Goal: Information Seeking & Learning: Learn about a topic

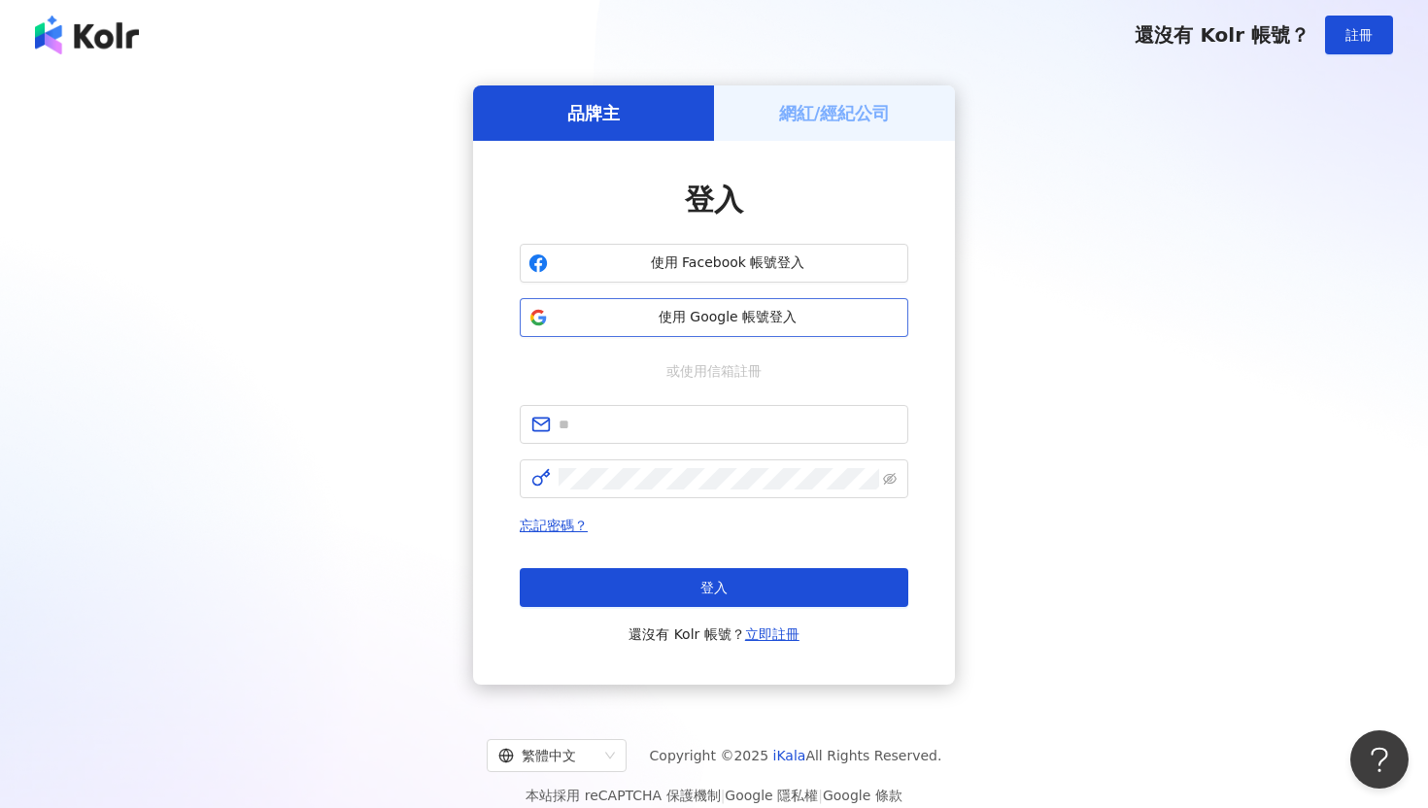
click at [619, 320] on span "使用 Google 帳號登入" at bounding box center [728, 317] width 344 height 19
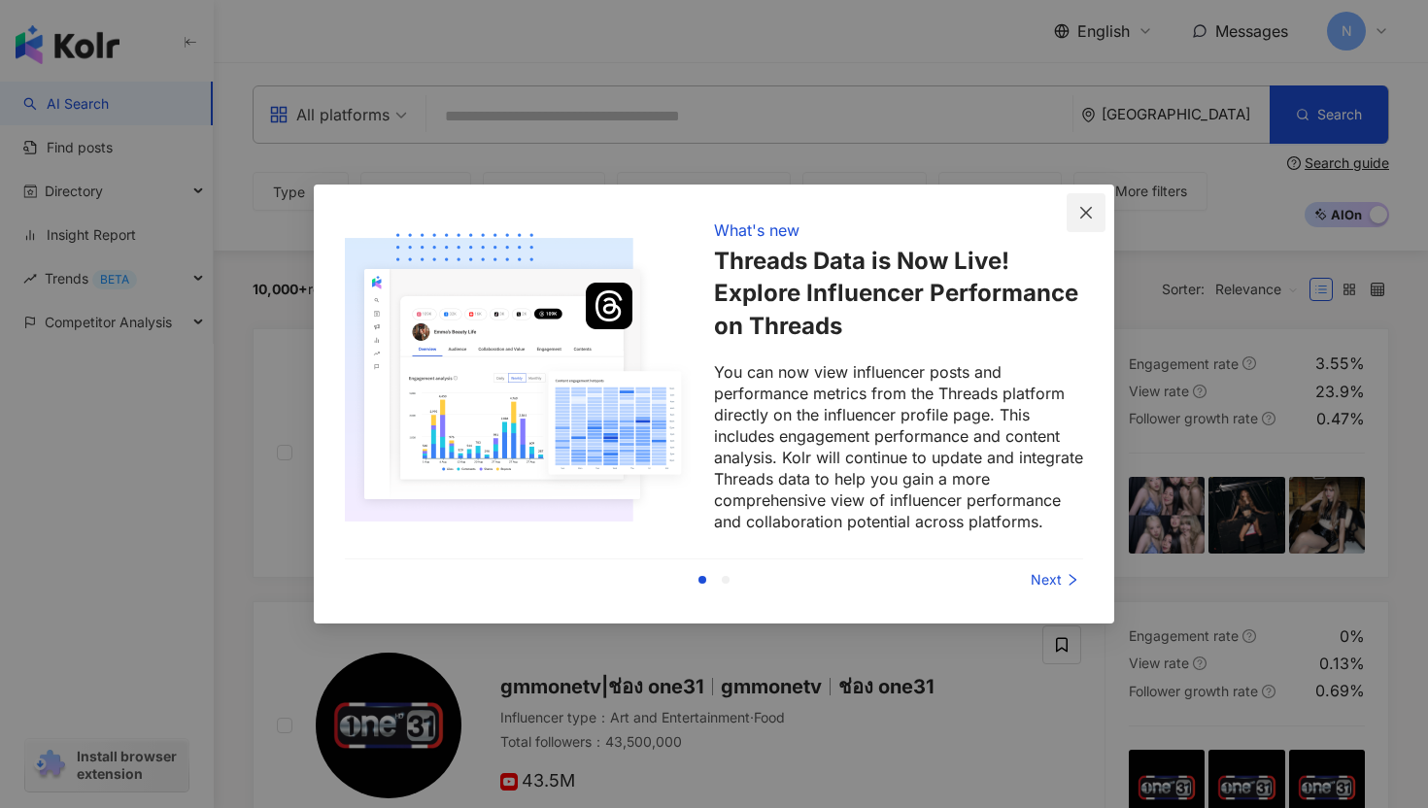
click at [1088, 201] on button "Close" at bounding box center [1085, 212] width 39 height 39
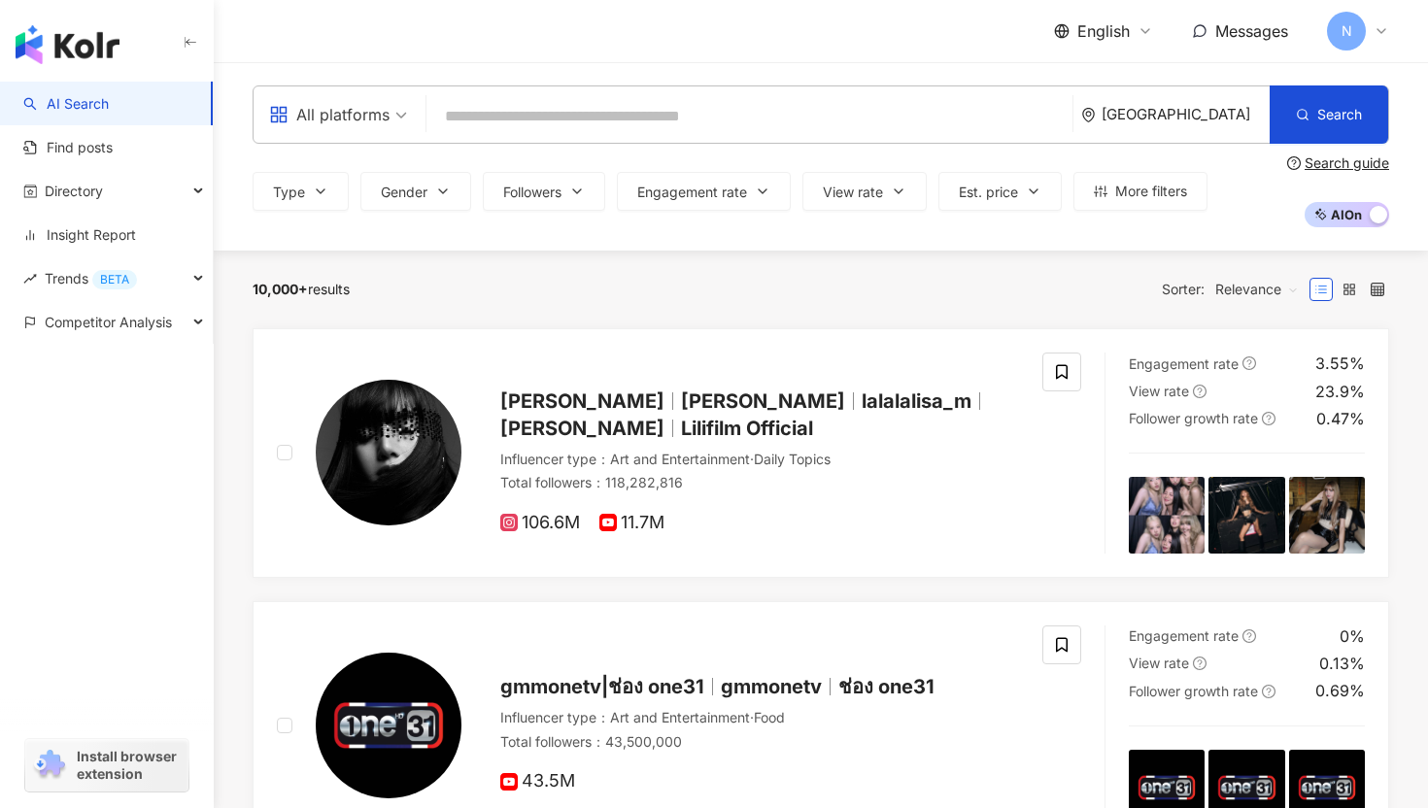
click at [652, 117] on input "search" at bounding box center [749, 116] width 630 height 37
paste input "**********"
type input "**********"
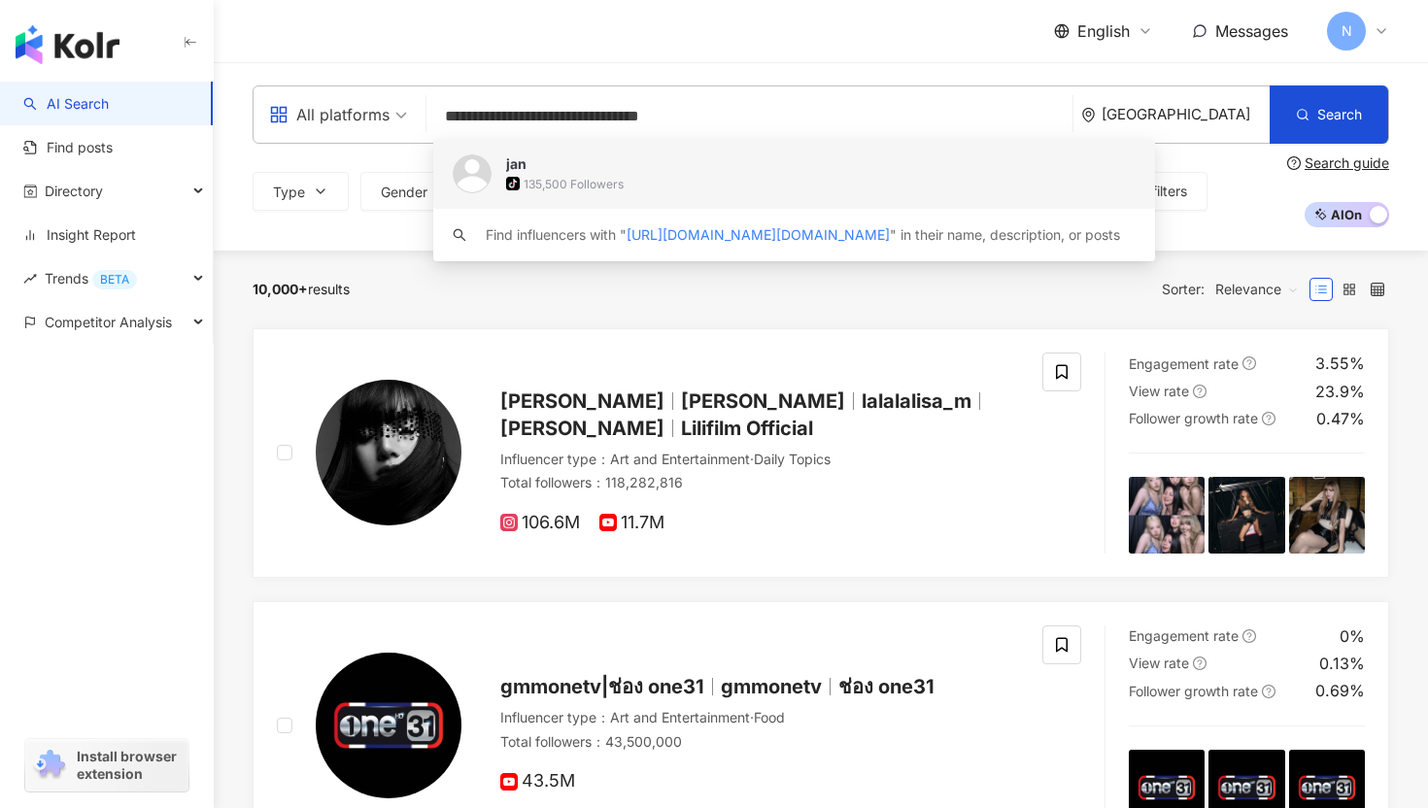
click at [640, 171] on span "jan" at bounding box center [783, 163] width 555 height 19
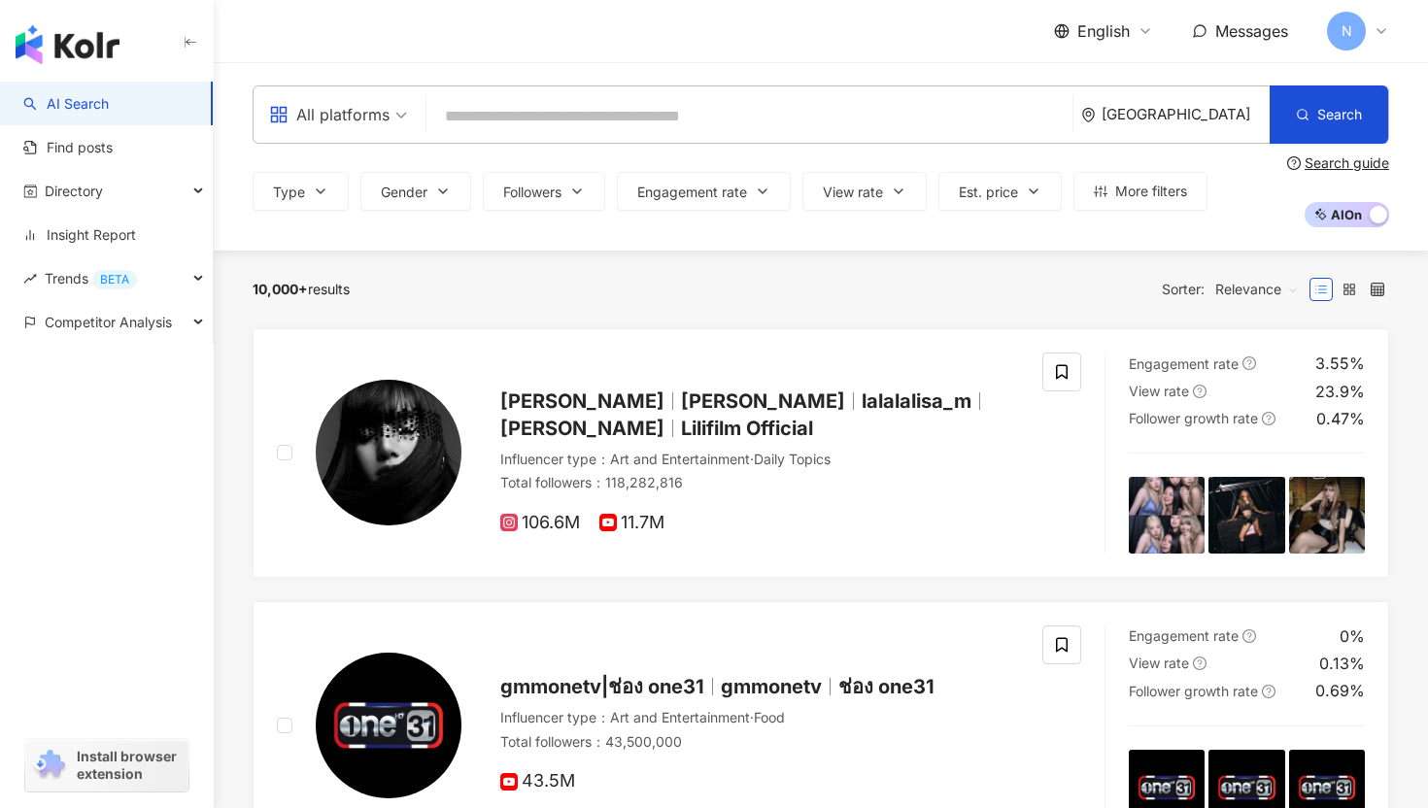
click at [784, 116] on input "search" at bounding box center [749, 116] width 630 height 37
paste input "**********"
type input "**********"
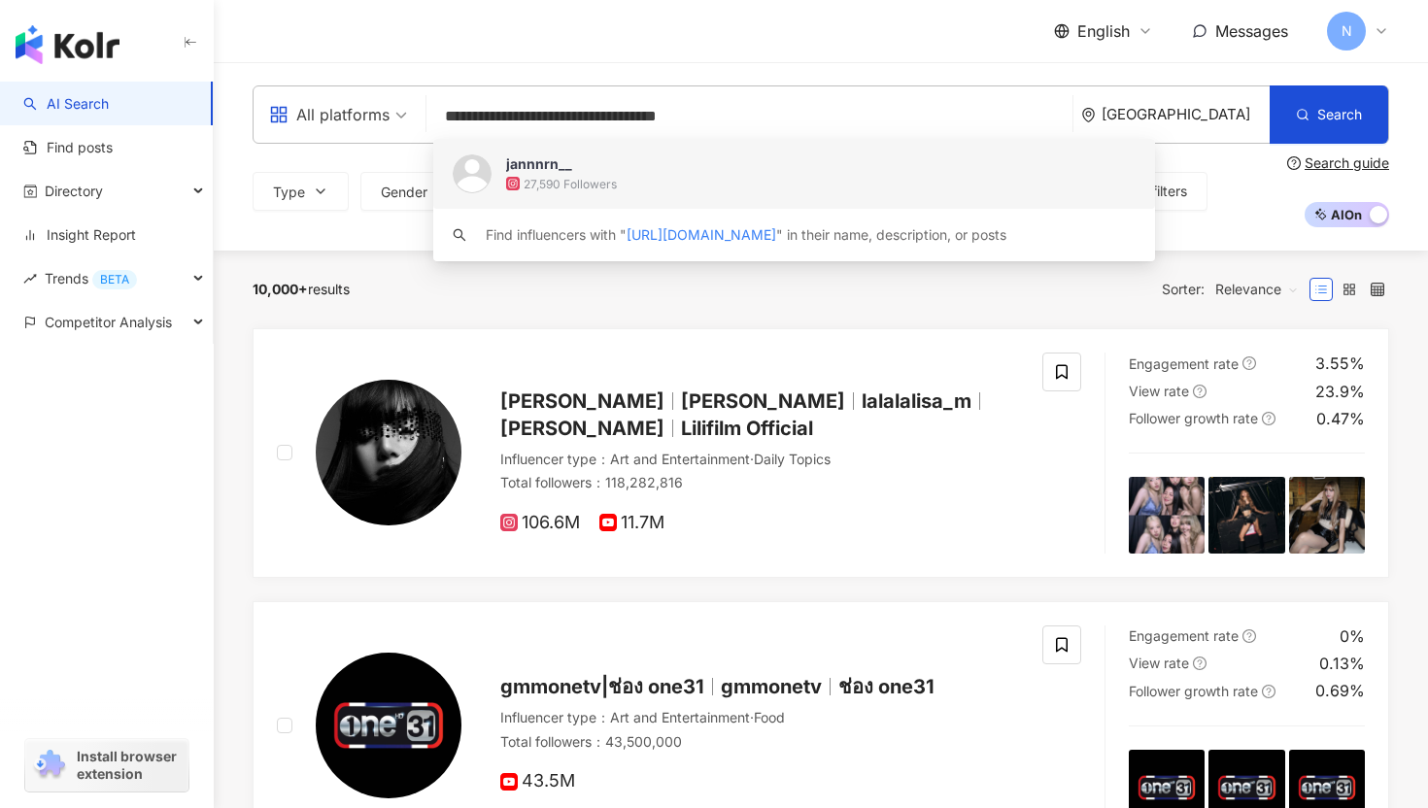
click at [749, 146] on div "jannnrn__ 27,590 Followers" at bounding box center [794, 174] width 722 height 70
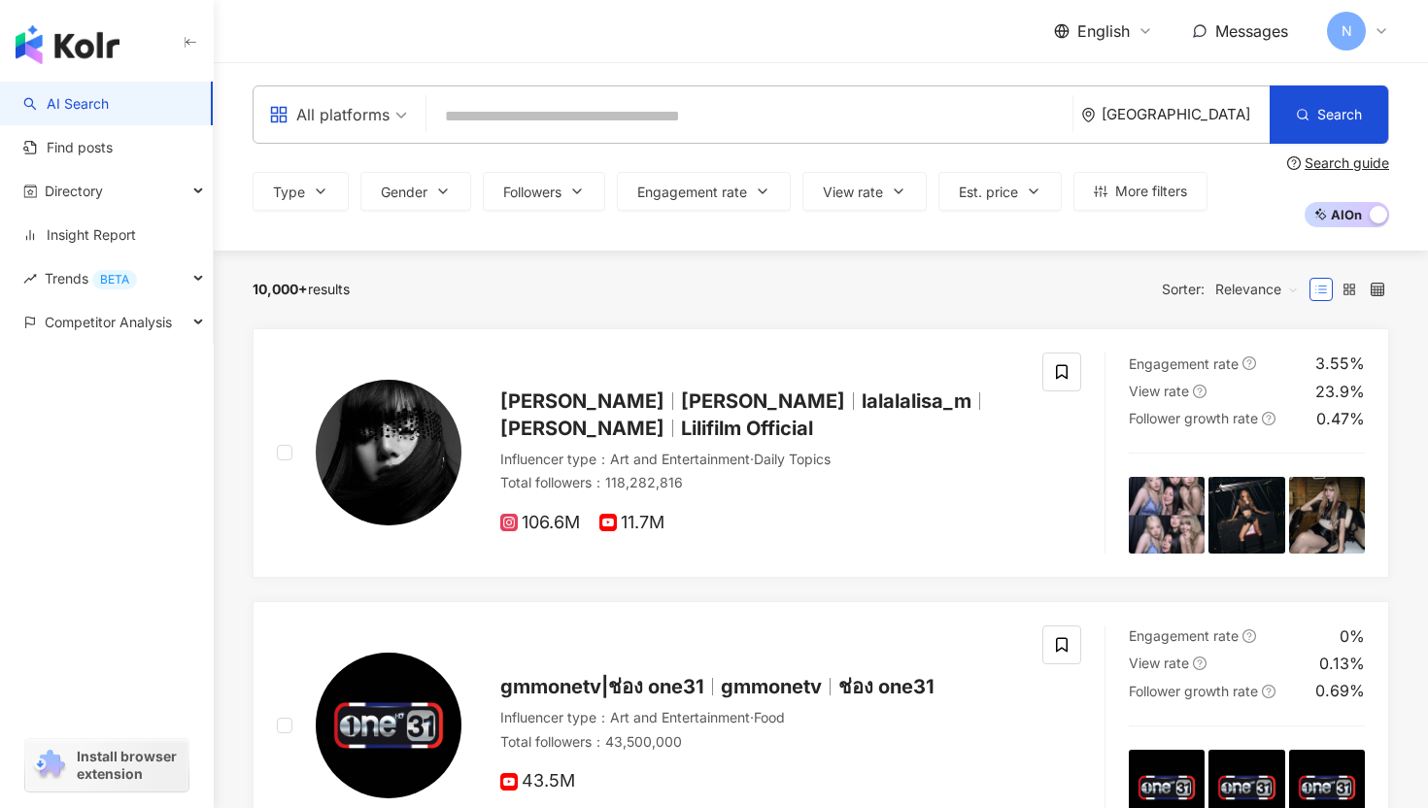
click at [471, 120] on input "search" at bounding box center [749, 116] width 630 height 37
paste input "**********"
type input "**********"
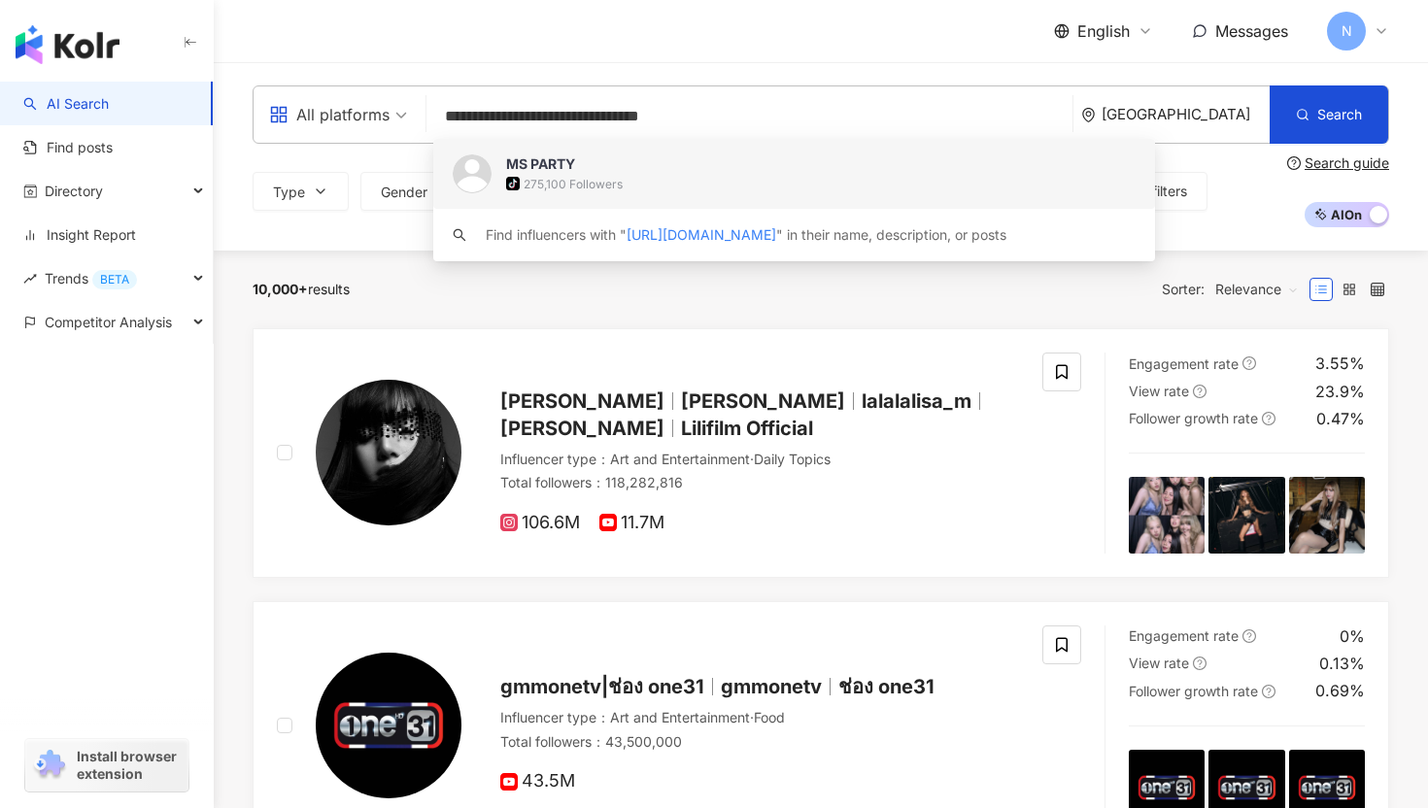
click at [604, 176] on div "275,100 Followers" at bounding box center [572, 184] width 99 height 17
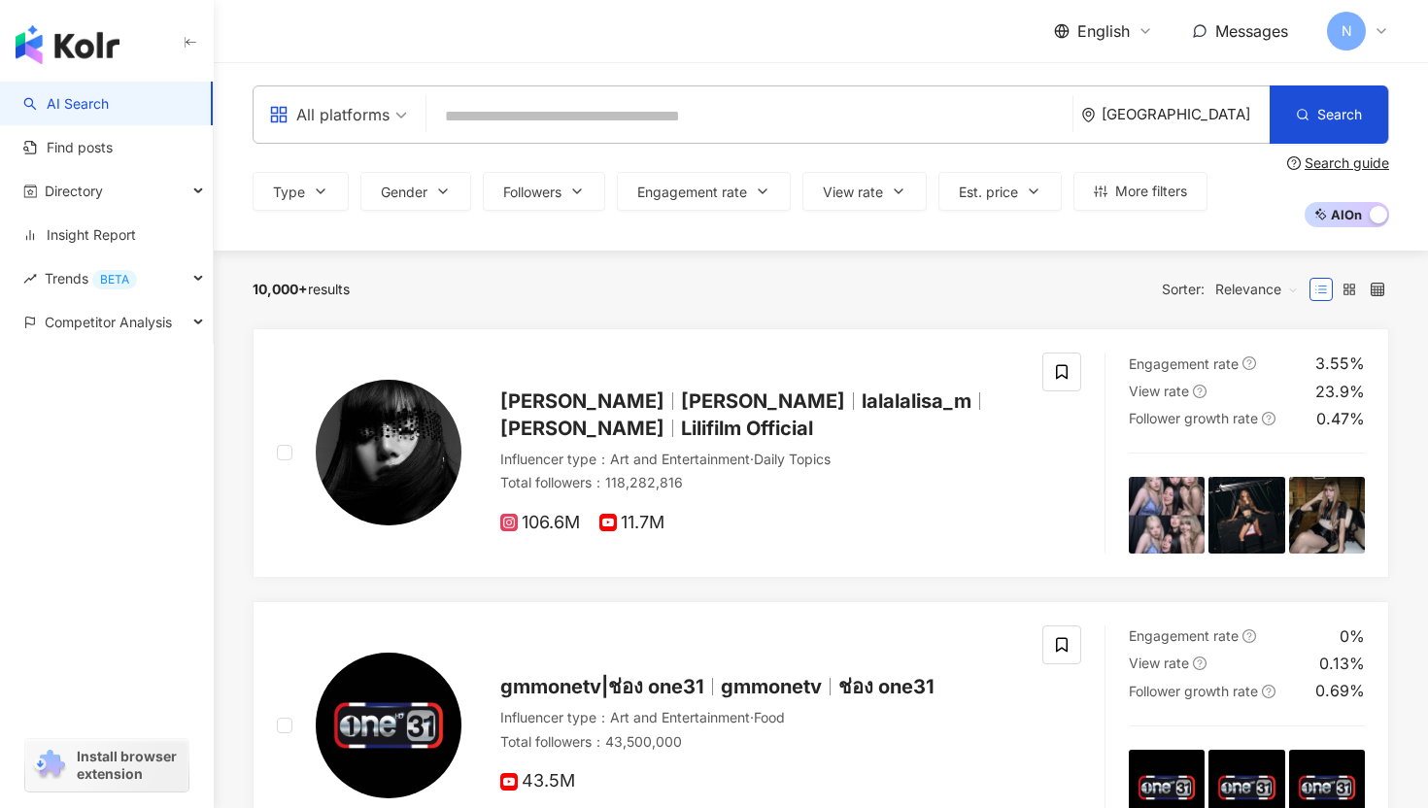
paste input "**********"
type input "**********"
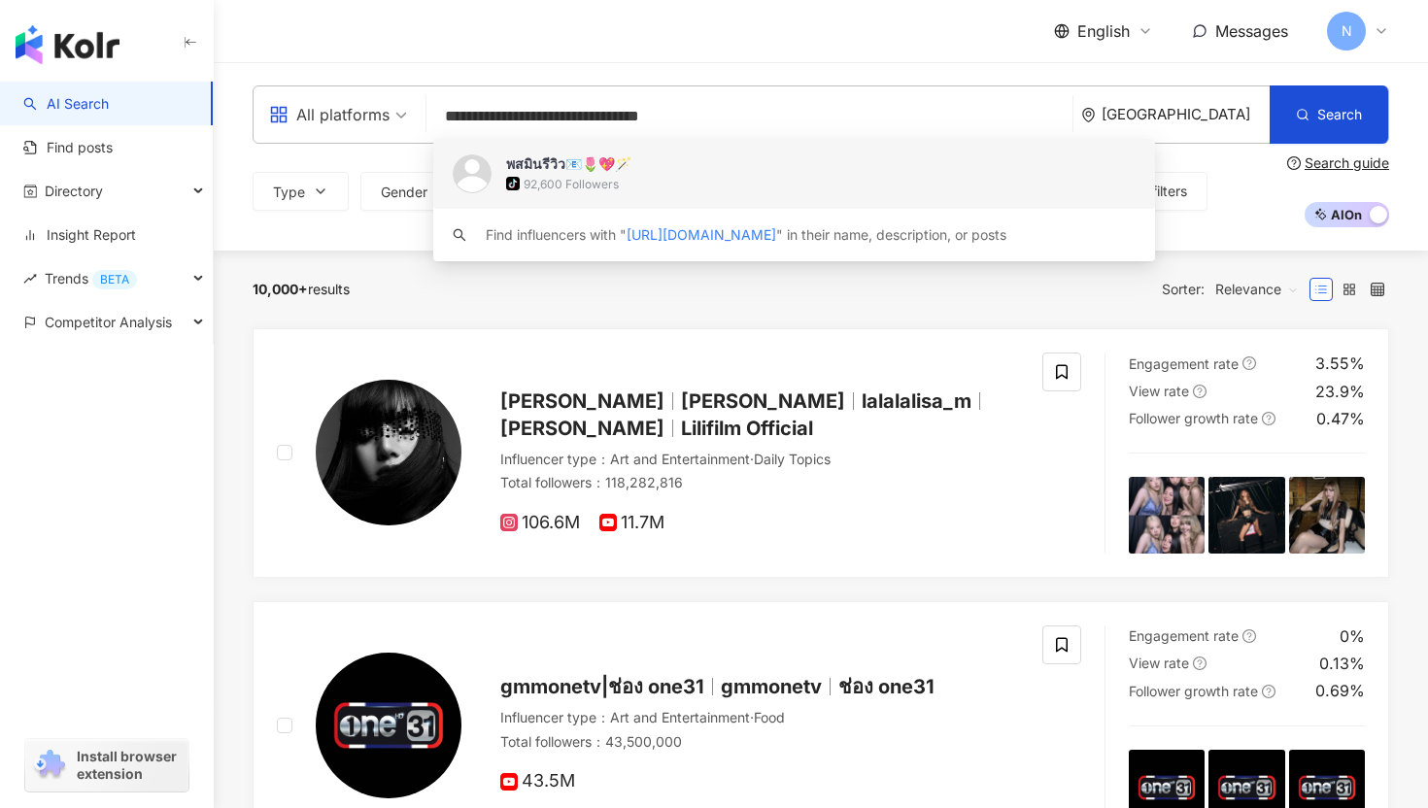
click at [567, 184] on div "92,600 Followers" at bounding box center [570, 184] width 95 height 17
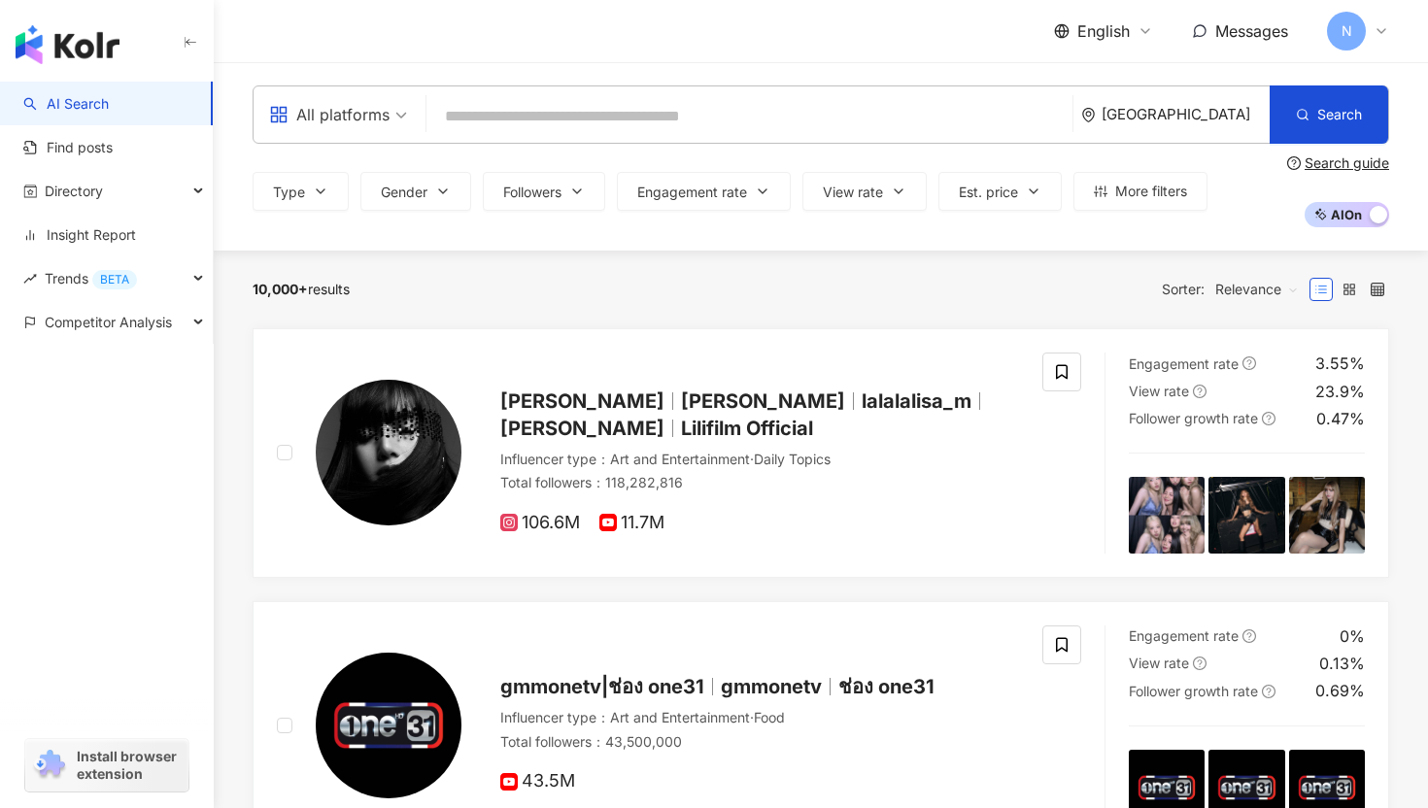
click at [763, 119] on input "search" at bounding box center [749, 116] width 630 height 37
paste input "**********"
type input "**********"
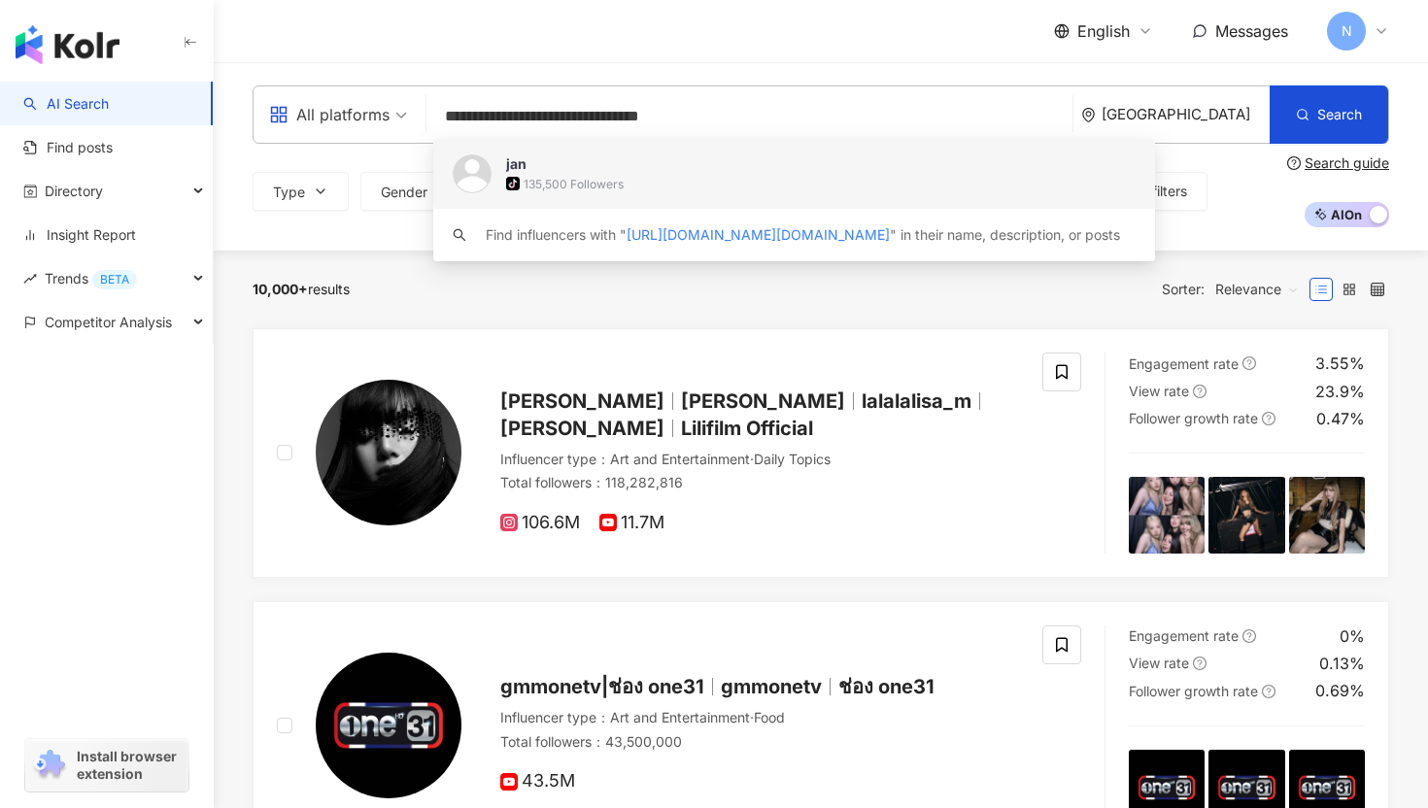
click at [696, 176] on div "tiktok-icon 135,500 Followers" at bounding box center [820, 183] width 629 height 19
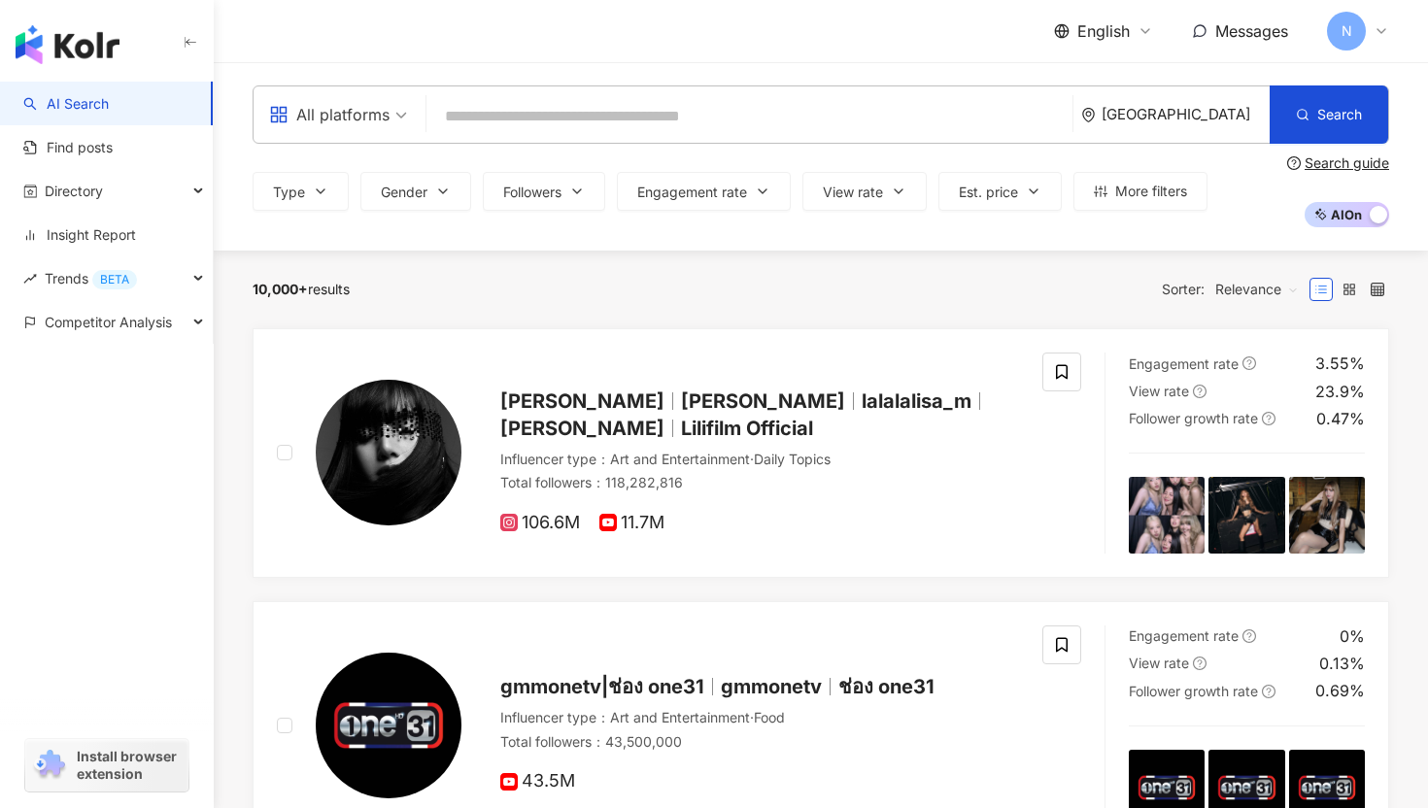
click at [765, 115] on input "search" at bounding box center [749, 116] width 630 height 37
paste input "**********"
type input "**********"
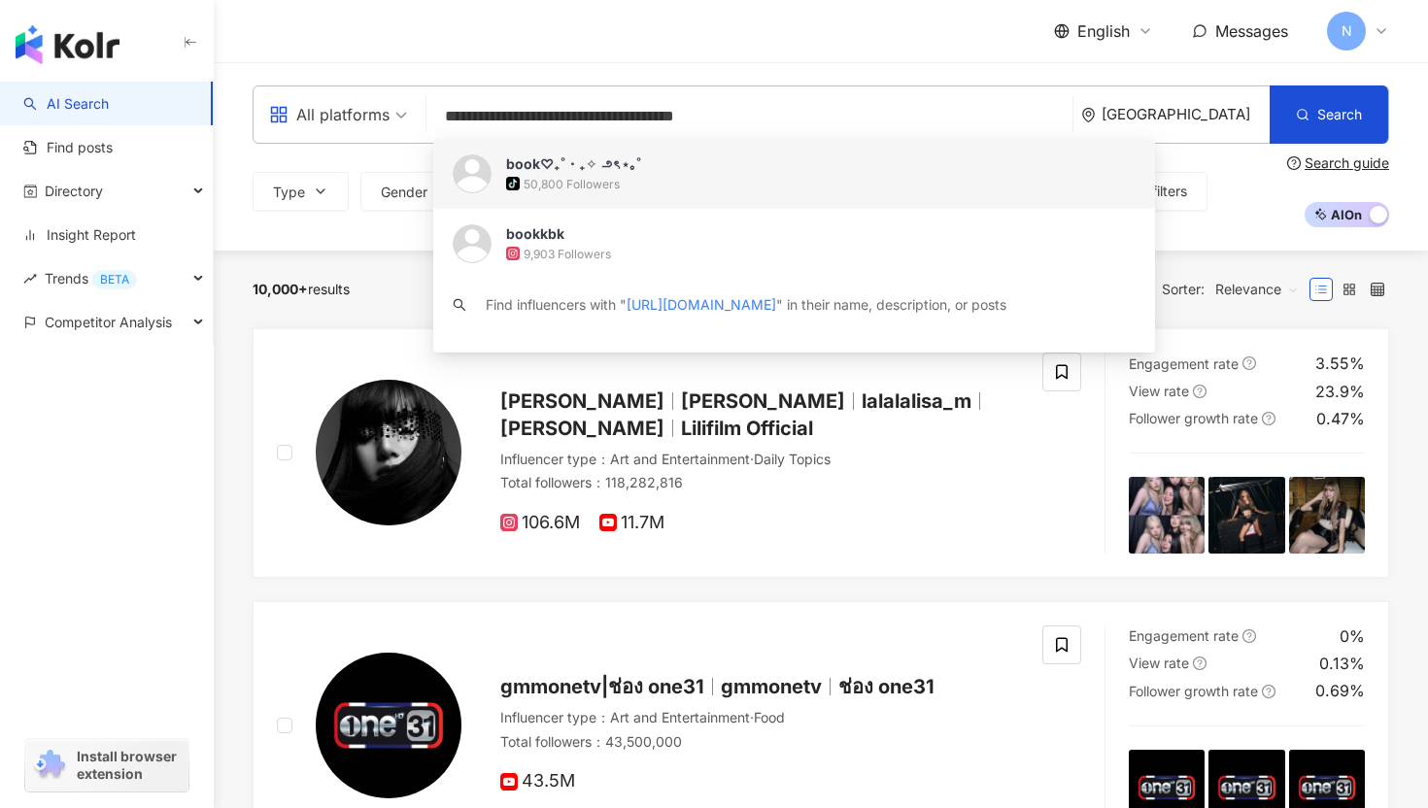
click at [724, 176] on div "tiktok-icon 50,800 Followers" at bounding box center [820, 183] width 629 height 19
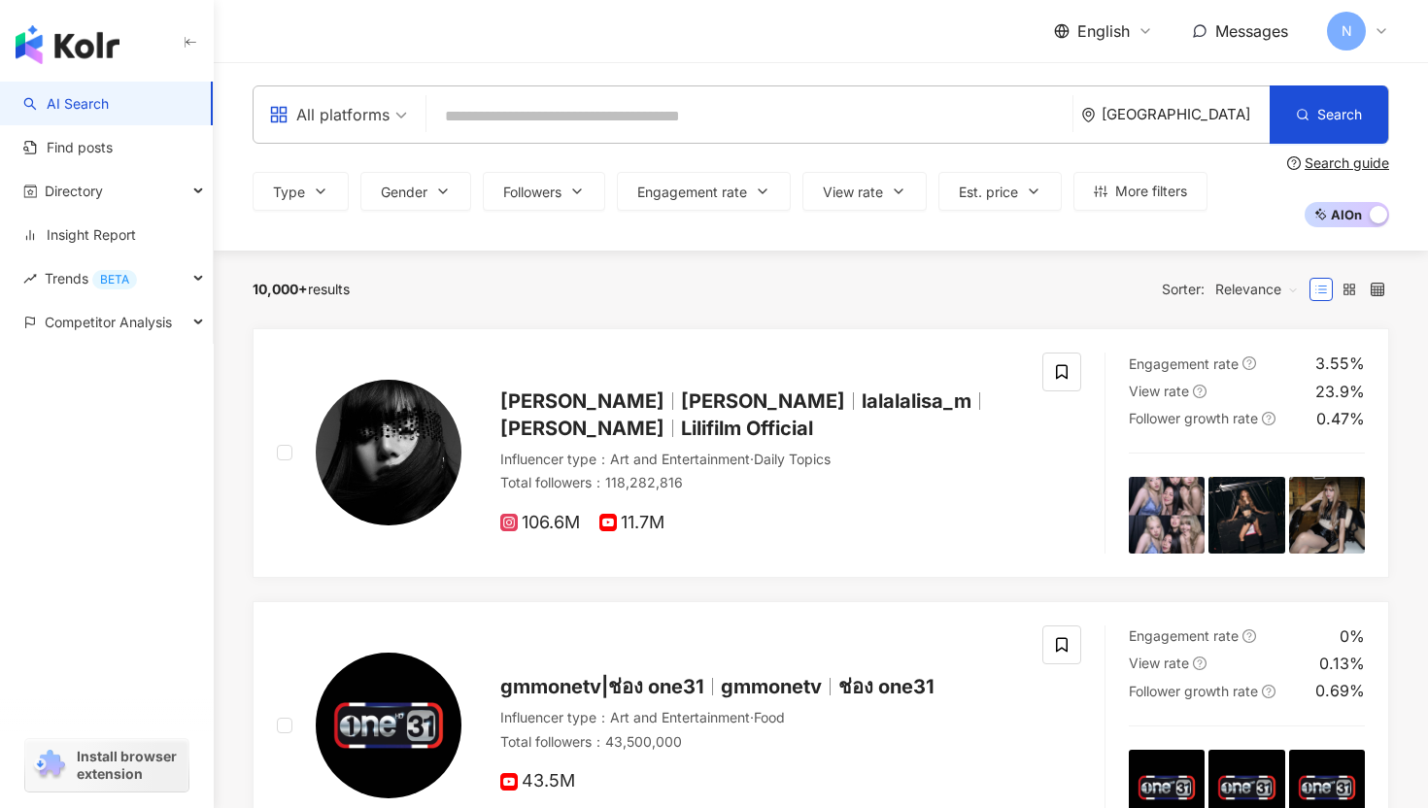
click at [975, 114] on input "search" at bounding box center [749, 116] width 630 height 37
paste input "**********"
type input "**********"
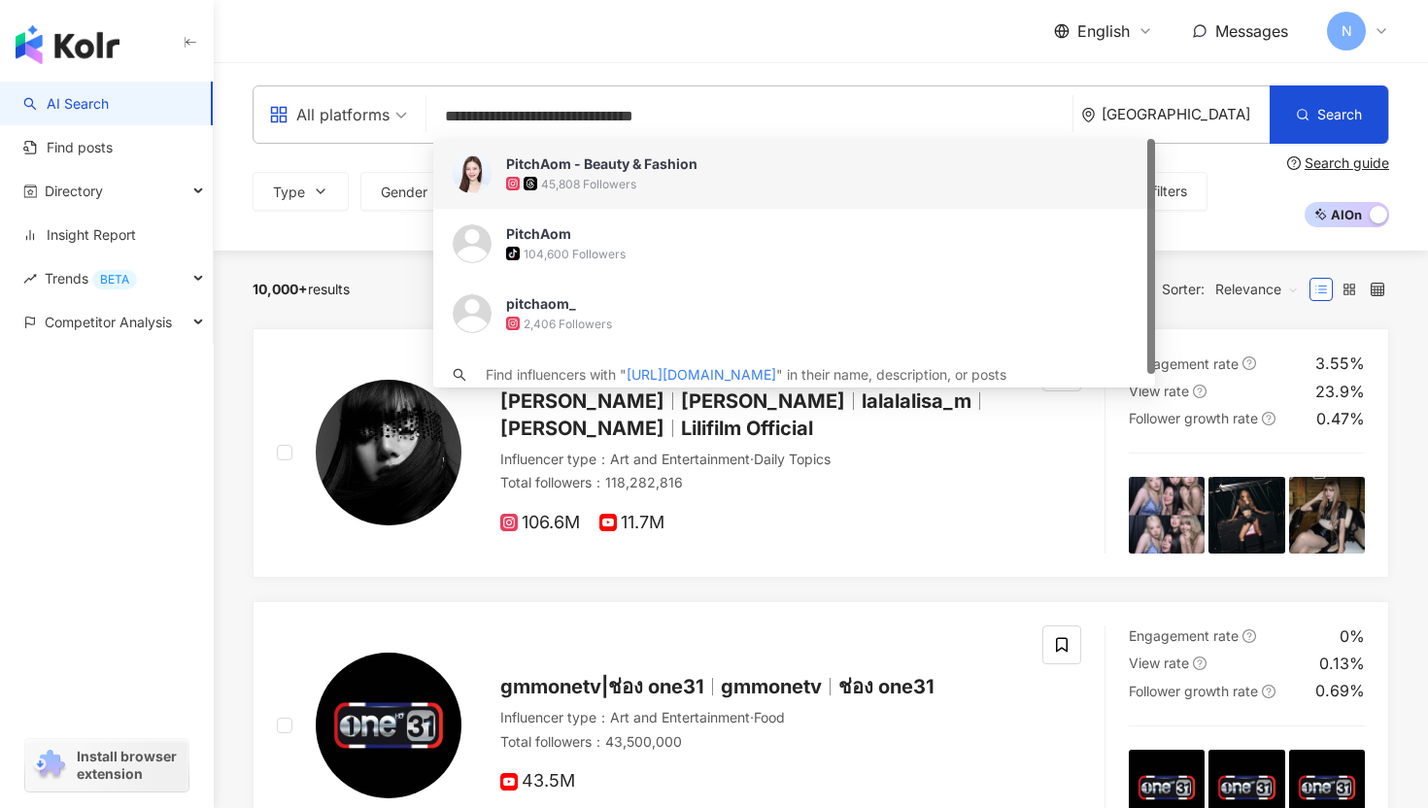
click at [716, 173] on div "PitchAom - Beauty & Fashion 45,808 Followers" at bounding box center [820, 173] width 629 height 39
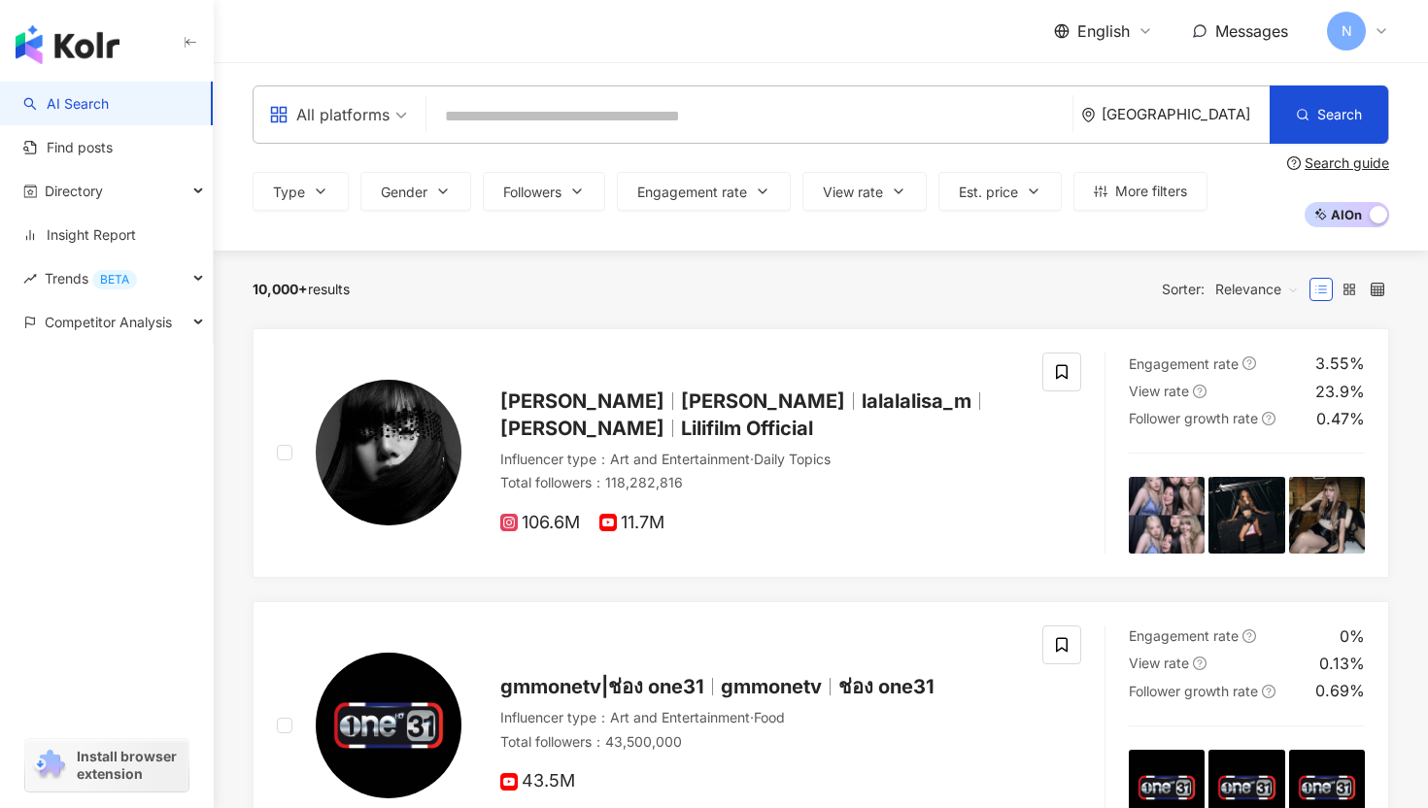
click at [703, 107] on input "search" at bounding box center [749, 116] width 630 height 37
paste input "**********"
type input "**********"
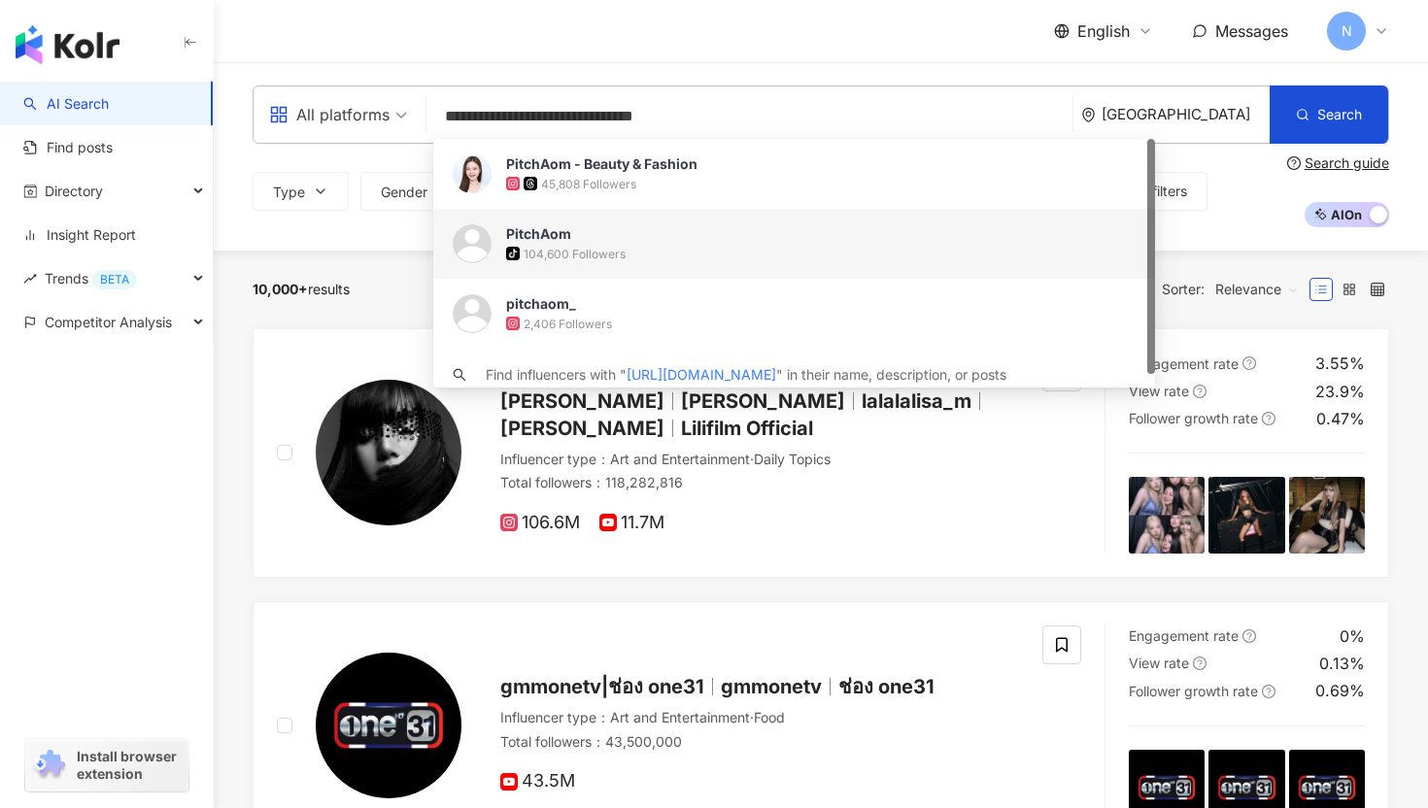
click at [680, 234] on span "PitchAom" at bounding box center [783, 233] width 555 height 19
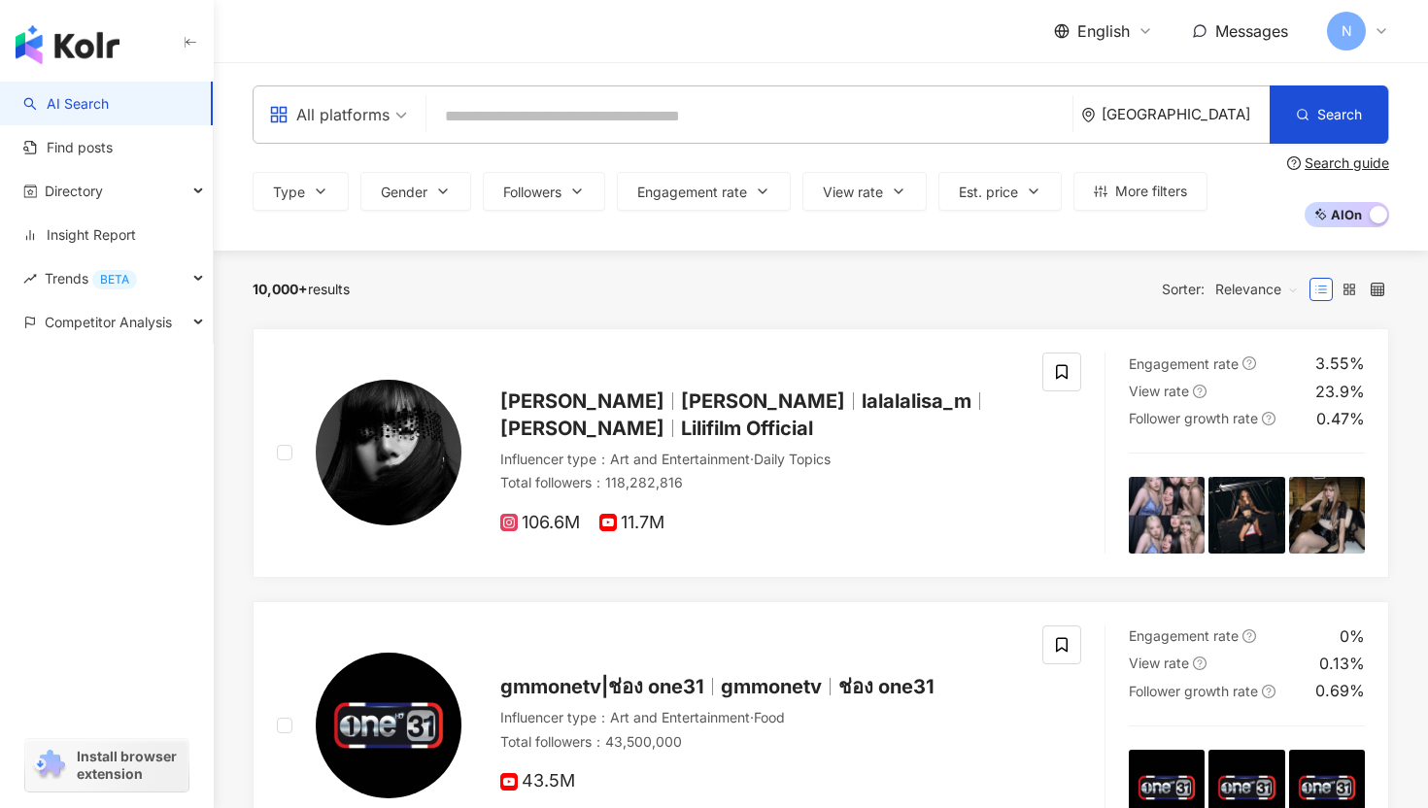
click at [627, 125] on input "search" at bounding box center [749, 116] width 630 height 37
paste input "**********"
type input "**********"
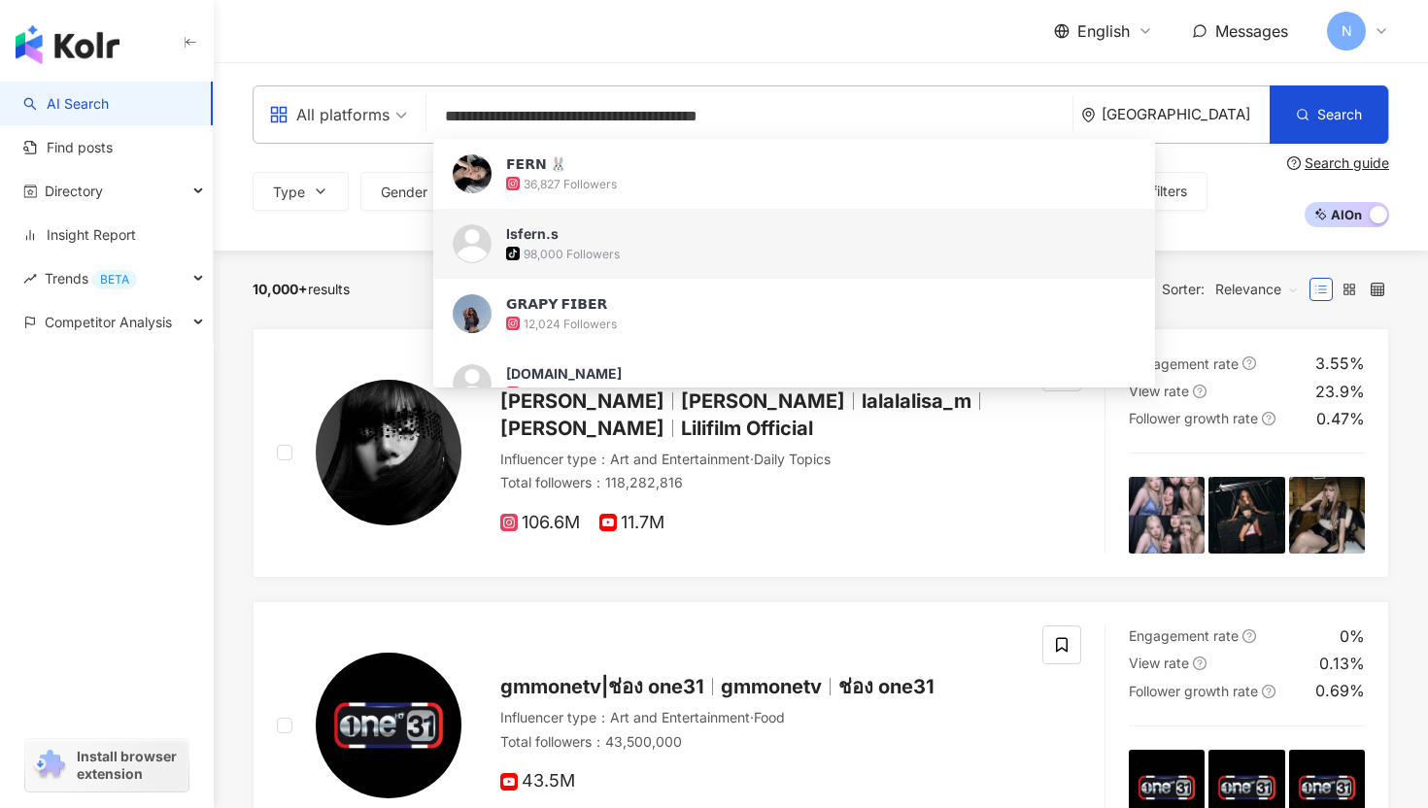
click at [657, 273] on div "Isfern.s tiktok-icon 98,000 Followers" at bounding box center [794, 244] width 722 height 70
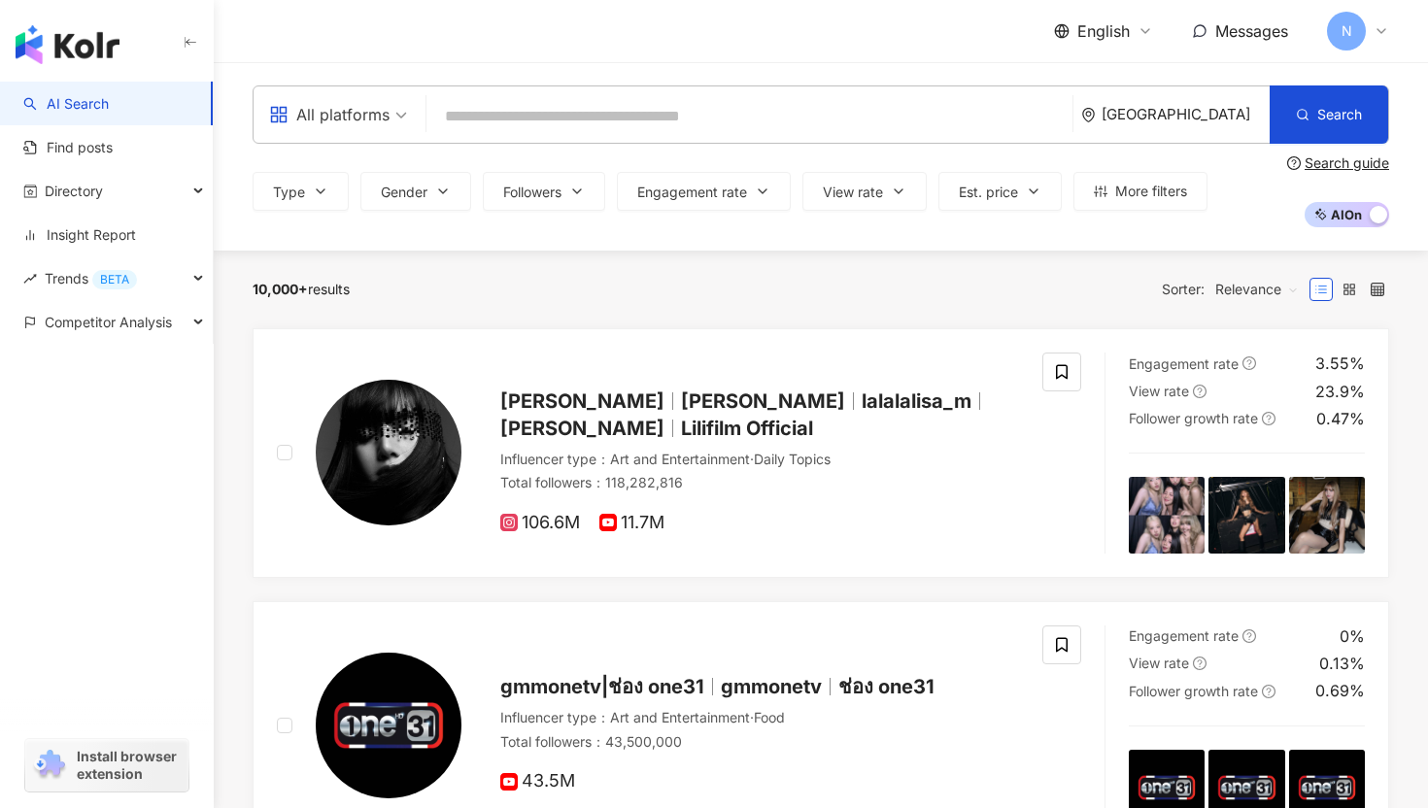
click at [602, 114] on input "search" at bounding box center [749, 116] width 630 height 37
paste input "**********"
type input "**********"
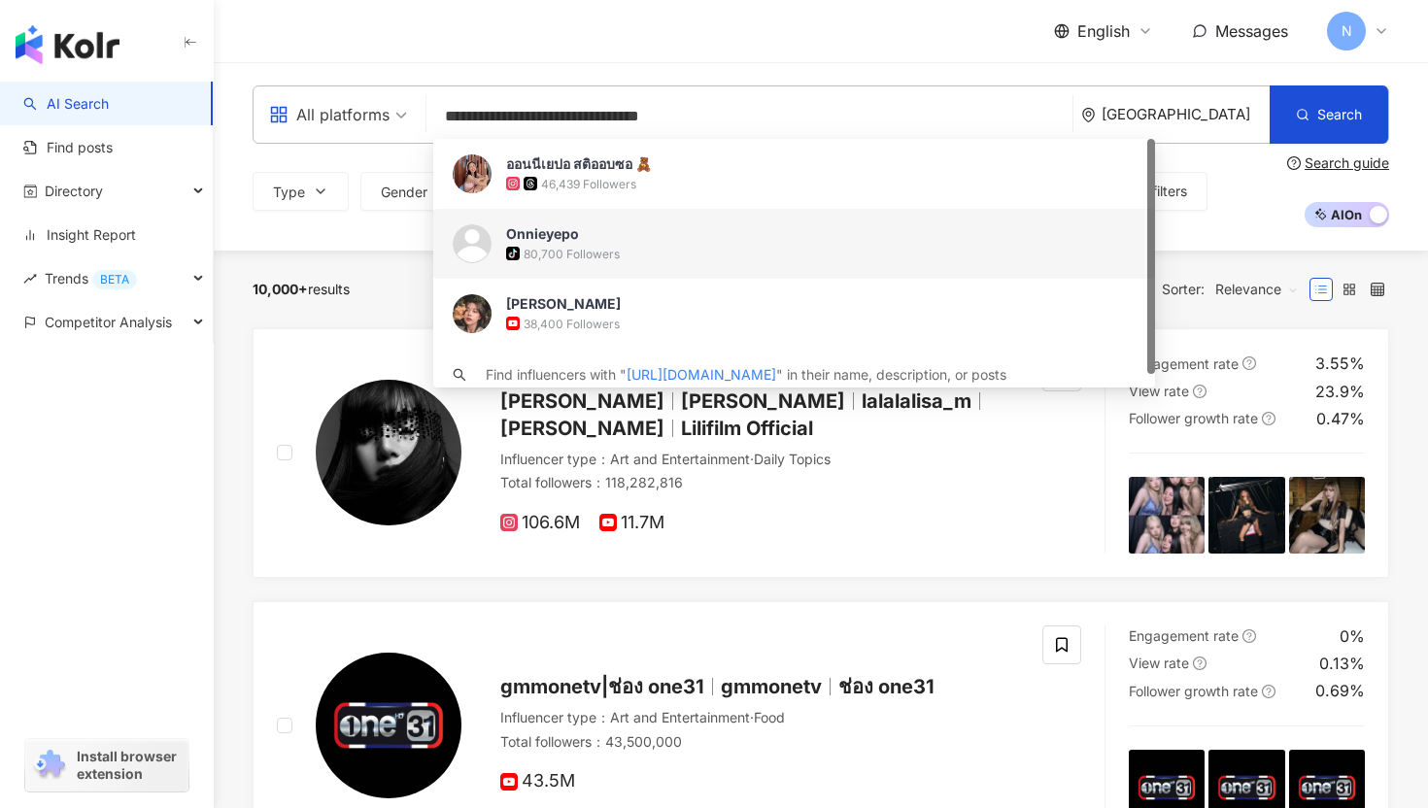
click at [666, 247] on div "tiktok-icon 80,700 Followers" at bounding box center [820, 253] width 629 height 19
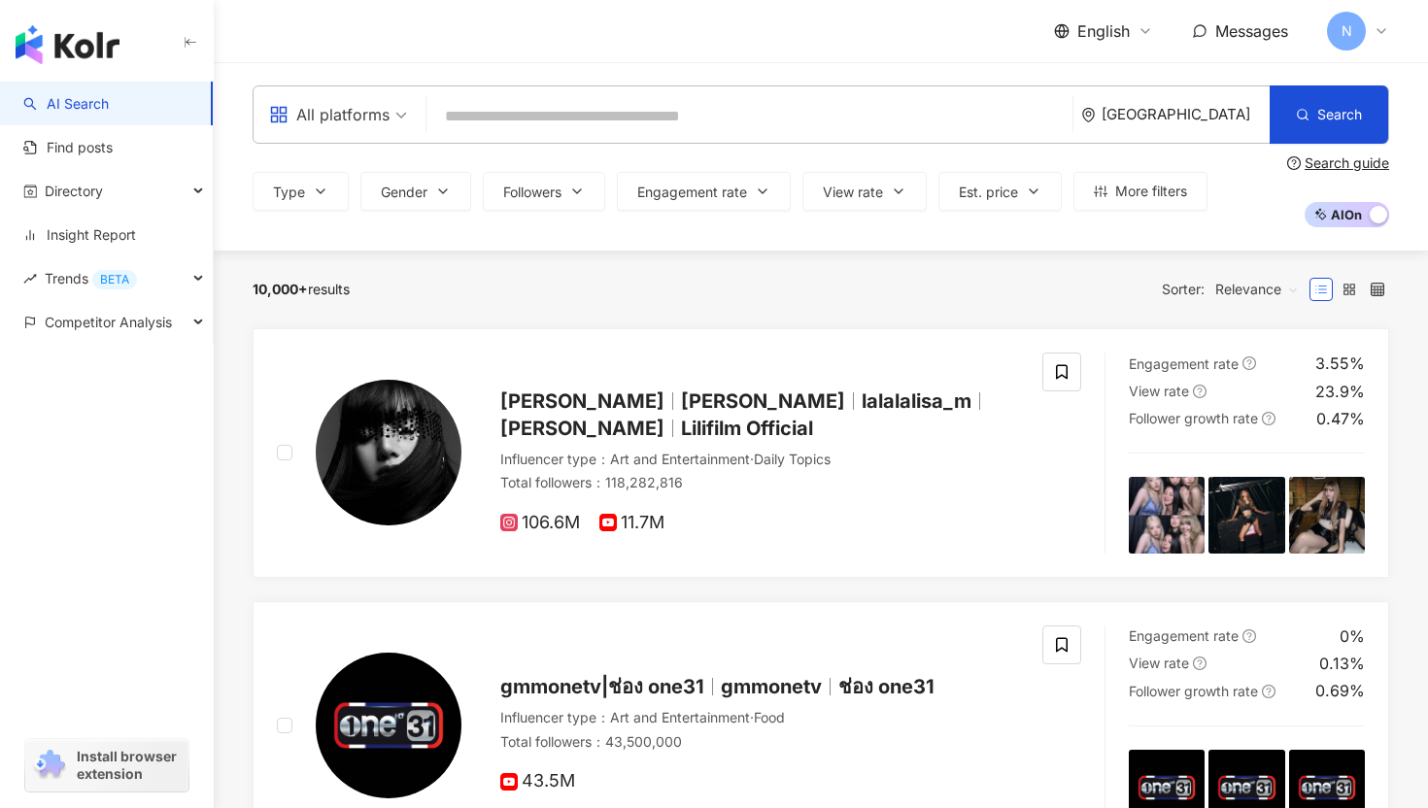
paste input "**********"
type input "**********"
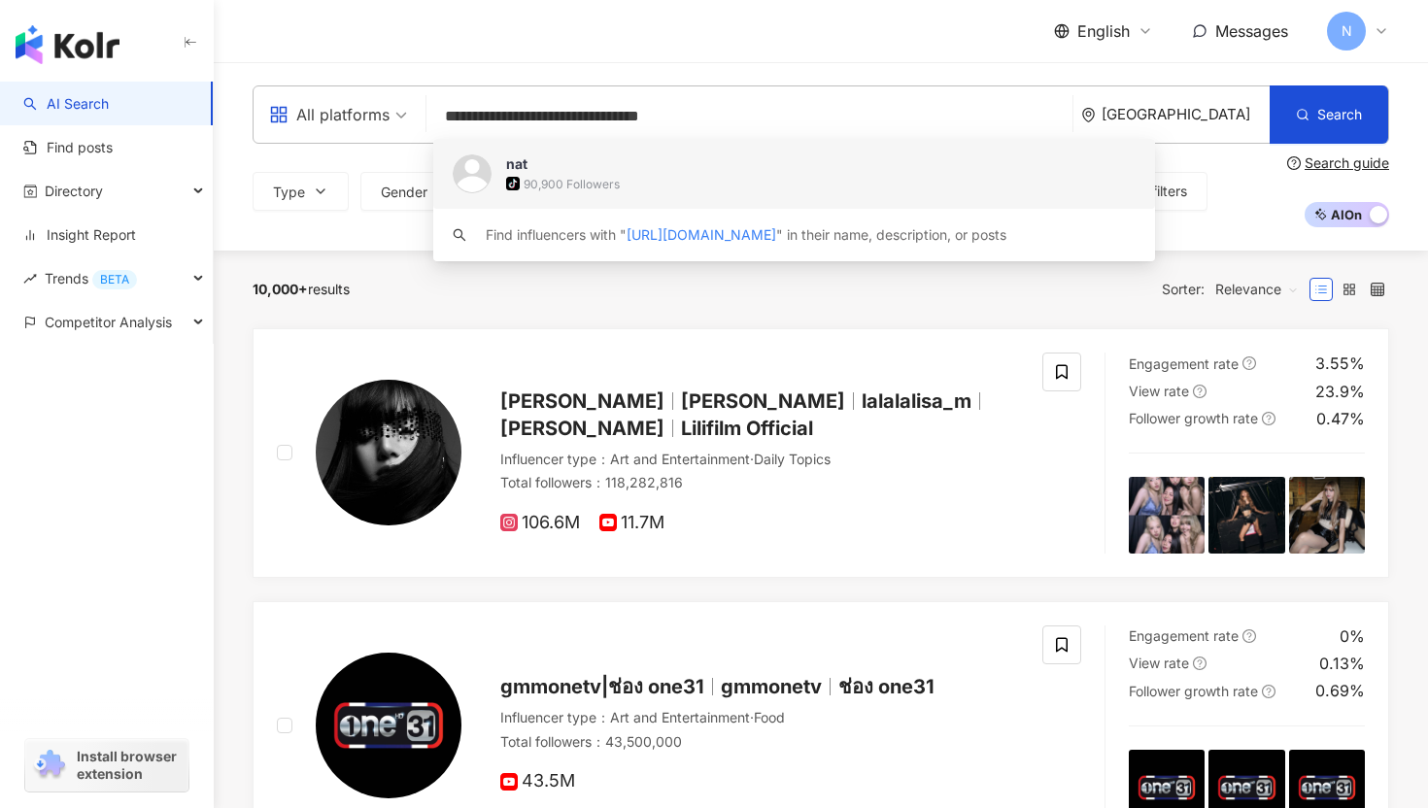
click at [716, 182] on div "tiktok-icon 90,900 Followers" at bounding box center [820, 183] width 629 height 19
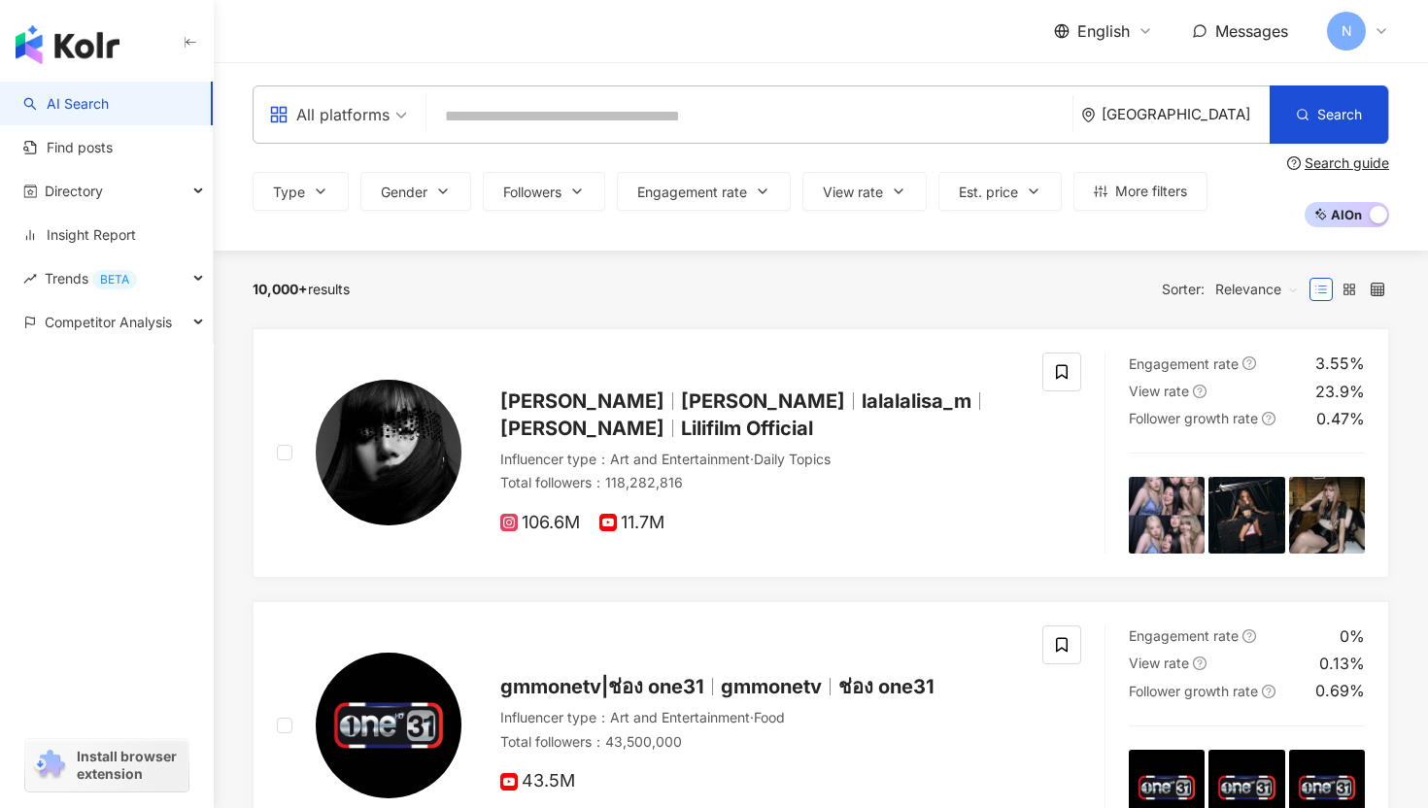
click at [512, 120] on input "search" at bounding box center [749, 116] width 630 height 37
paste input "**********"
type input "**********"
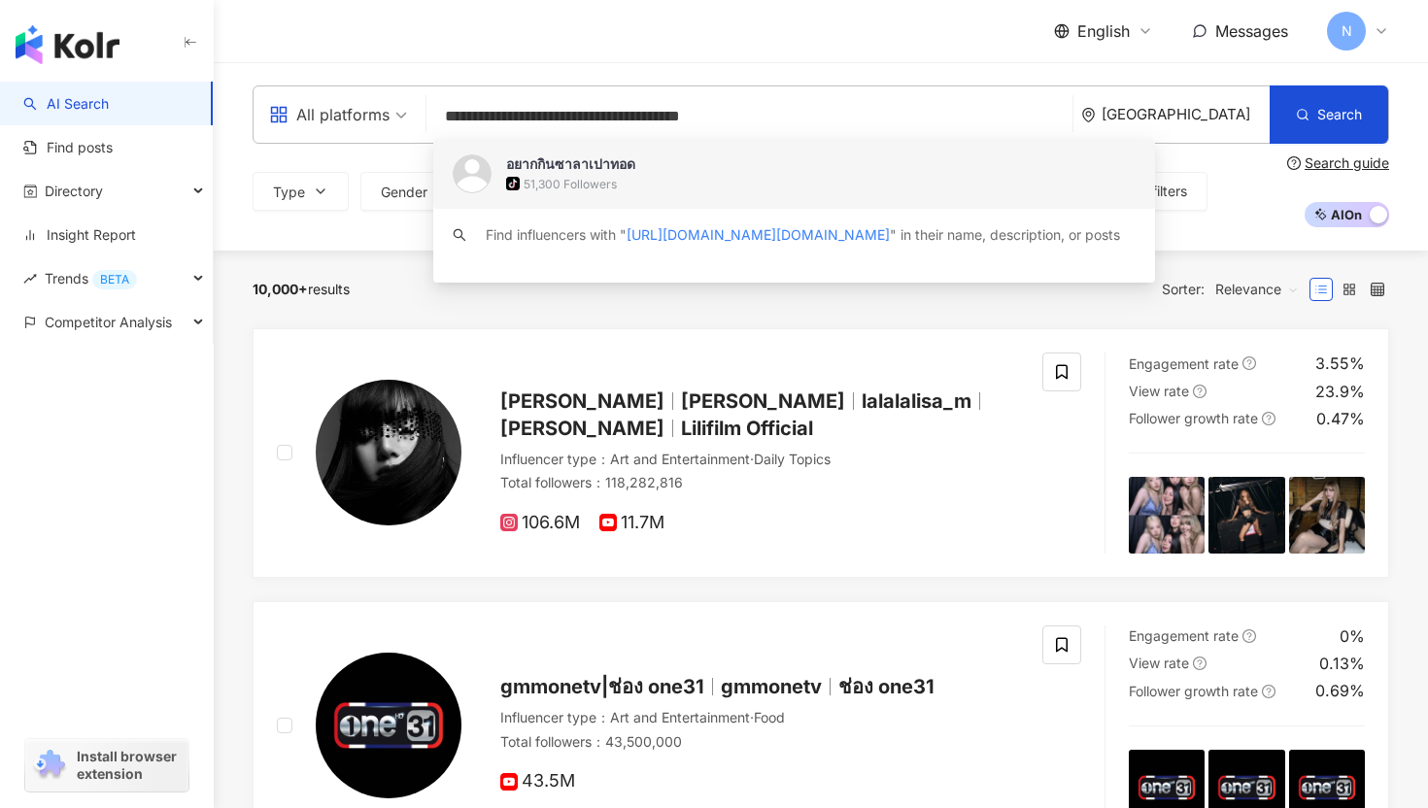
click at [588, 178] on div "51,300 Followers" at bounding box center [569, 184] width 93 height 17
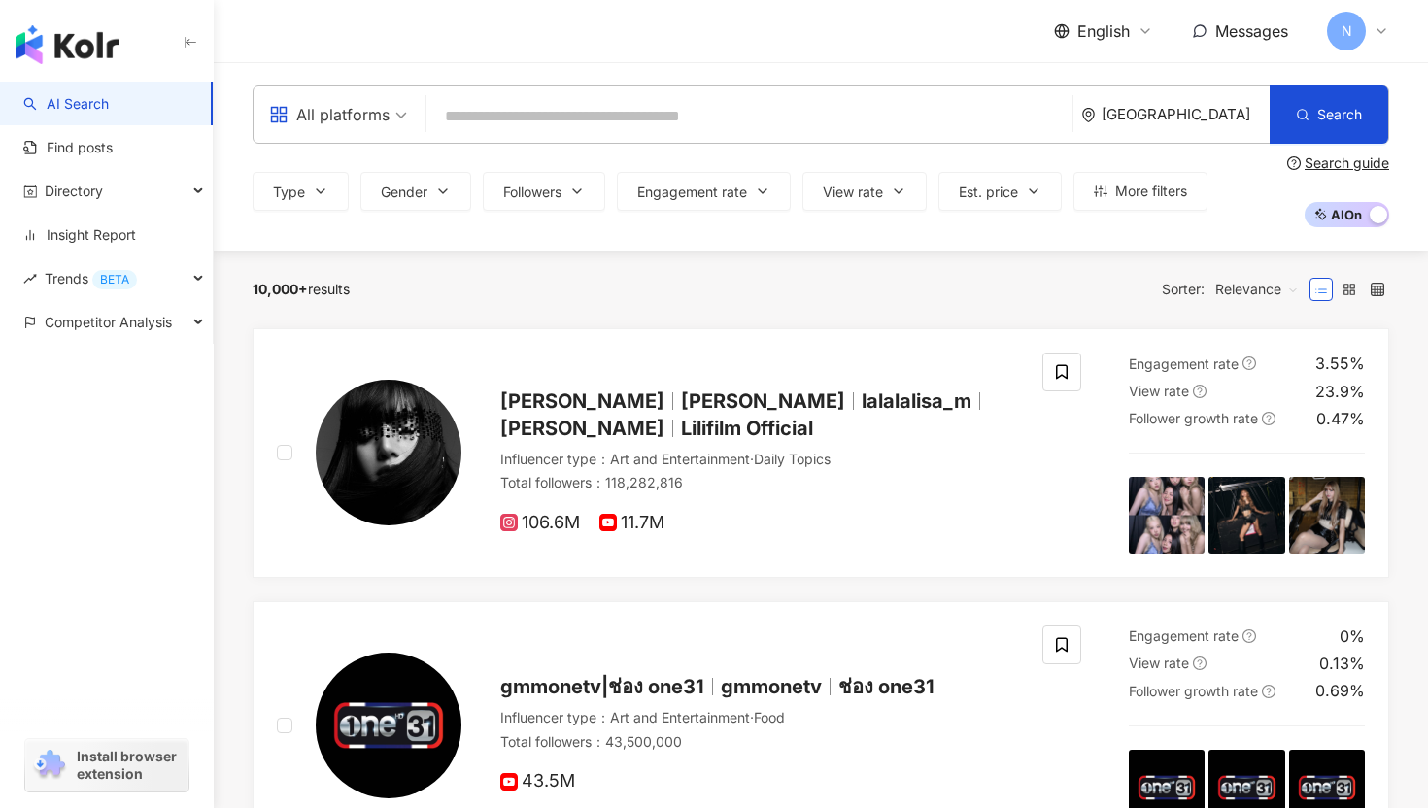
click at [556, 124] on input "search" at bounding box center [749, 116] width 630 height 37
paste input "**********"
type input "**********"
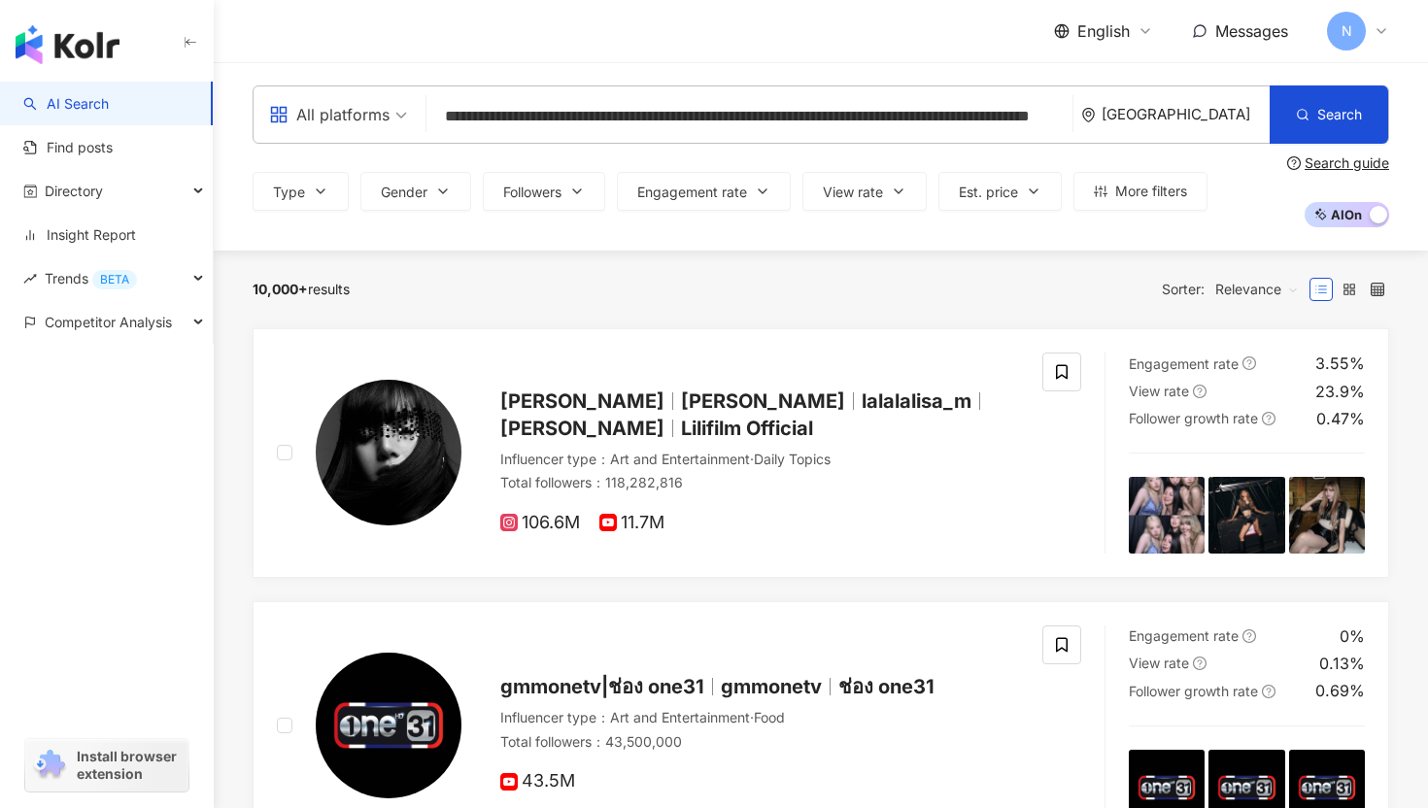
scroll to position [0, 136]
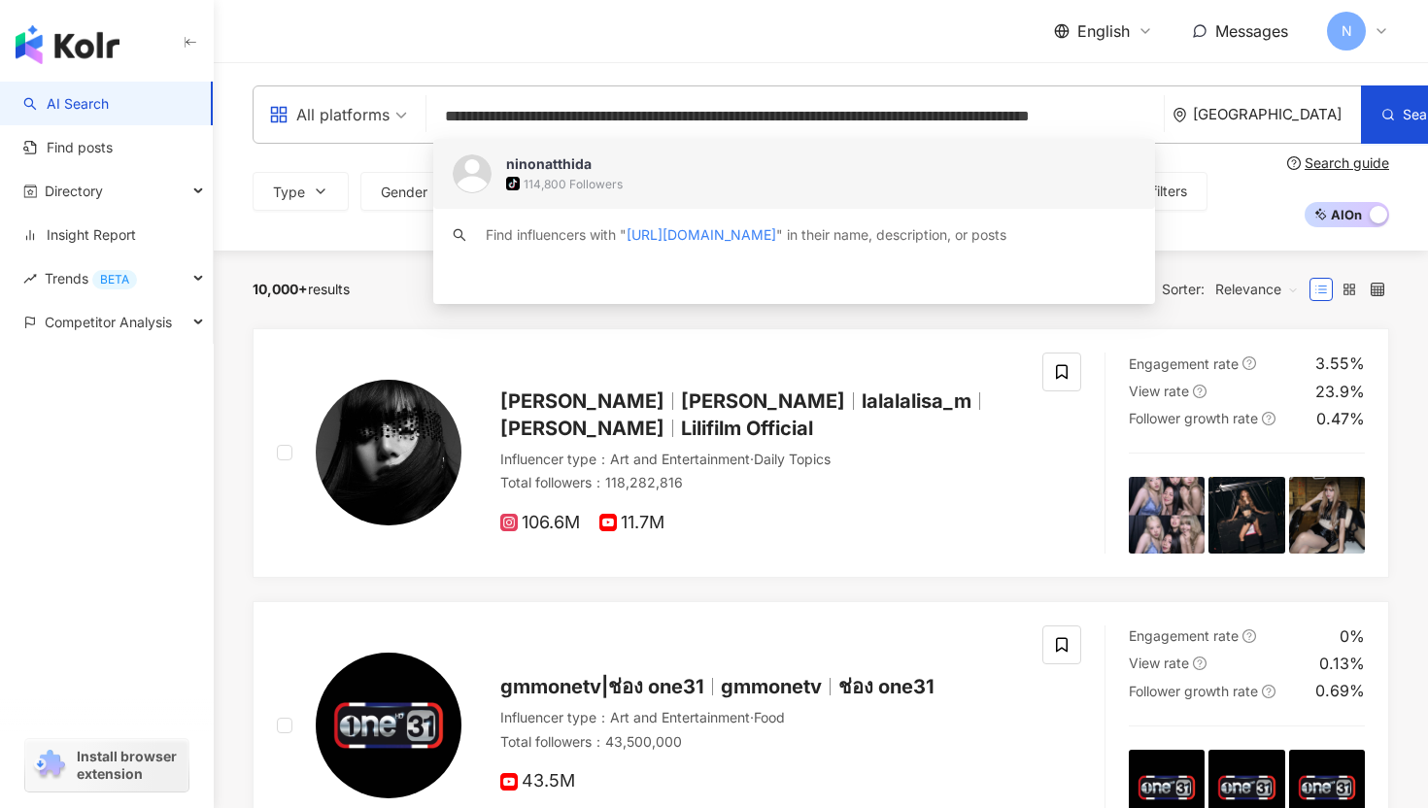
click at [563, 169] on div "ninonatthida" at bounding box center [548, 163] width 85 height 19
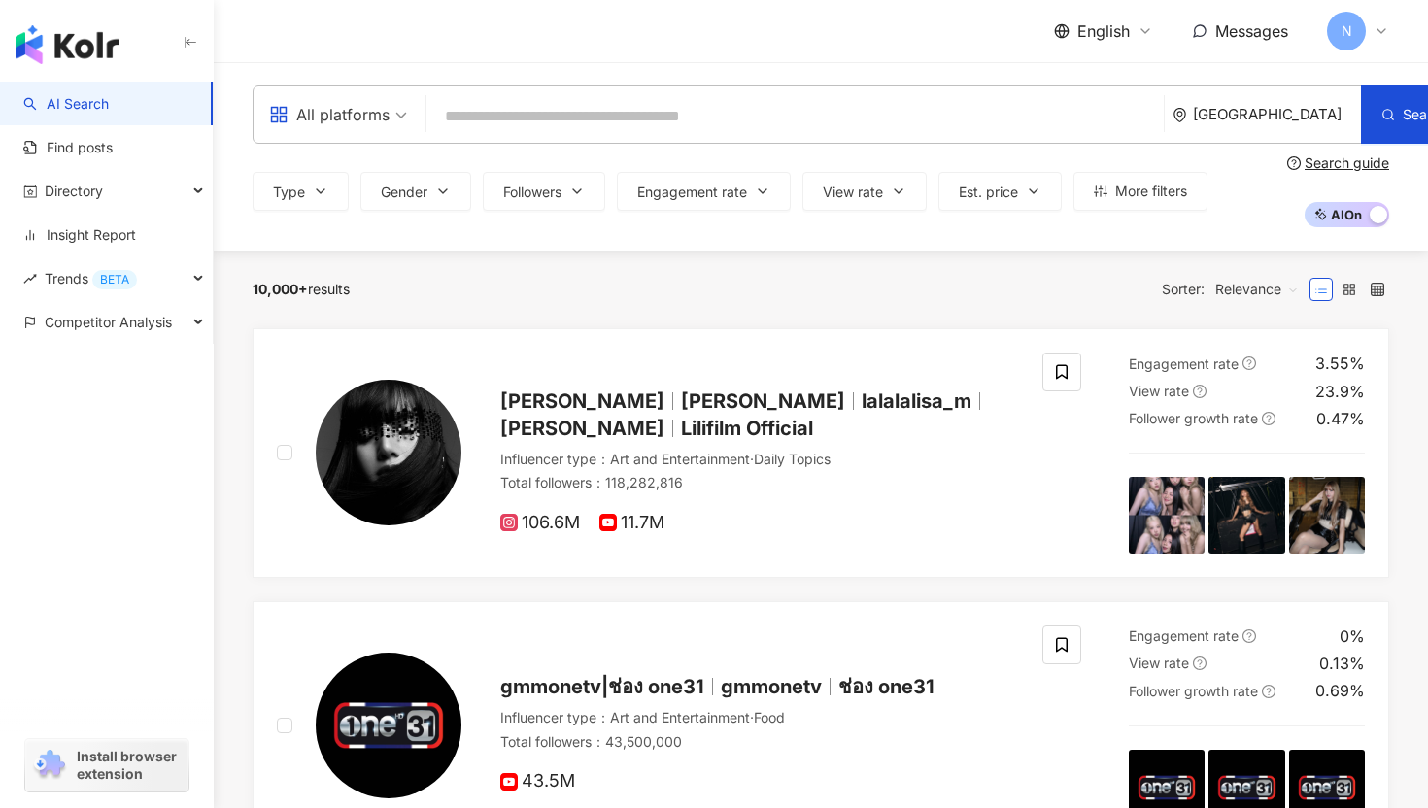
scroll to position [0, 0]
paste input "**********"
type input "**********"
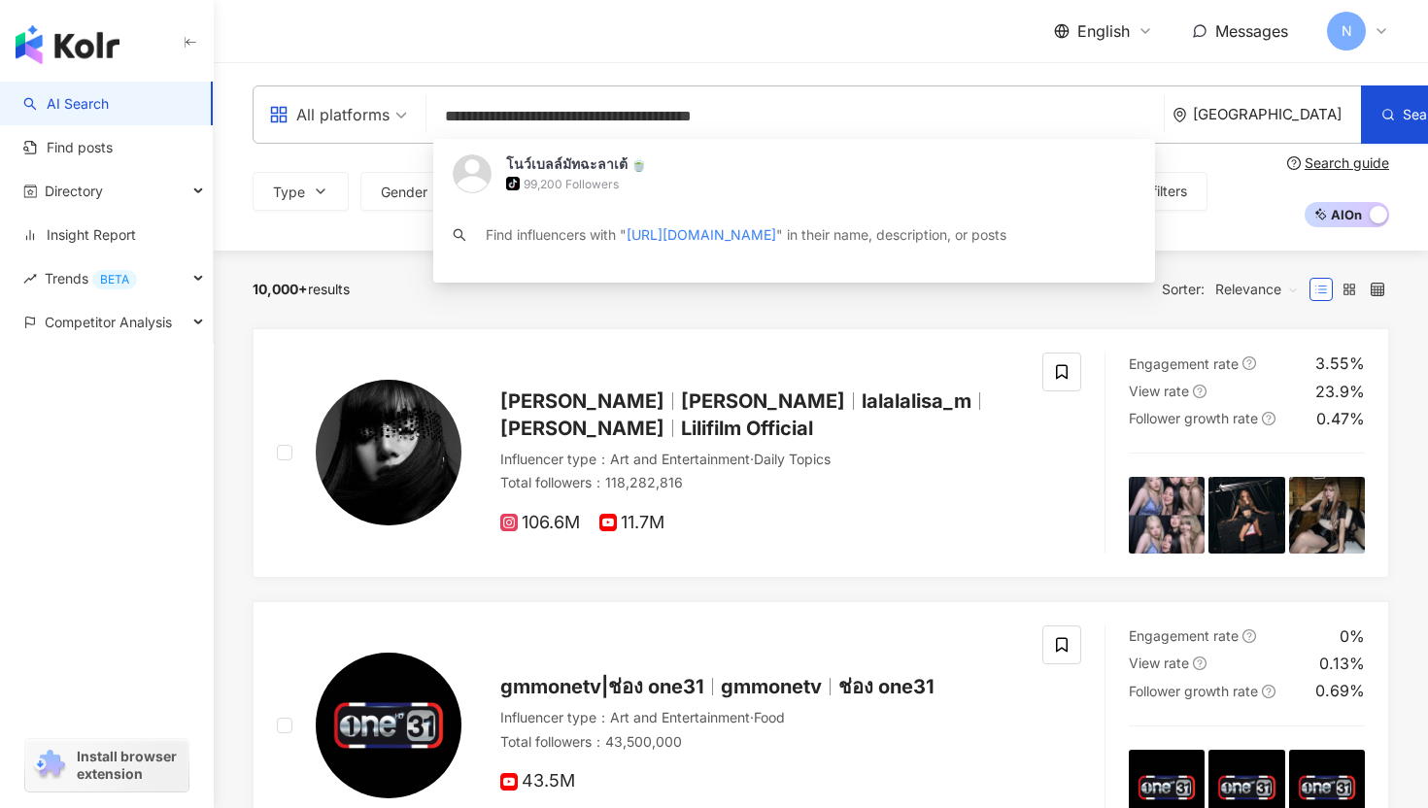
click at [731, 188] on div "tiktok-icon 99,200 Followers" at bounding box center [820, 183] width 629 height 19
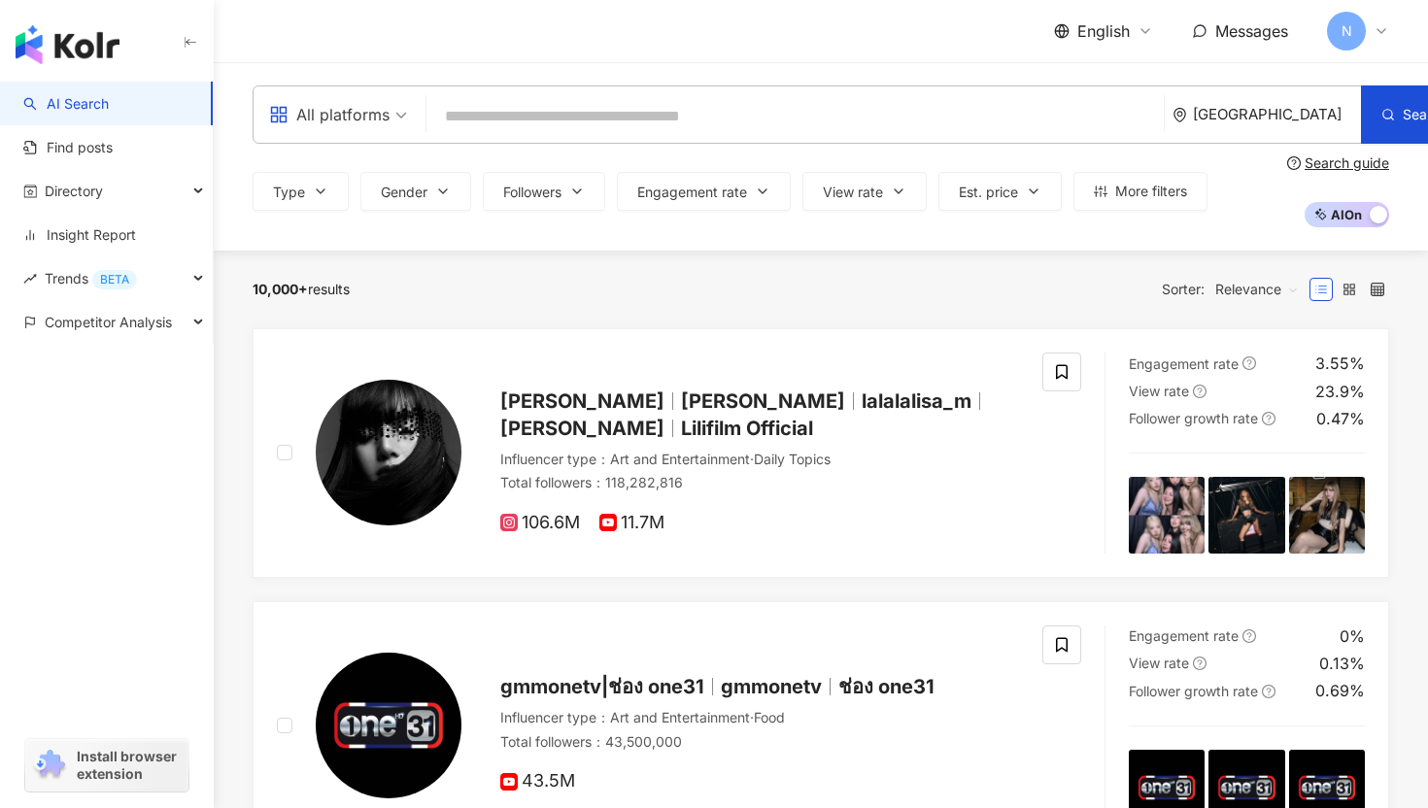
click at [588, 123] on input "search" at bounding box center [795, 116] width 722 height 37
paste input "**********"
type input "**********"
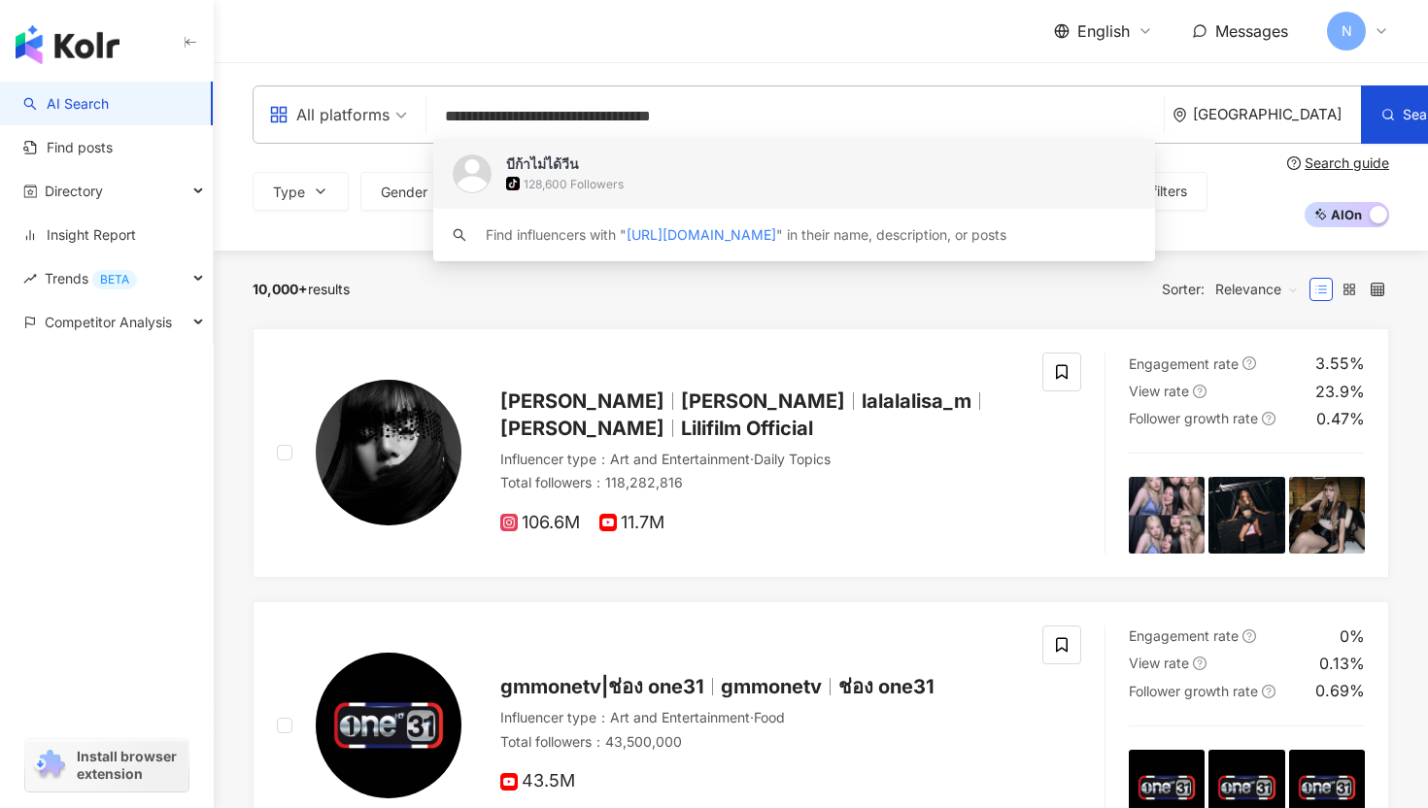
click at [586, 181] on div "128,600 Followers" at bounding box center [573, 184] width 100 height 17
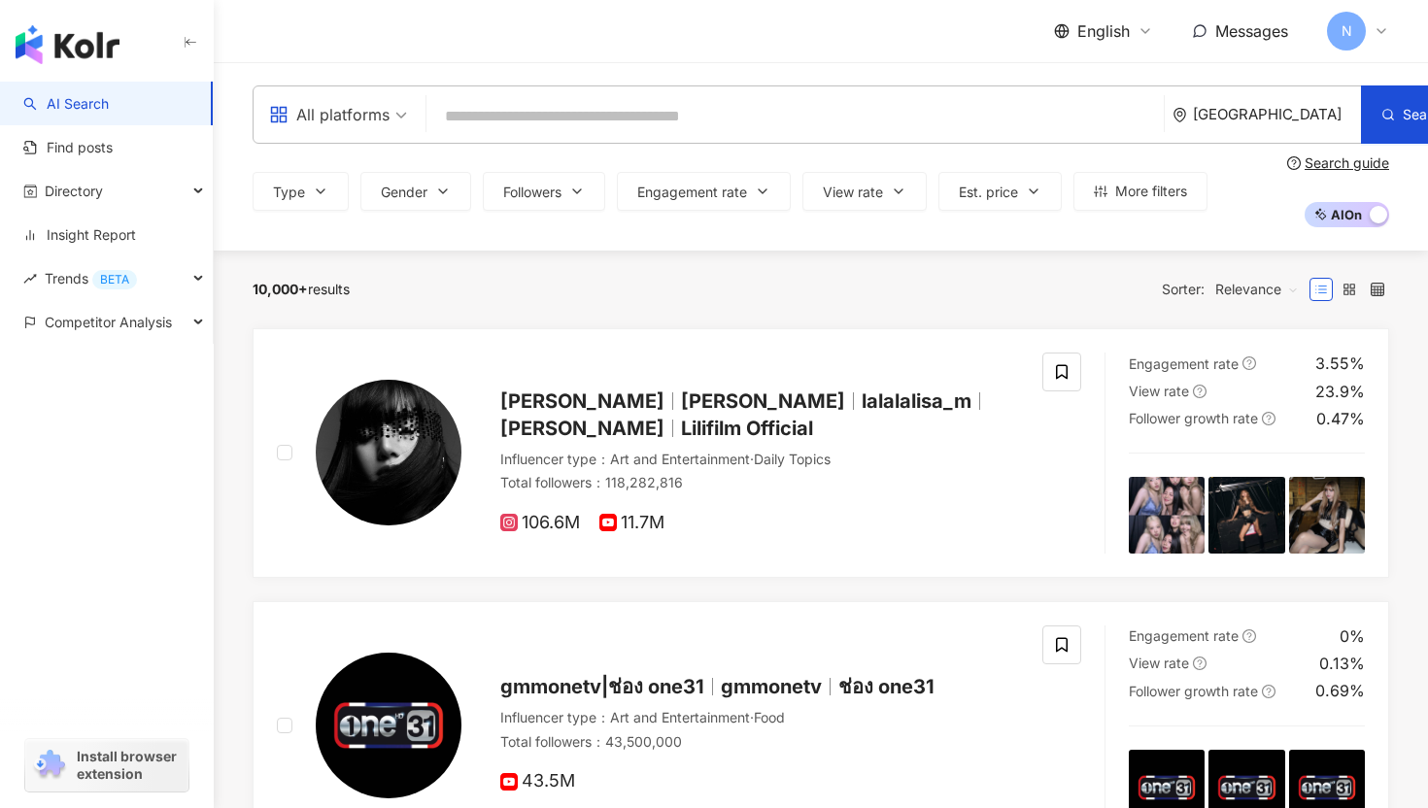
click at [986, 106] on input "search" at bounding box center [795, 116] width 722 height 37
paste input "**********"
type input "**********"
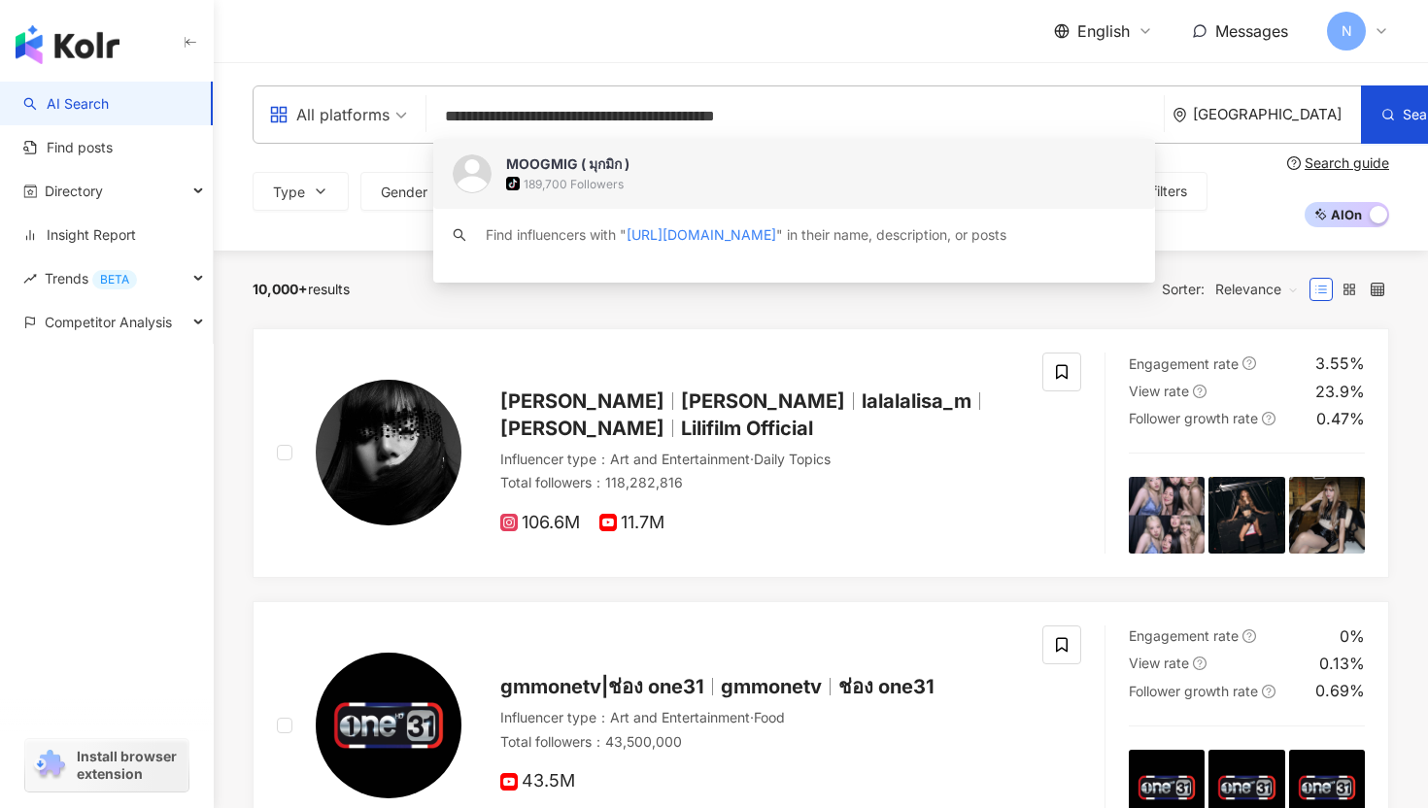
click at [650, 179] on div "tiktok-icon 189,700 Followers" at bounding box center [820, 183] width 629 height 19
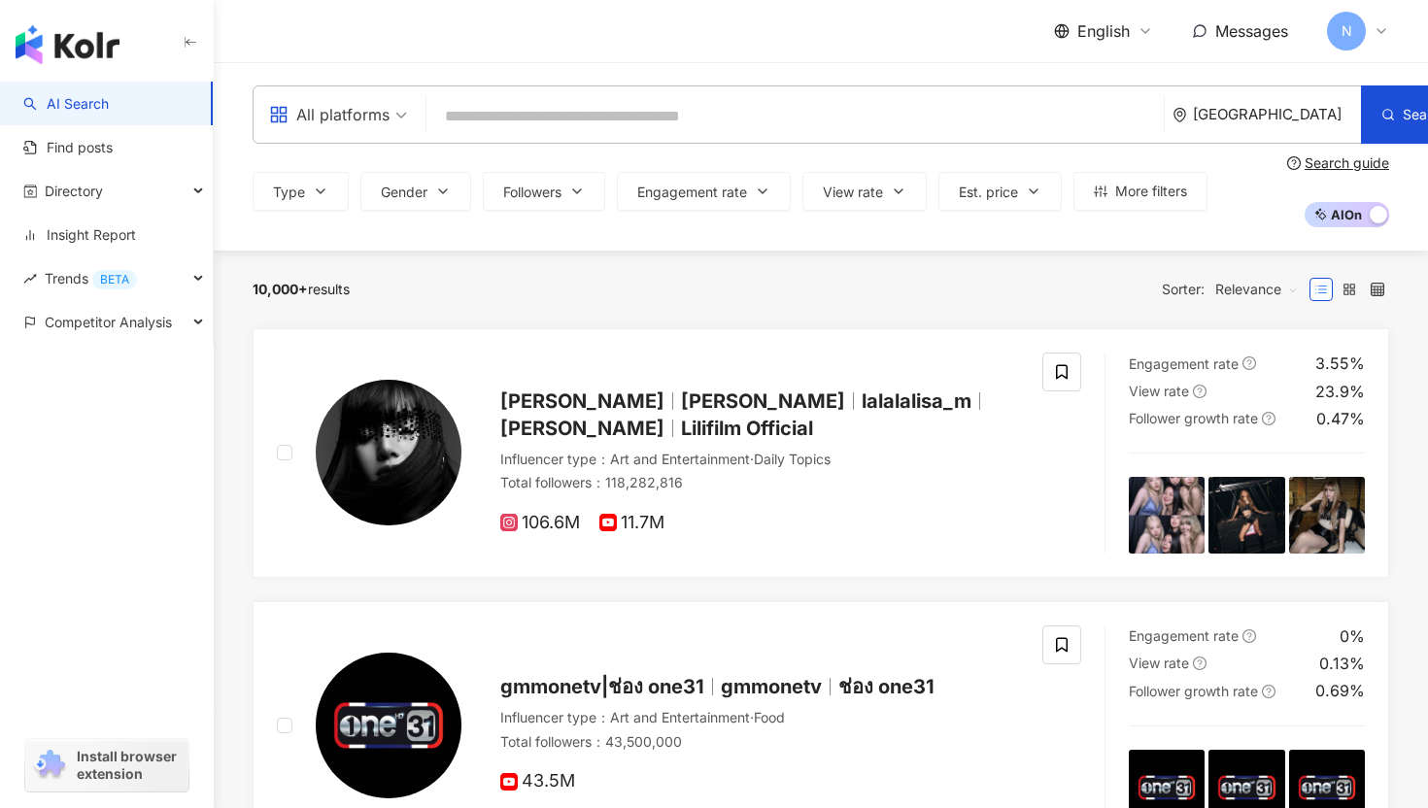
click at [727, 120] on input "search" at bounding box center [795, 116] width 722 height 37
paste input "**********"
type input "**********"
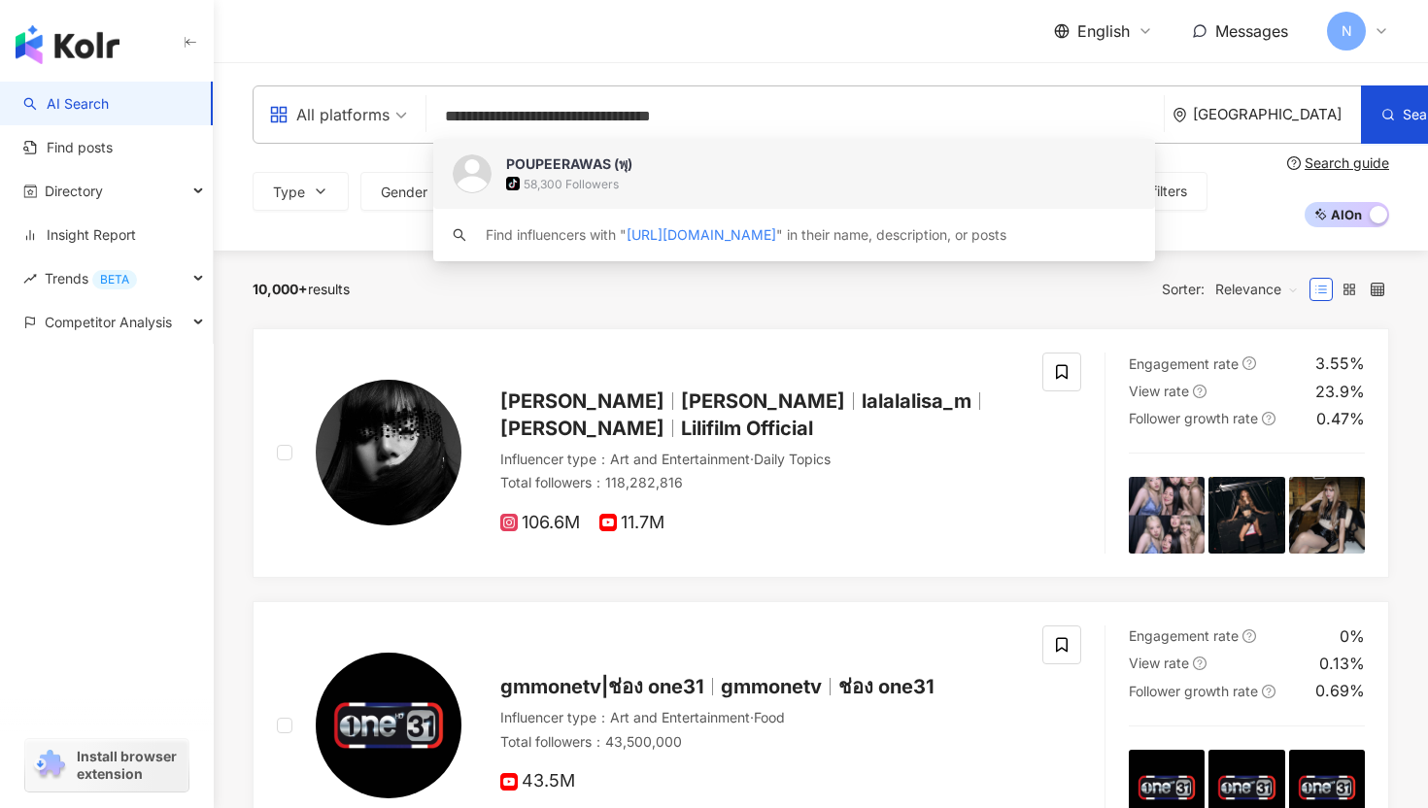
click at [694, 176] on div "tiktok-icon 58,300 Followers" at bounding box center [820, 183] width 629 height 19
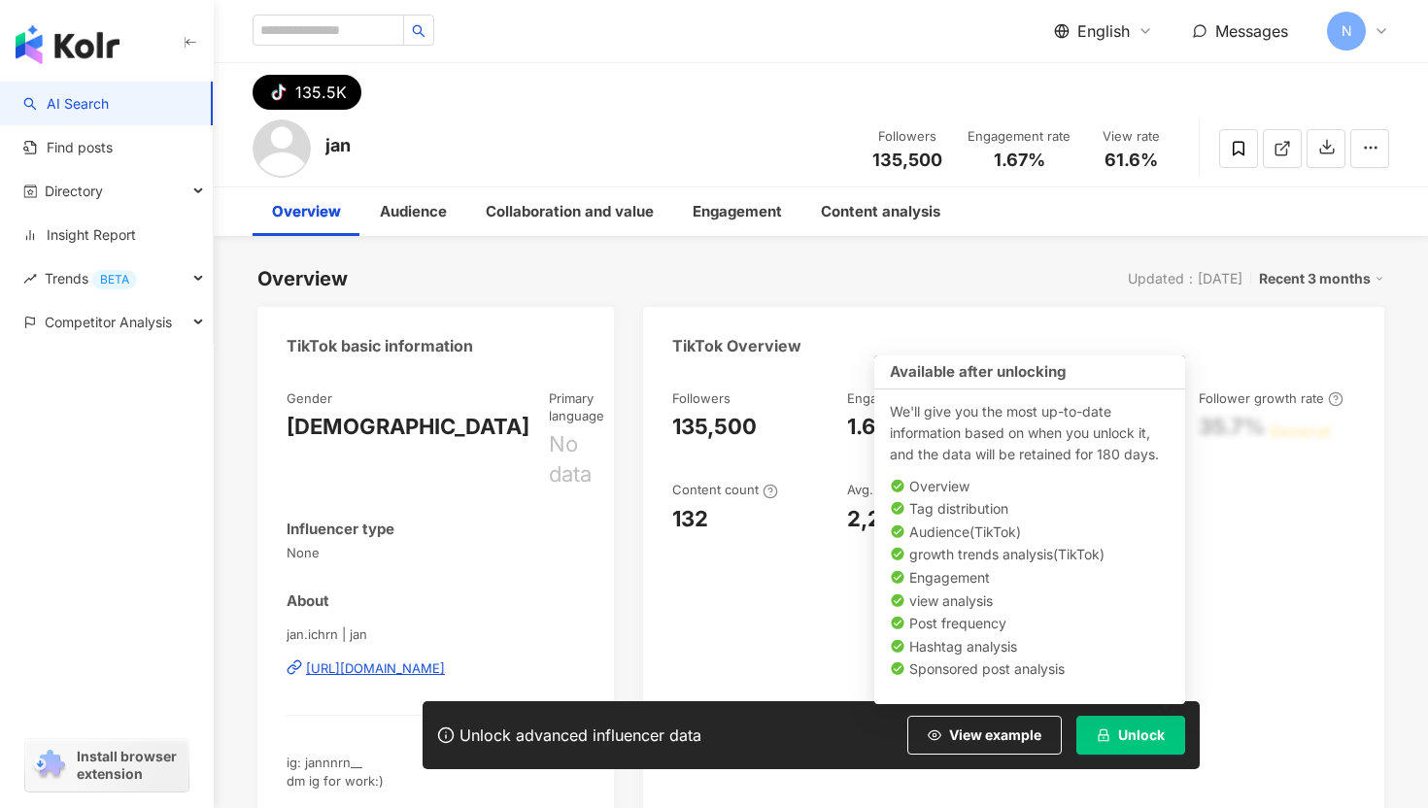
click at [1103, 731] on icon "lock" at bounding box center [1103, 735] width 14 height 14
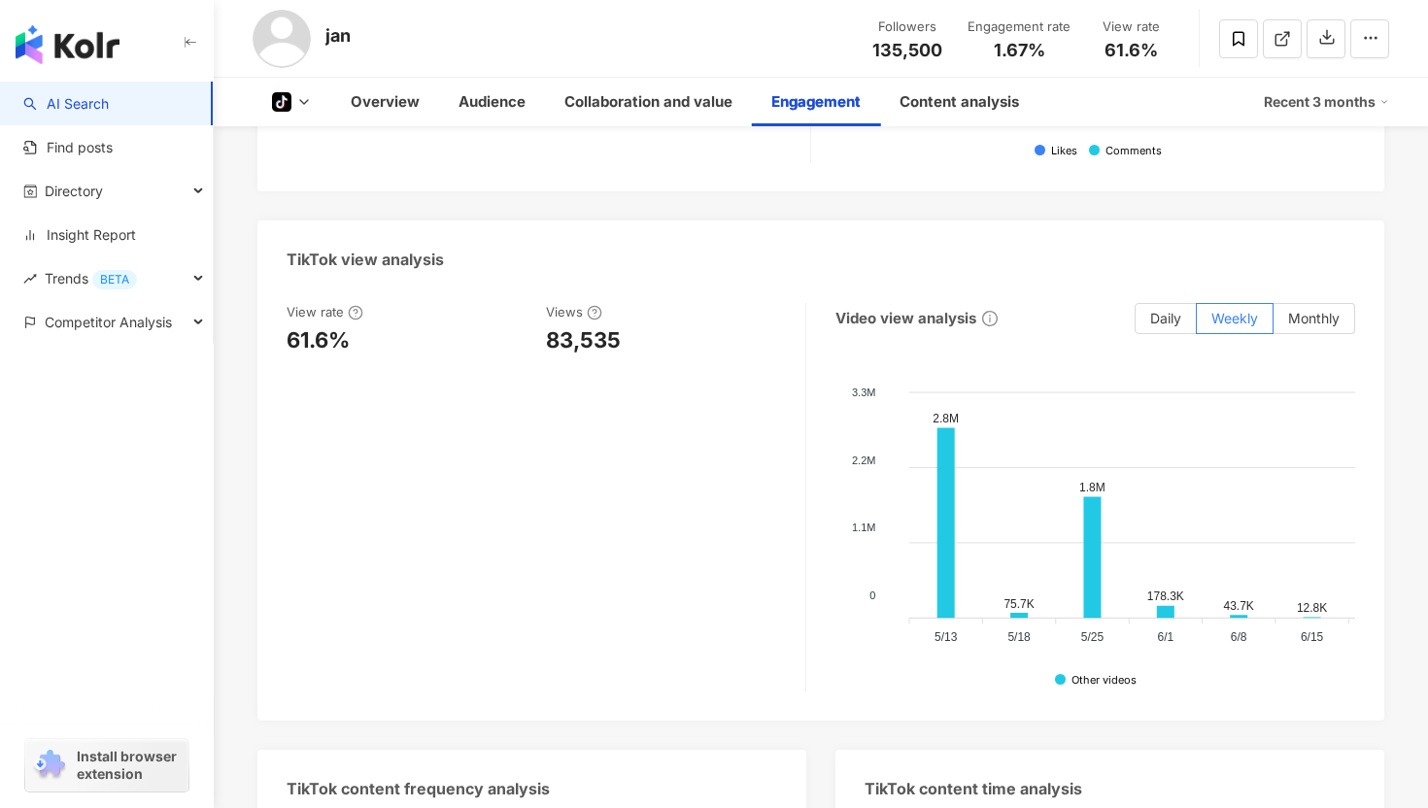
scroll to position [2302, 0]
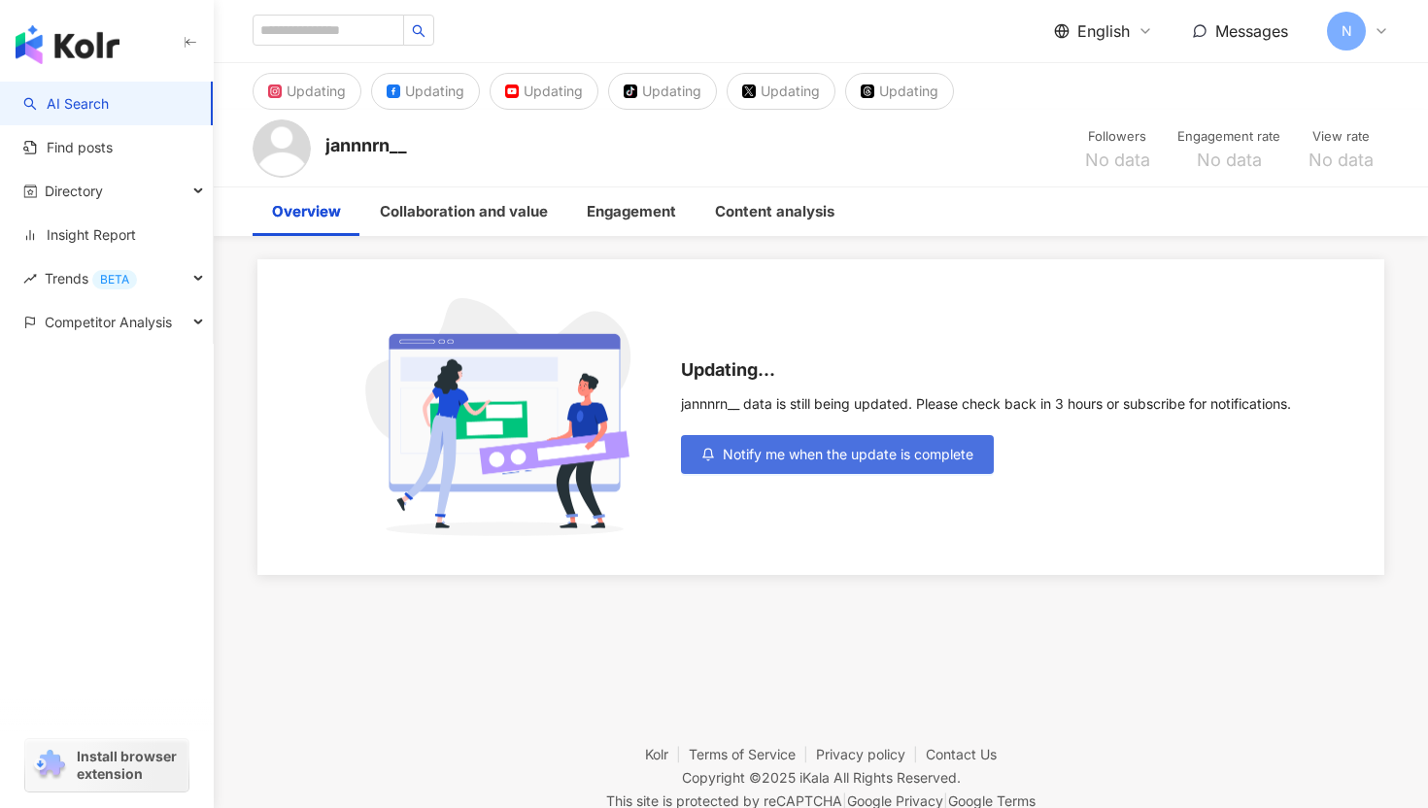
click at [770, 458] on span "Notify me when the update is complete" at bounding box center [848, 455] width 251 height 16
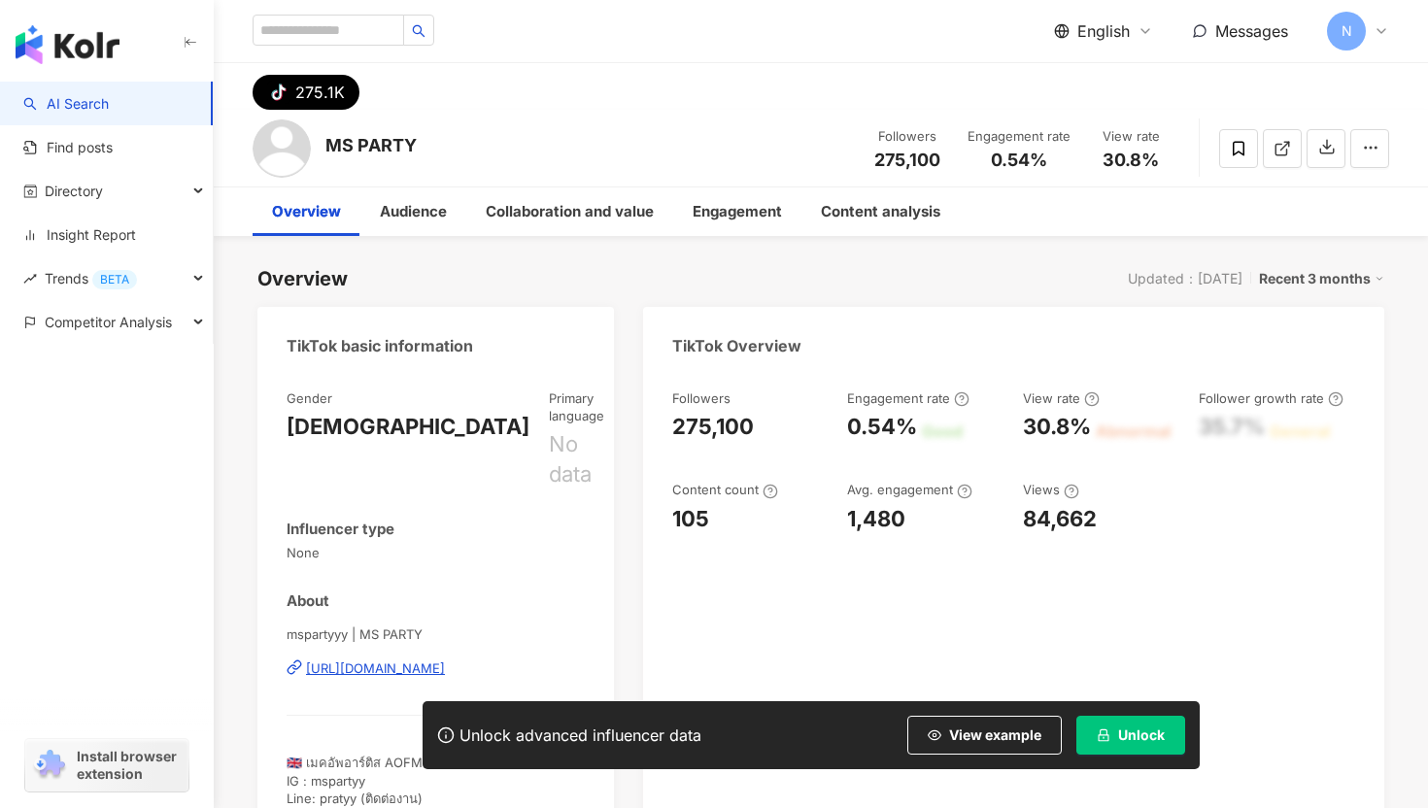
click at [1108, 734] on icon "lock" at bounding box center [1103, 735] width 11 height 13
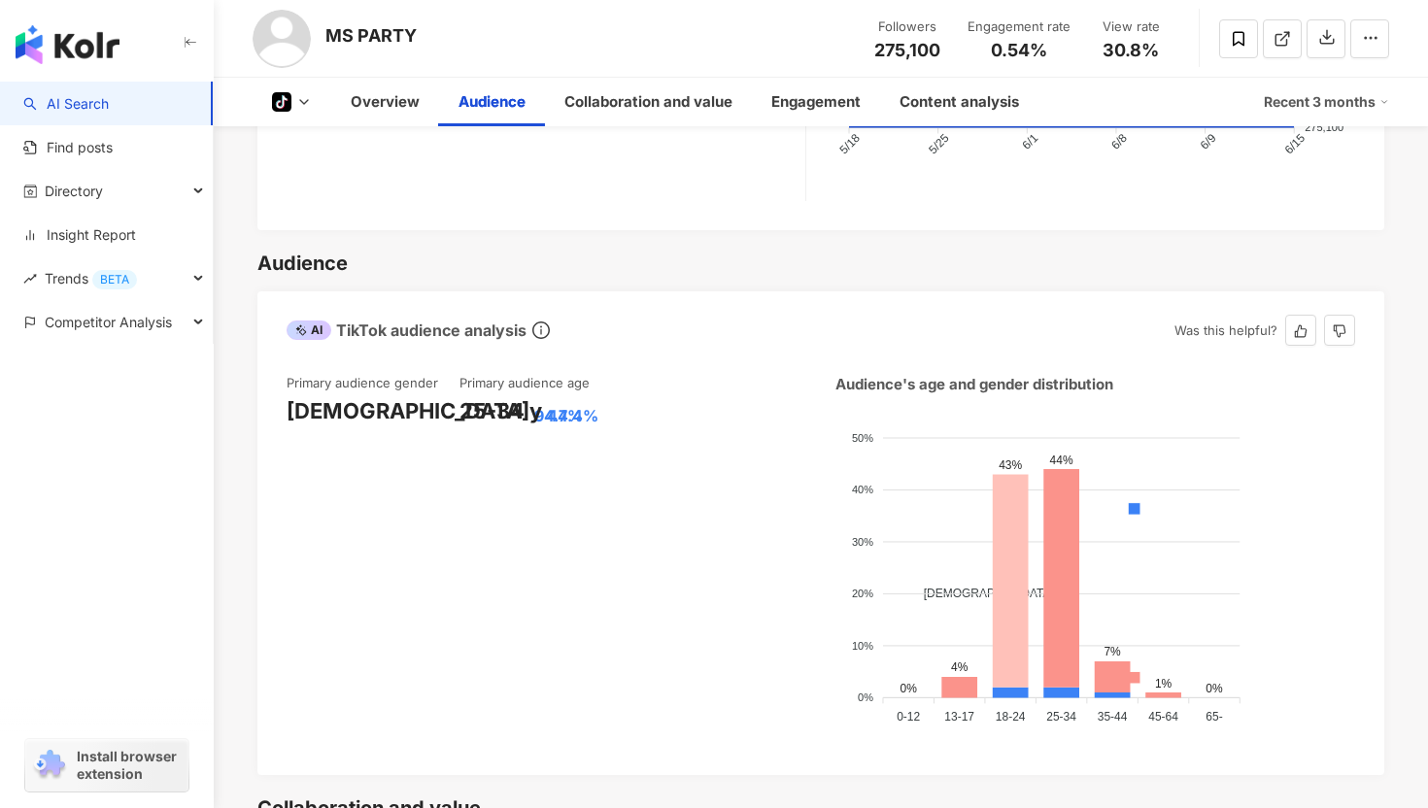
scroll to position [1006, 0]
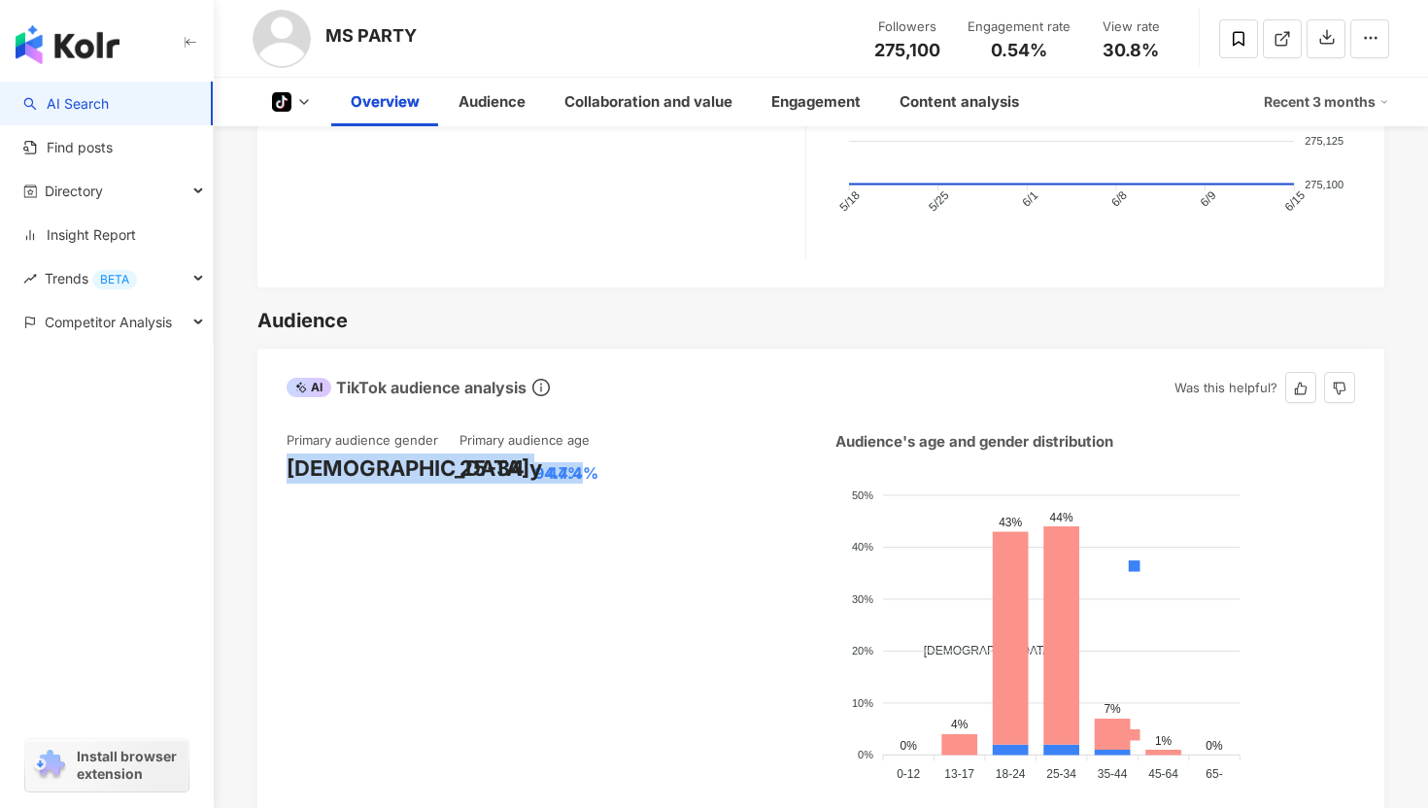
drag, startPoint x: 290, startPoint y: 421, endPoint x: 420, endPoint y: 420, distance: 129.2
click at [421, 454] on div "Female 94.7%" at bounding box center [372, 469] width 173 height 30
copy div "Female 94.7%"
drag, startPoint x: 459, startPoint y: 421, endPoint x: 607, endPoint y: 418, distance: 147.6
click at [607, 454] on div "25-34 y 44.4%" at bounding box center [545, 469] width 173 height 30
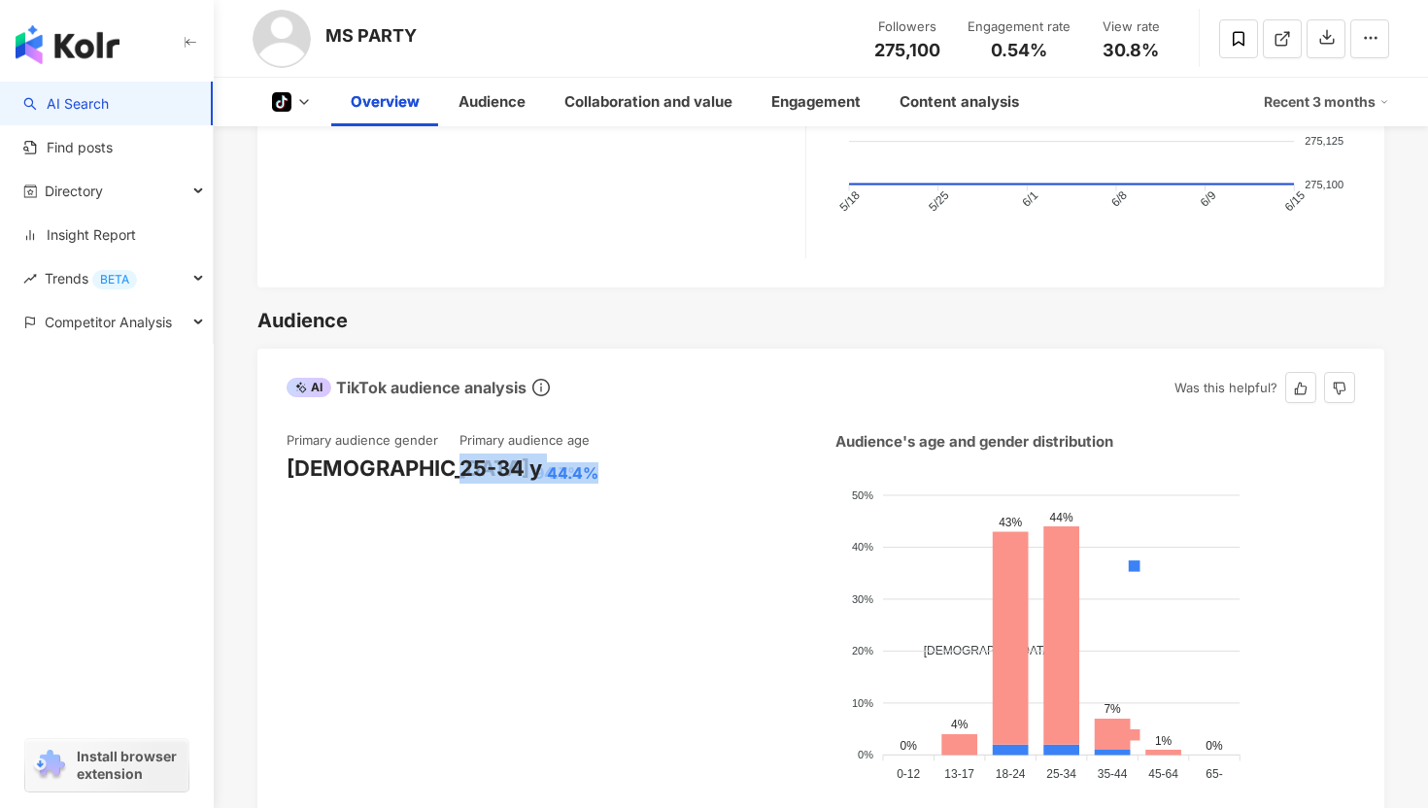
copy div "25-34 y 44.4%"
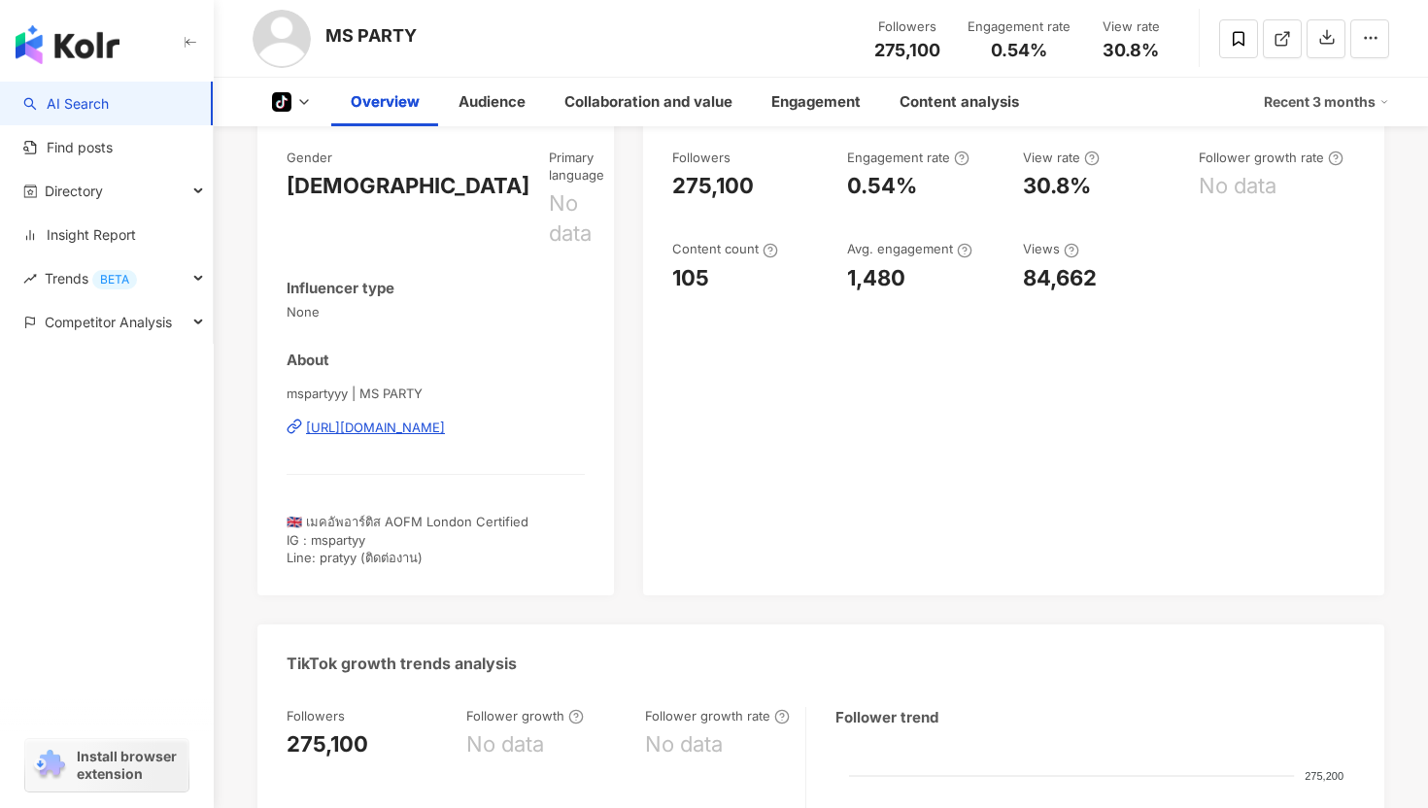
scroll to position [175, 0]
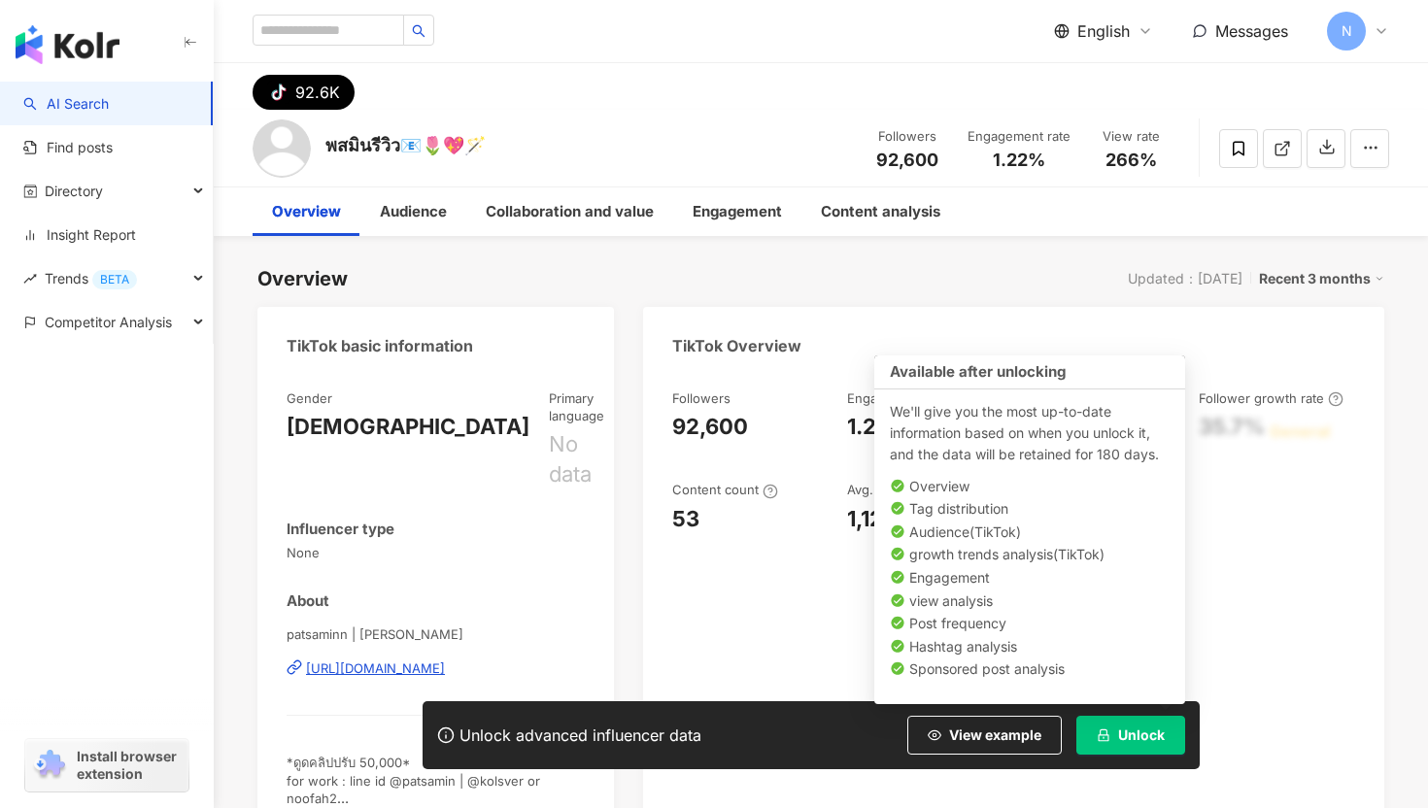
click at [1144, 751] on button "Unlock" at bounding box center [1130, 735] width 109 height 39
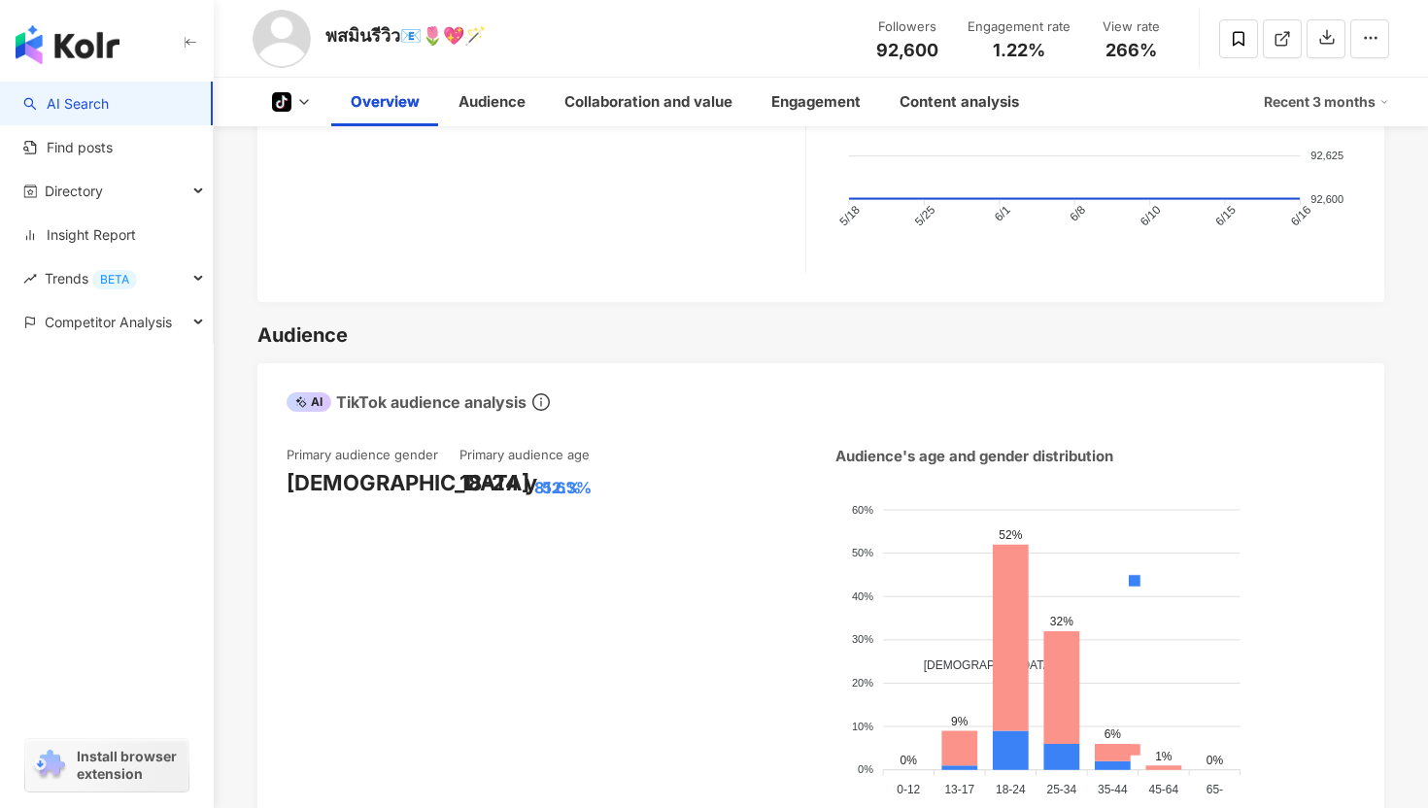
scroll to position [1010, 0]
drag, startPoint x: 455, startPoint y: 434, endPoint x: 579, endPoint y: 429, distance: 123.4
click at [581, 445] on div "Primary audience gender [DEMOGRAPHIC_DATA] 81.6% Primary audience age [DEMOGRAP…" at bounding box center [546, 631] width 520 height 372
drag, startPoint x: 607, startPoint y: 439, endPoint x: 458, endPoint y: 434, distance: 148.7
click at [459, 467] on div "18-24 y 52.3%" at bounding box center [545, 482] width 173 height 30
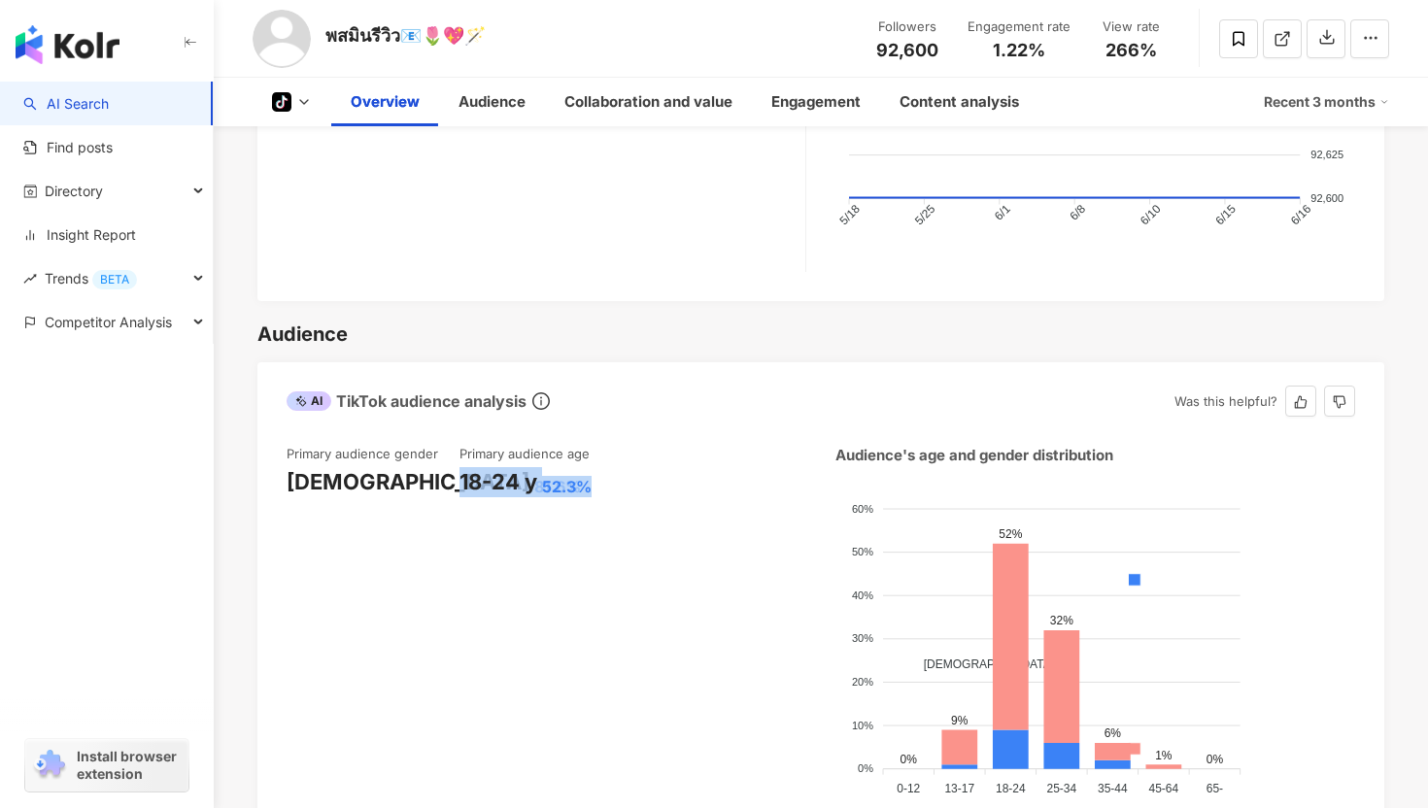
copy div "18-24 y 52.3%"
drag, startPoint x: 292, startPoint y: 438, endPoint x: 385, endPoint y: 438, distance: 92.3
click at [385, 467] on div "[DEMOGRAPHIC_DATA] 81.6%" at bounding box center [372, 482] width 173 height 30
drag, startPoint x: 413, startPoint y: 438, endPoint x: 282, endPoint y: 434, distance: 131.2
click at [282, 435] on div "Primary audience gender [DEMOGRAPHIC_DATA] 81.6% Primary audience age [DEMOGRAP…" at bounding box center [820, 635] width 1127 height 421
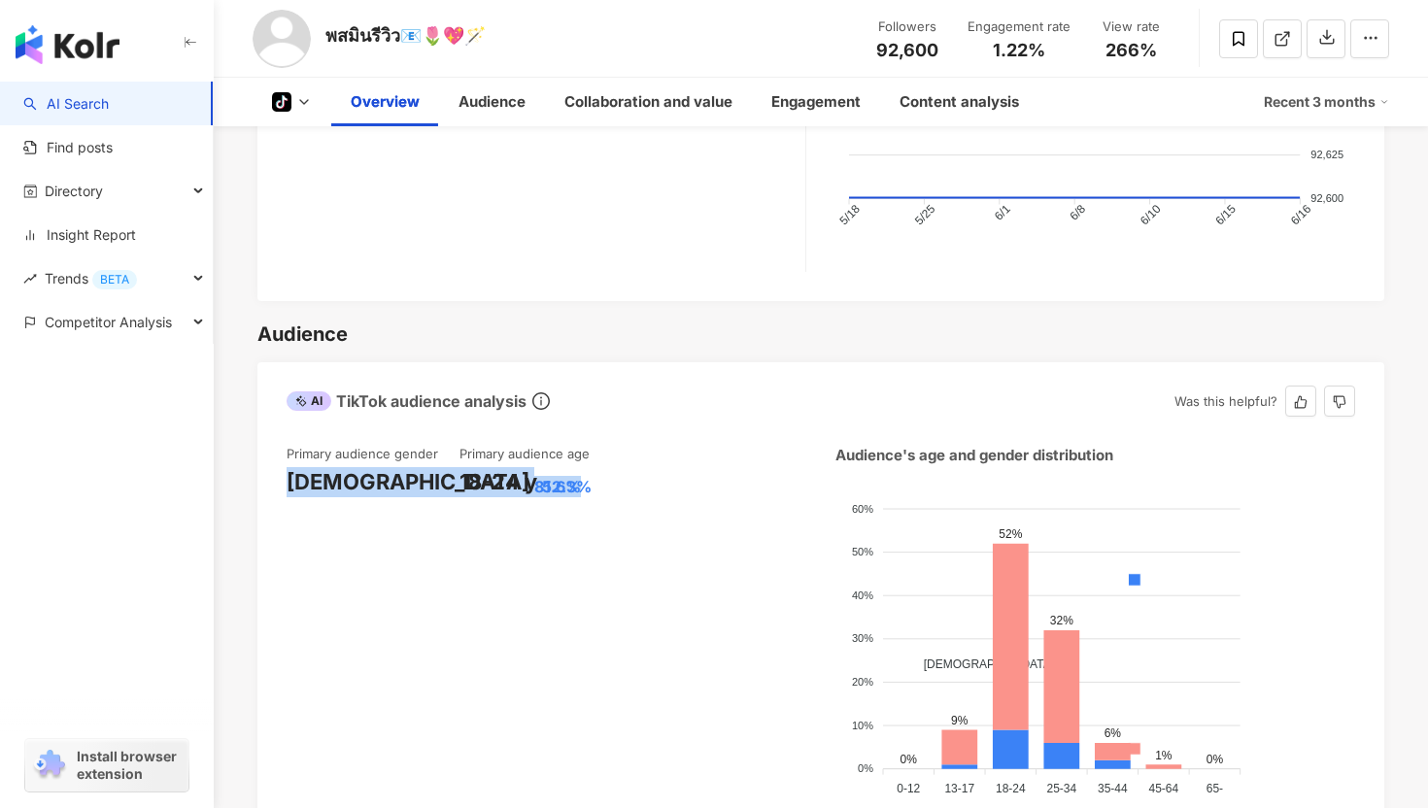
copy div "[DEMOGRAPHIC_DATA] 81.6%"
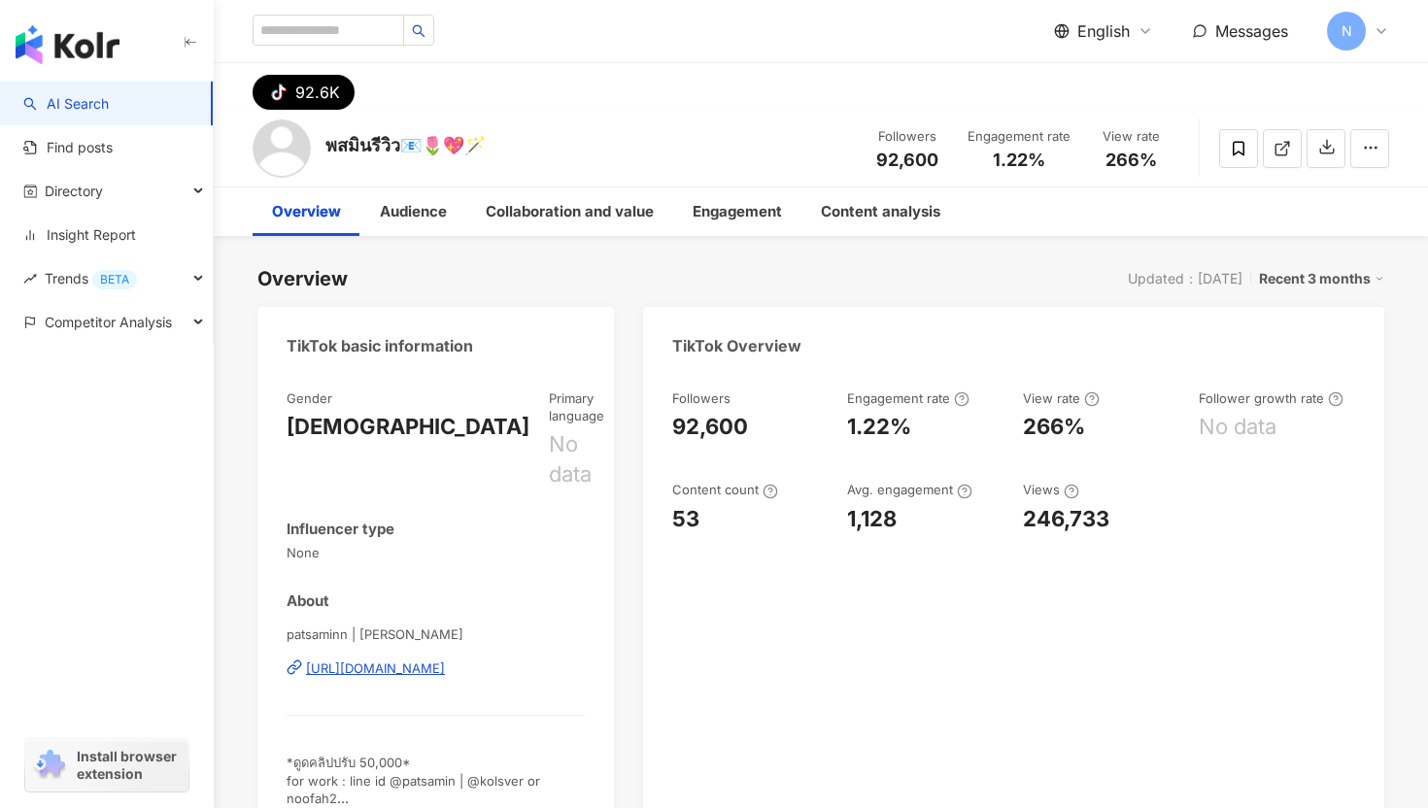
scroll to position [37, 0]
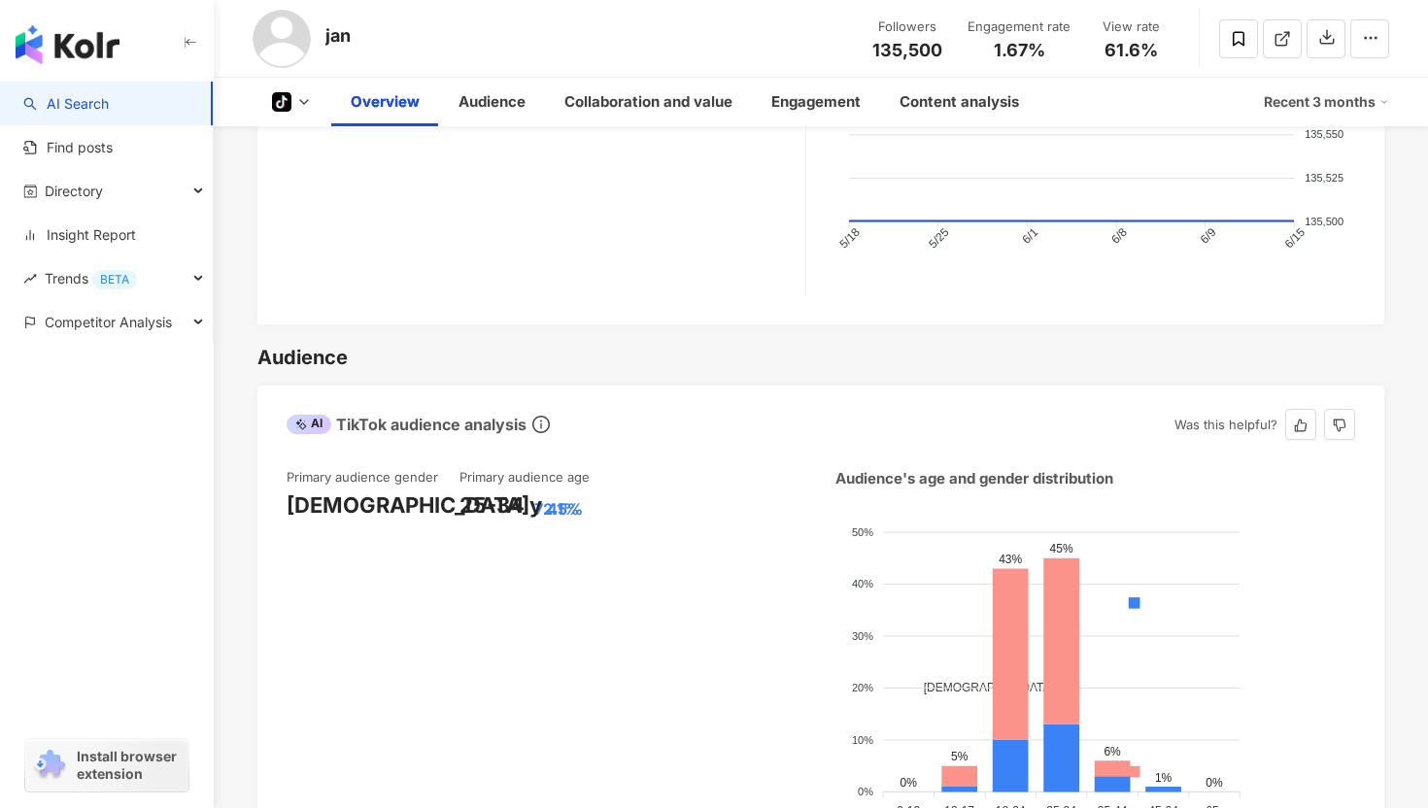
scroll to position [951, 0]
click at [302, 469] on div "Primary audience gender" at bounding box center [362, 477] width 152 height 17
copy div "Primary audience gender"
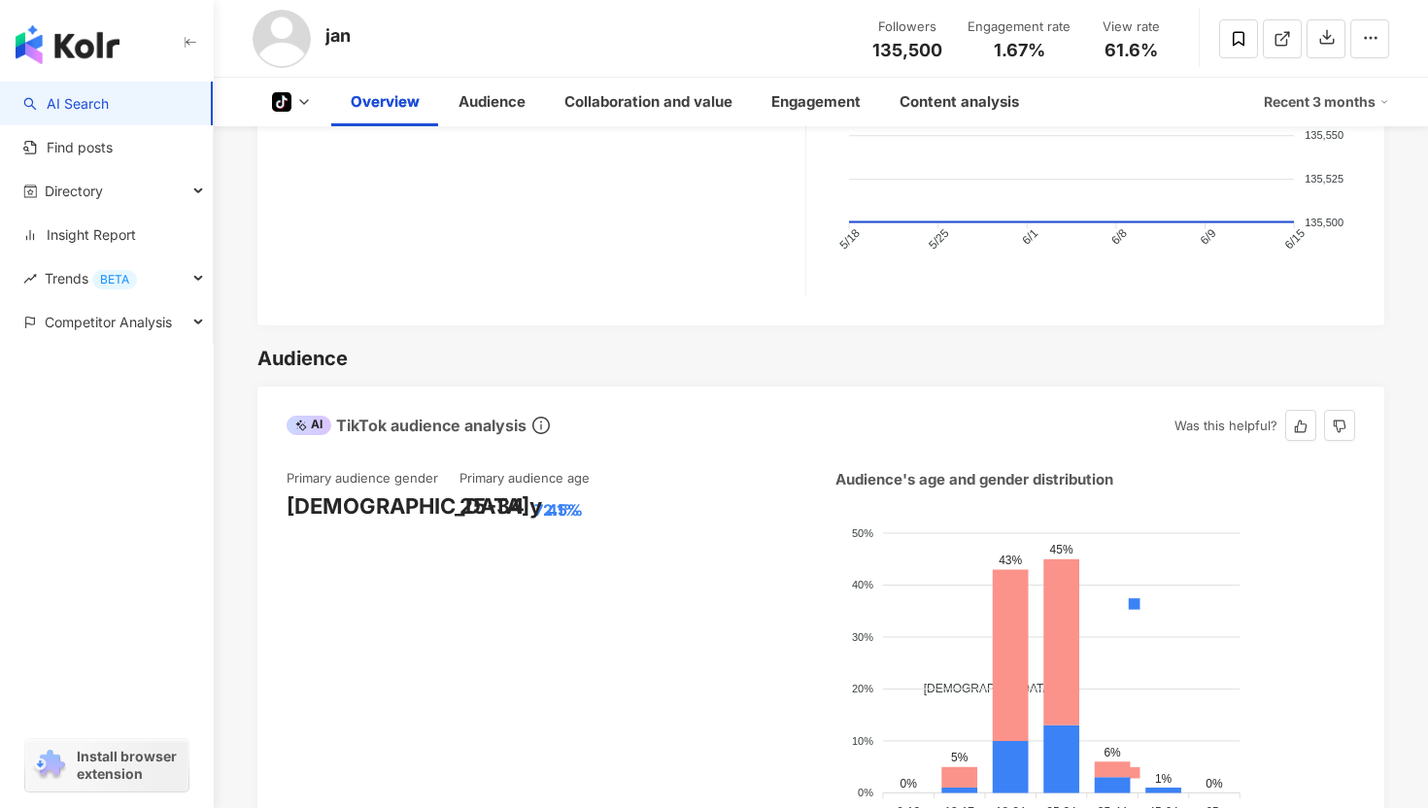
click at [522, 469] on div "Primary audience age" at bounding box center [524, 477] width 130 height 17
copy div "Primary audience age"
drag, startPoint x: 457, startPoint y: 457, endPoint x: 578, endPoint y: 455, distance: 120.4
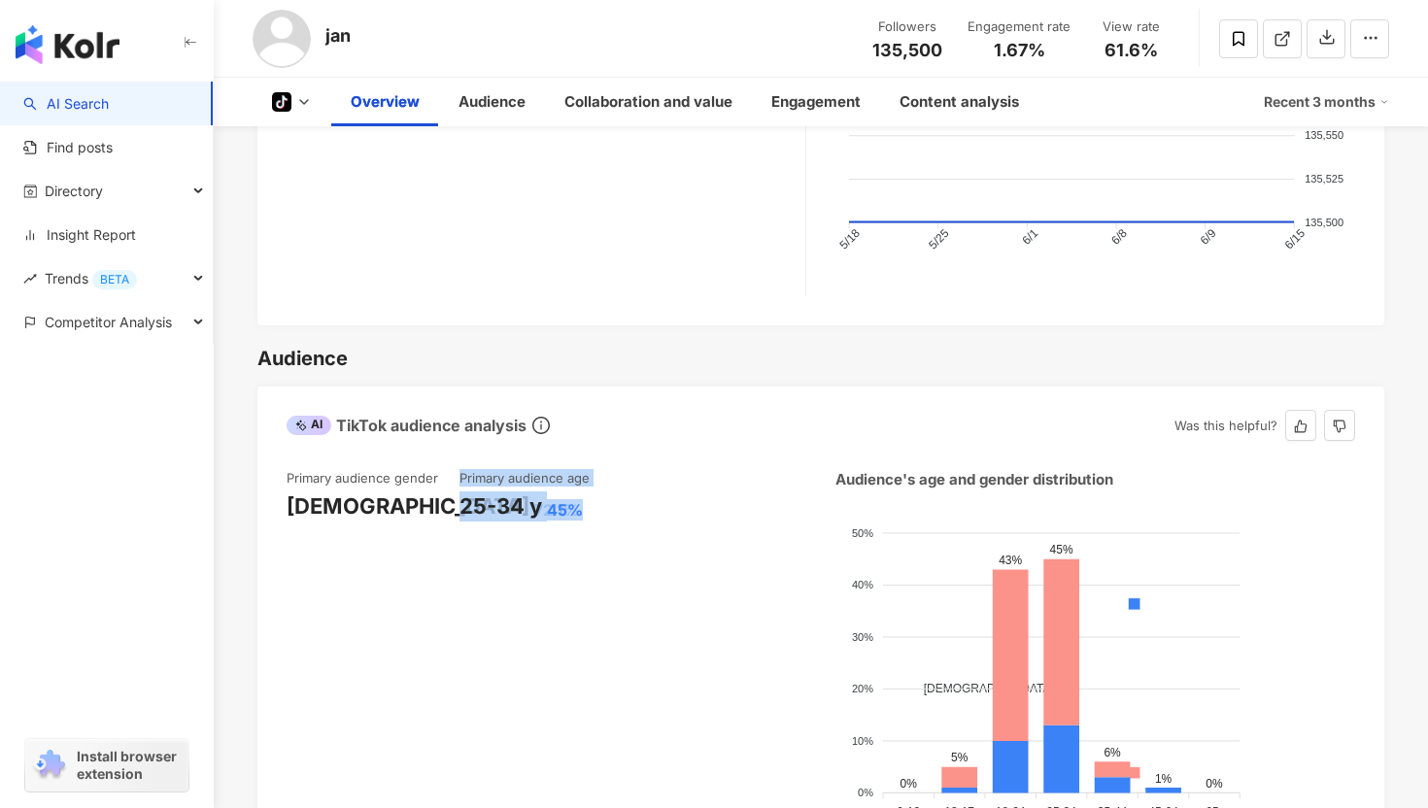
click at [579, 469] on div "Primary audience gender Female 72.1% Primary audience age 25-34 y 45%" at bounding box center [546, 655] width 520 height 372
click at [578, 499] on div "45%" at bounding box center [565, 509] width 36 height 21
drag, startPoint x: 581, startPoint y: 459, endPoint x: 462, endPoint y: 461, distance: 118.5
click at [462, 491] on div "25-34 y 45%" at bounding box center [545, 506] width 173 height 30
copy div "25-34 y 45%"
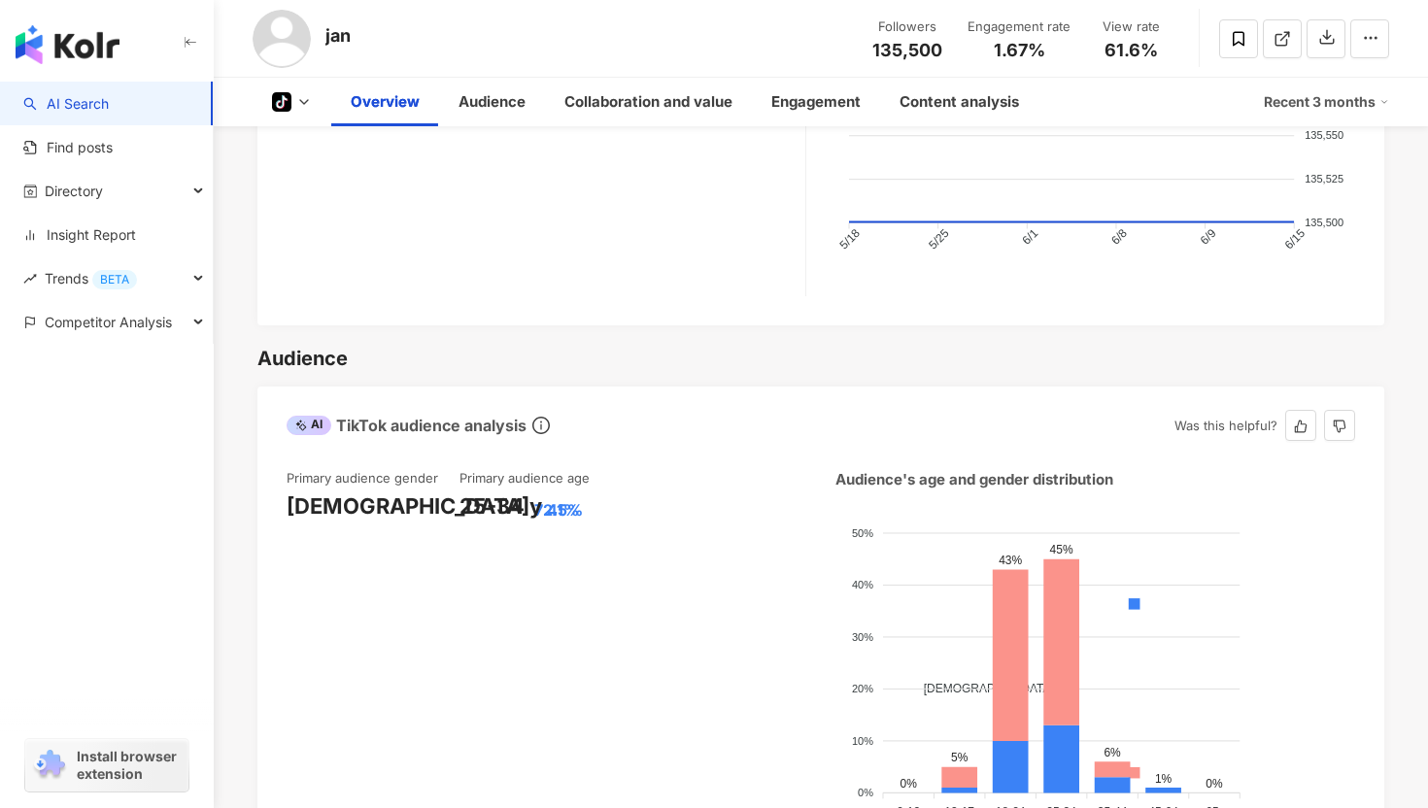
click at [534, 499] on div "72.1%" at bounding box center [556, 509] width 45 height 21
drag, startPoint x: 287, startPoint y: 457, endPoint x: 421, endPoint y: 455, distance: 134.0
click at [422, 491] on div "Female 72.1%" at bounding box center [372, 506] width 173 height 30
copy div "Female 72.1%"
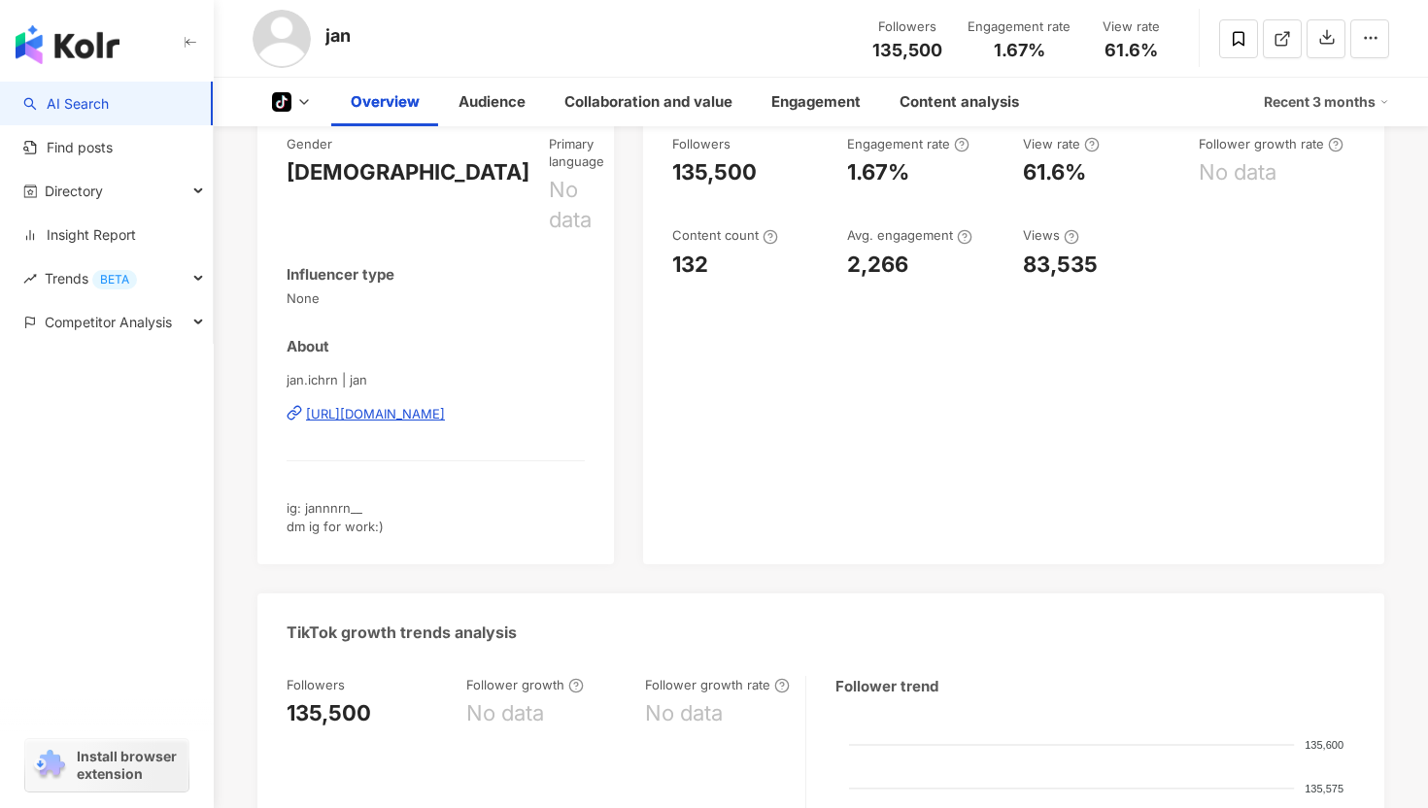
scroll to position [0, 0]
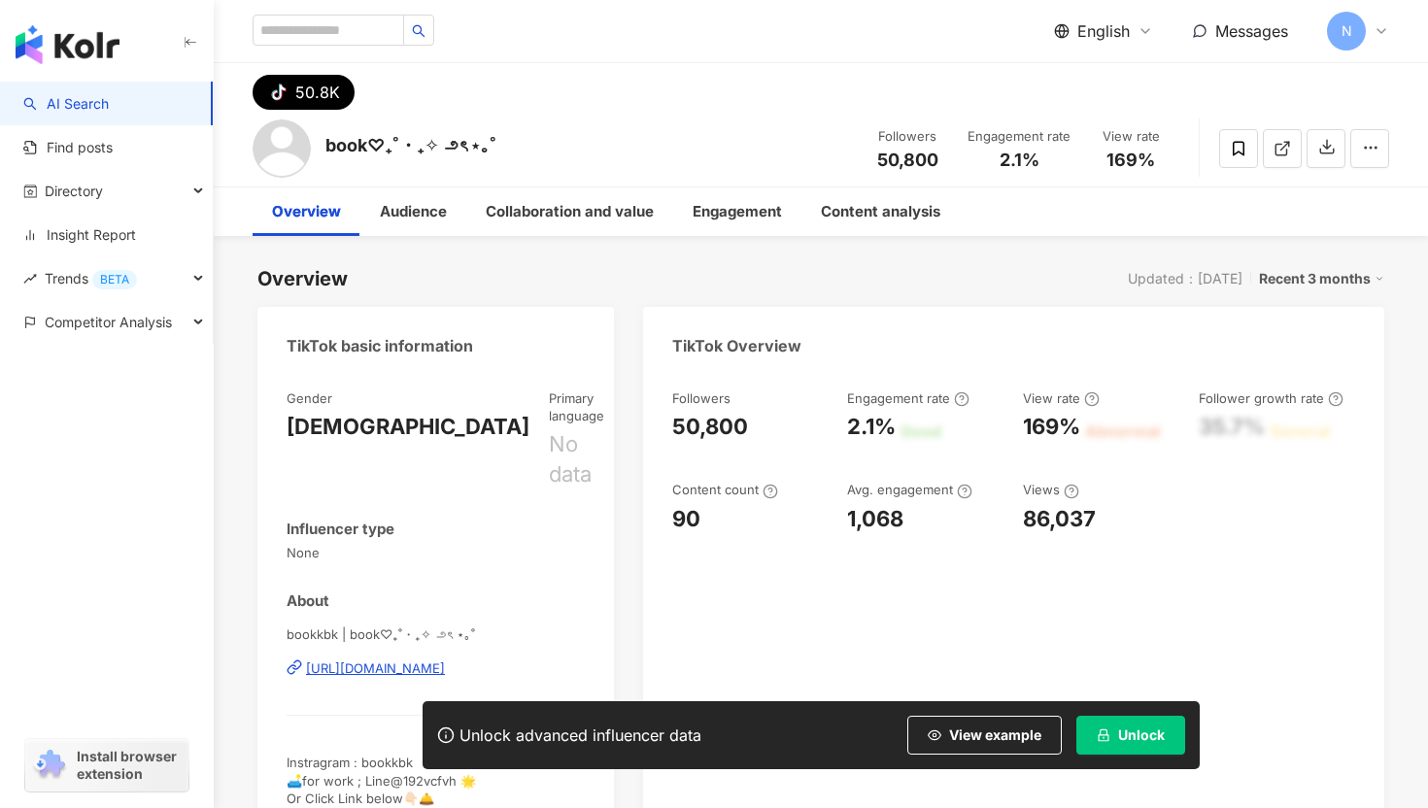
click at [1154, 725] on button "Unlock" at bounding box center [1130, 735] width 109 height 39
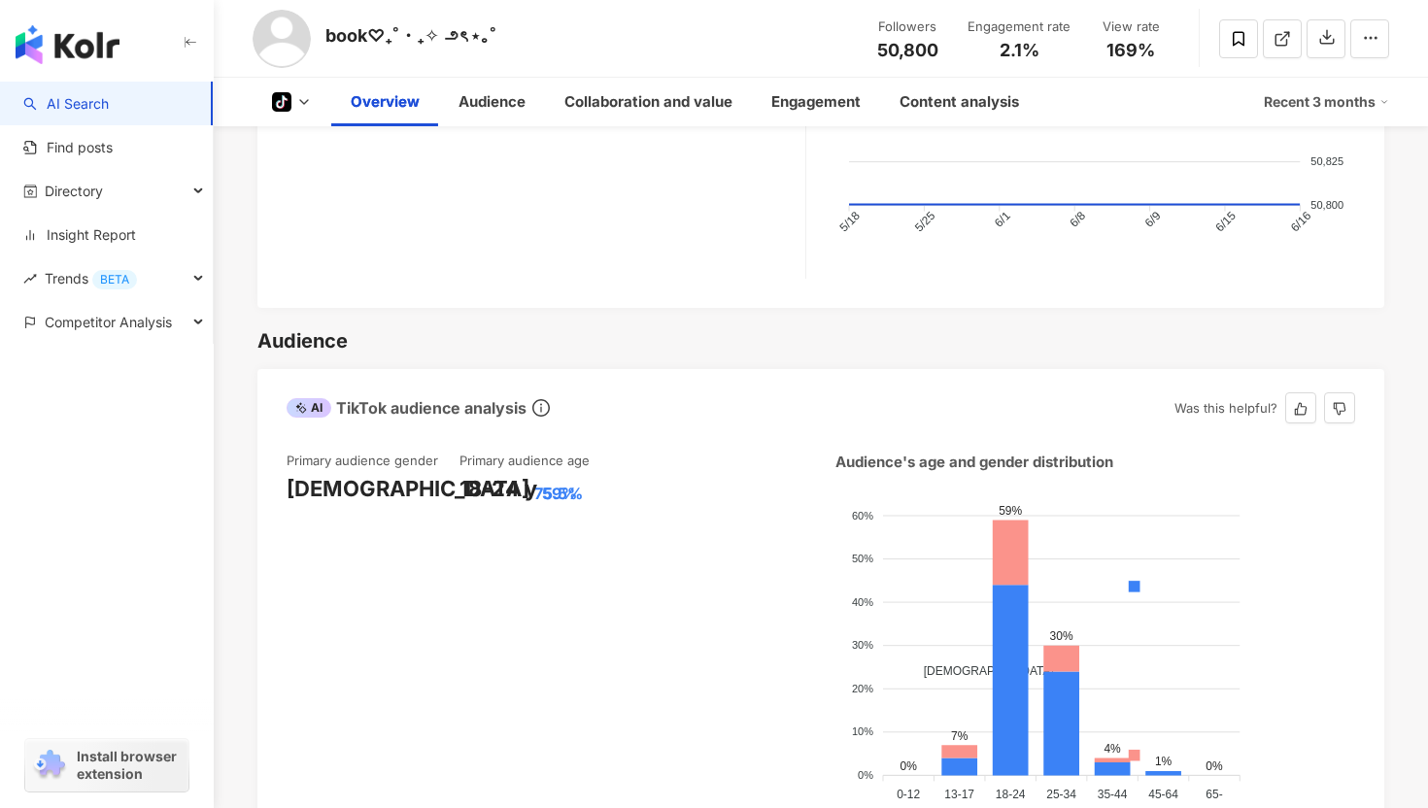
scroll to position [987, 0]
drag, startPoint x: 293, startPoint y: 441, endPoint x: 389, endPoint y: 437, distance: 96.2
click at [390, 473] on div "Male 75.5%" at bounding box center [372, 488] width 173 height 30
copy div "Male 75.5%"
drag, startPoint x: 462, startPoint y: 442, endPoint x: 590, endPoint y: 438, distance: 128.3
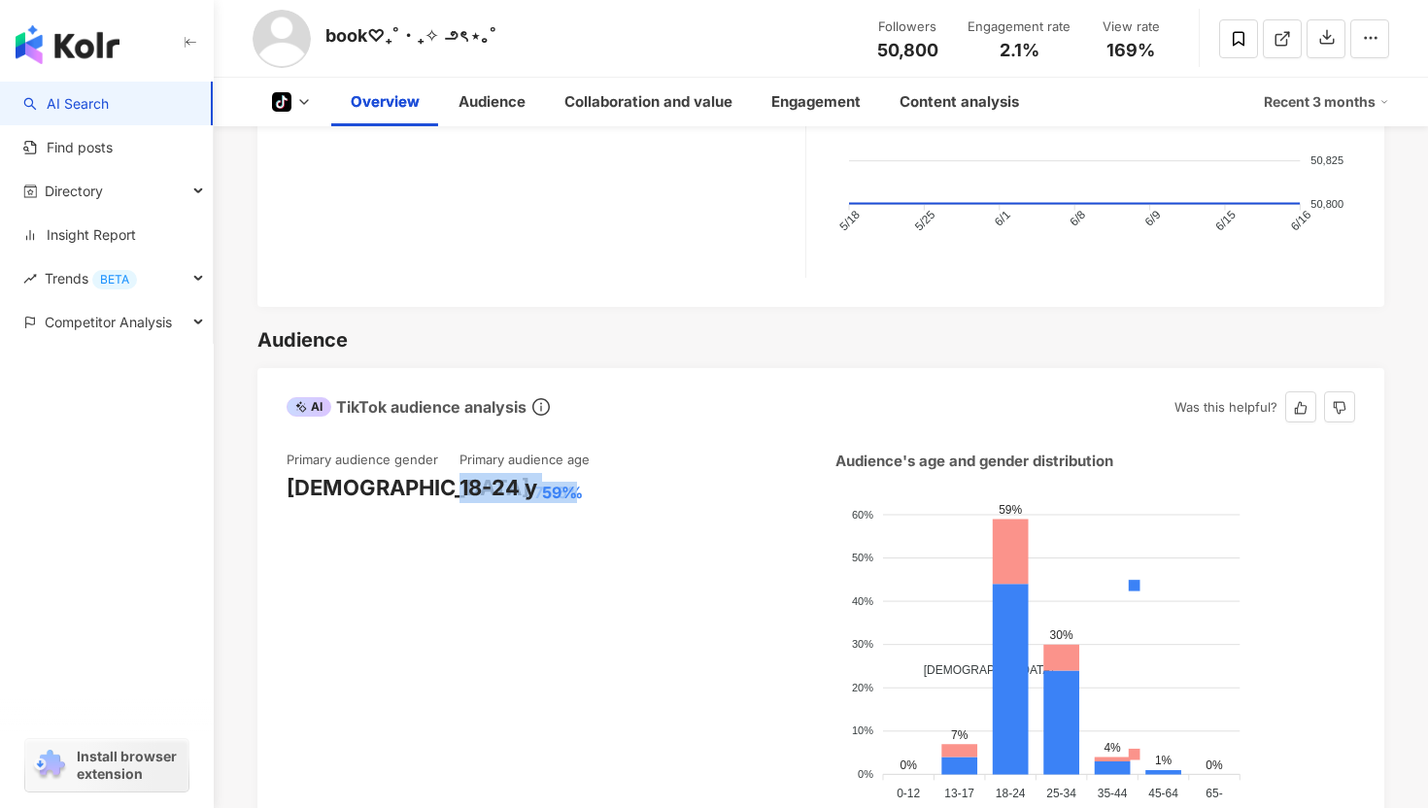
click at [591, 473] on div "18-24 y 59%" at bounding box center [545, 488] width 173 height 30
copy div "18-24 y 59%"
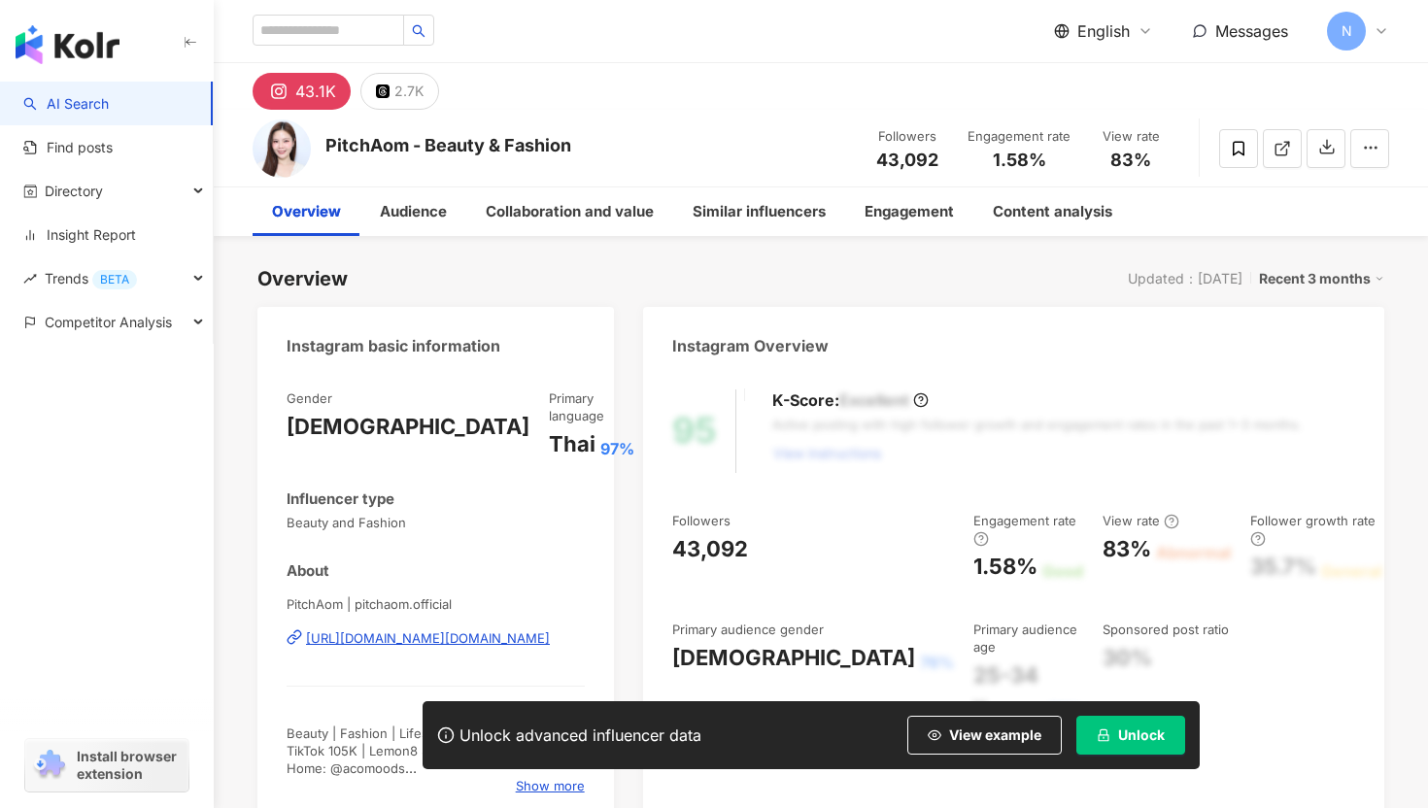
click at [1117, 742] on button "Unlock" at bounding box center [1130, 735] width 109 height 39
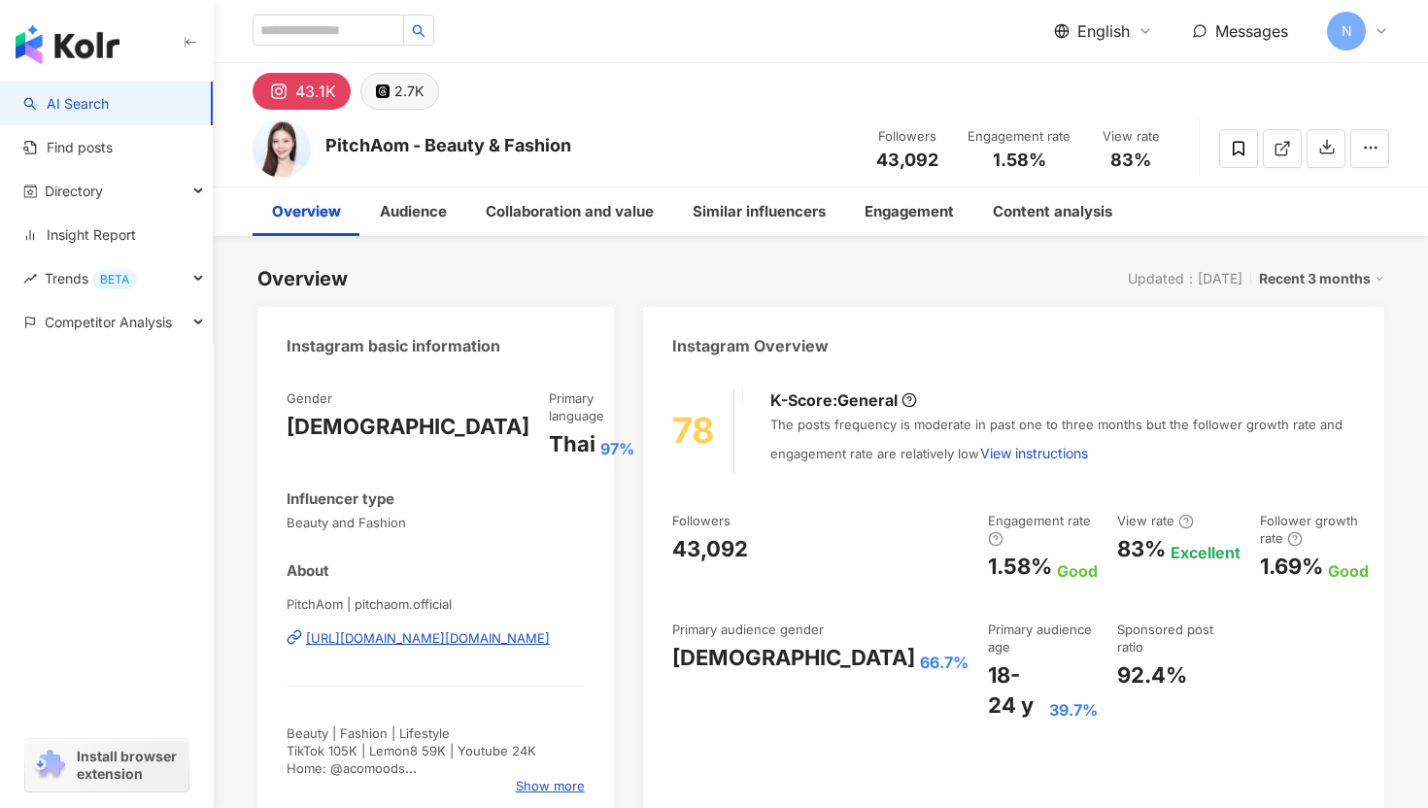
click at [400, 89] on div "2.7K" at bounding box center [408, 91] width 29 height 27
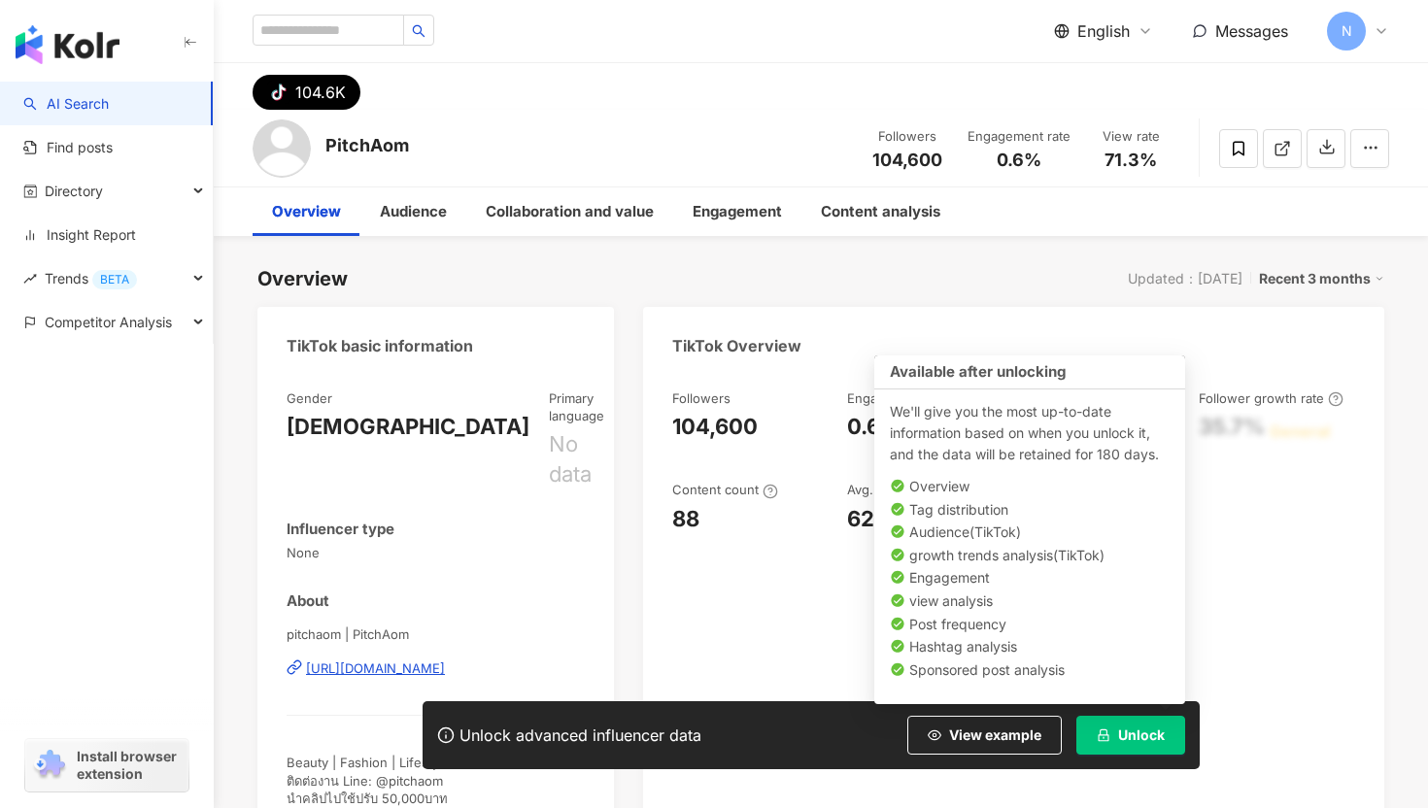
click at [1128, 731] on span "Unlock" at bounding box center [1141, 735] width 47 height 16
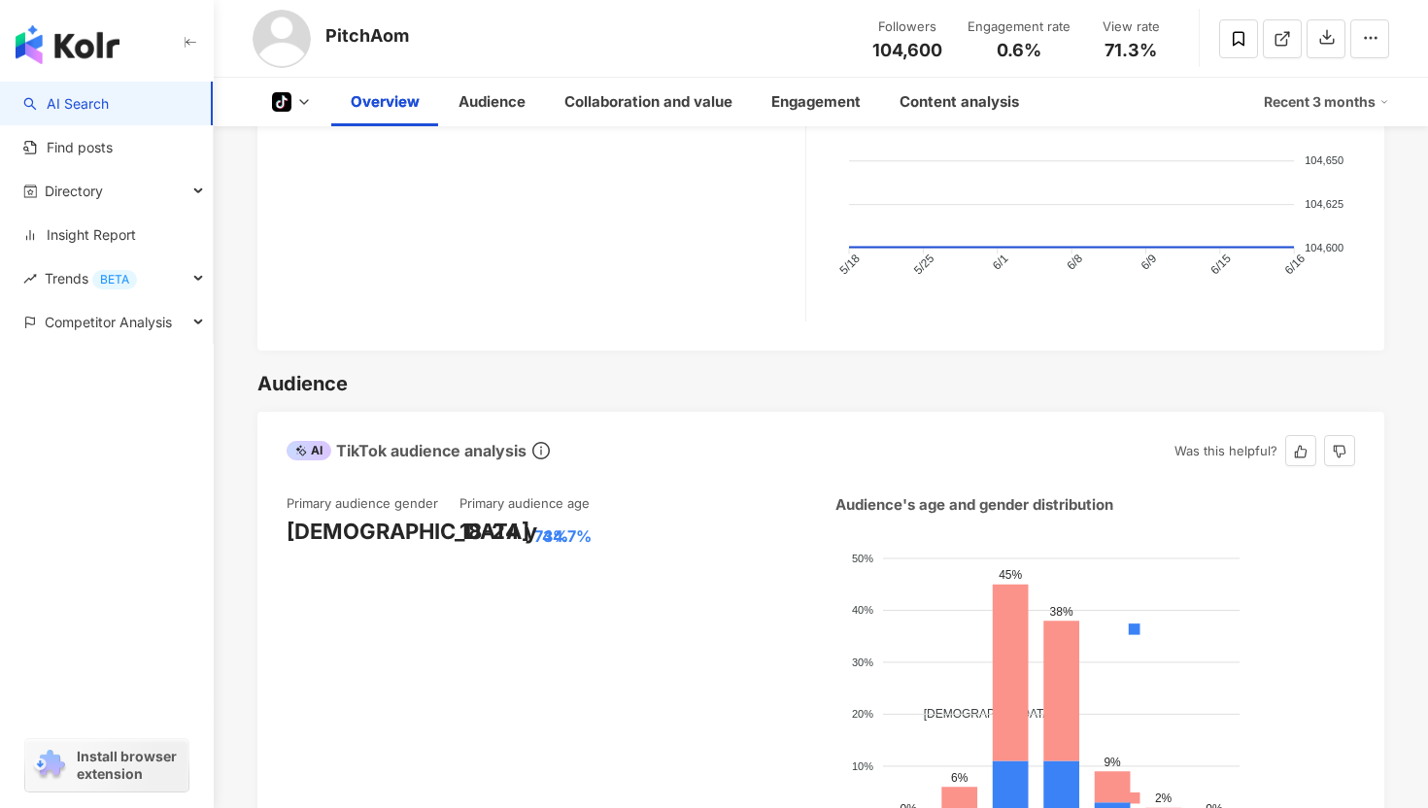
scroll to position [948, 0]
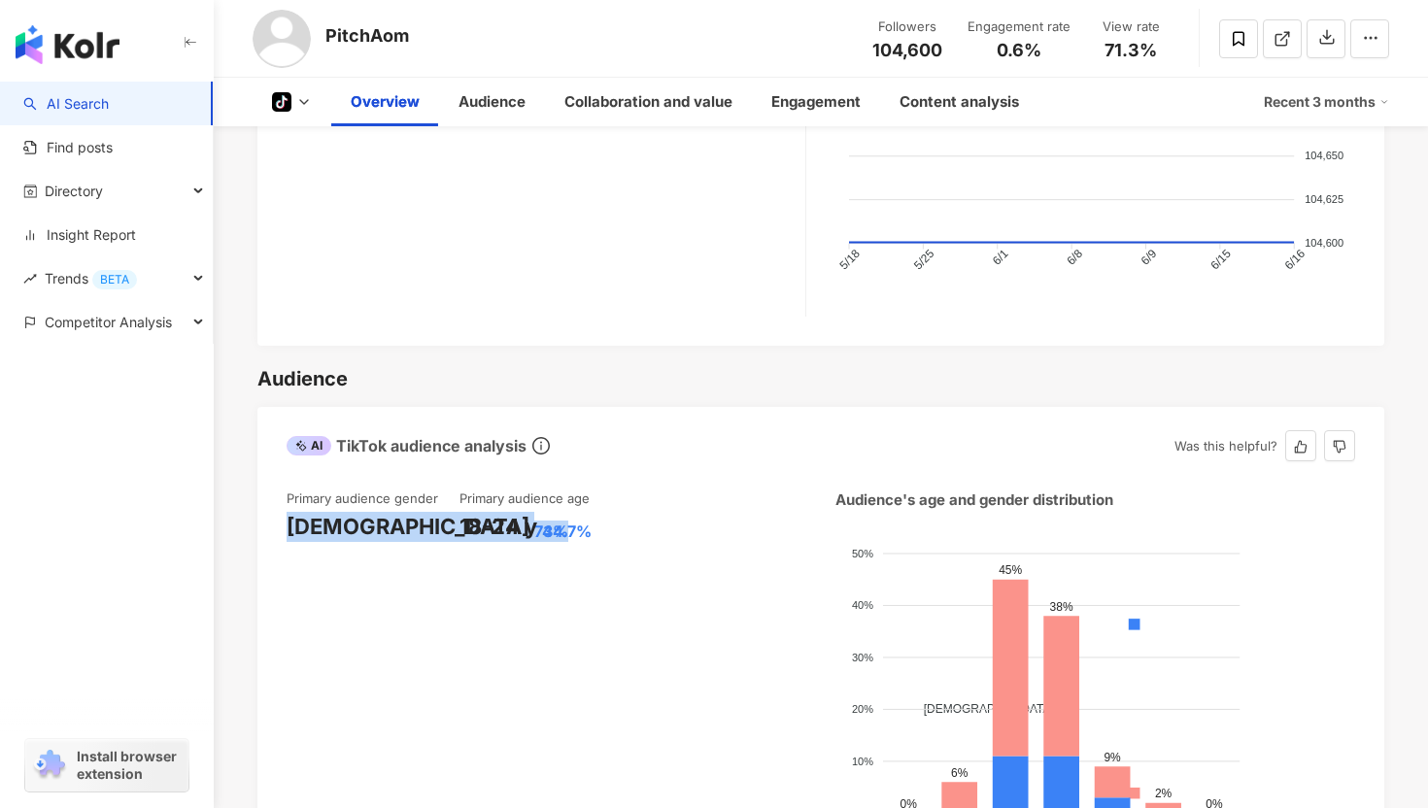
drag, startPoint x: 289, startPoint y: 481, endPoint x: 403, endPoint y: 477, distance: 113.7
click at [403, 512] on div "Female 73%" at bounding box center [372, 527] width 173 height 30
copy div "Female 73%"
click at [461, 512] on div "18-24 y" at bounding box center [498, 527] width 78 height 30
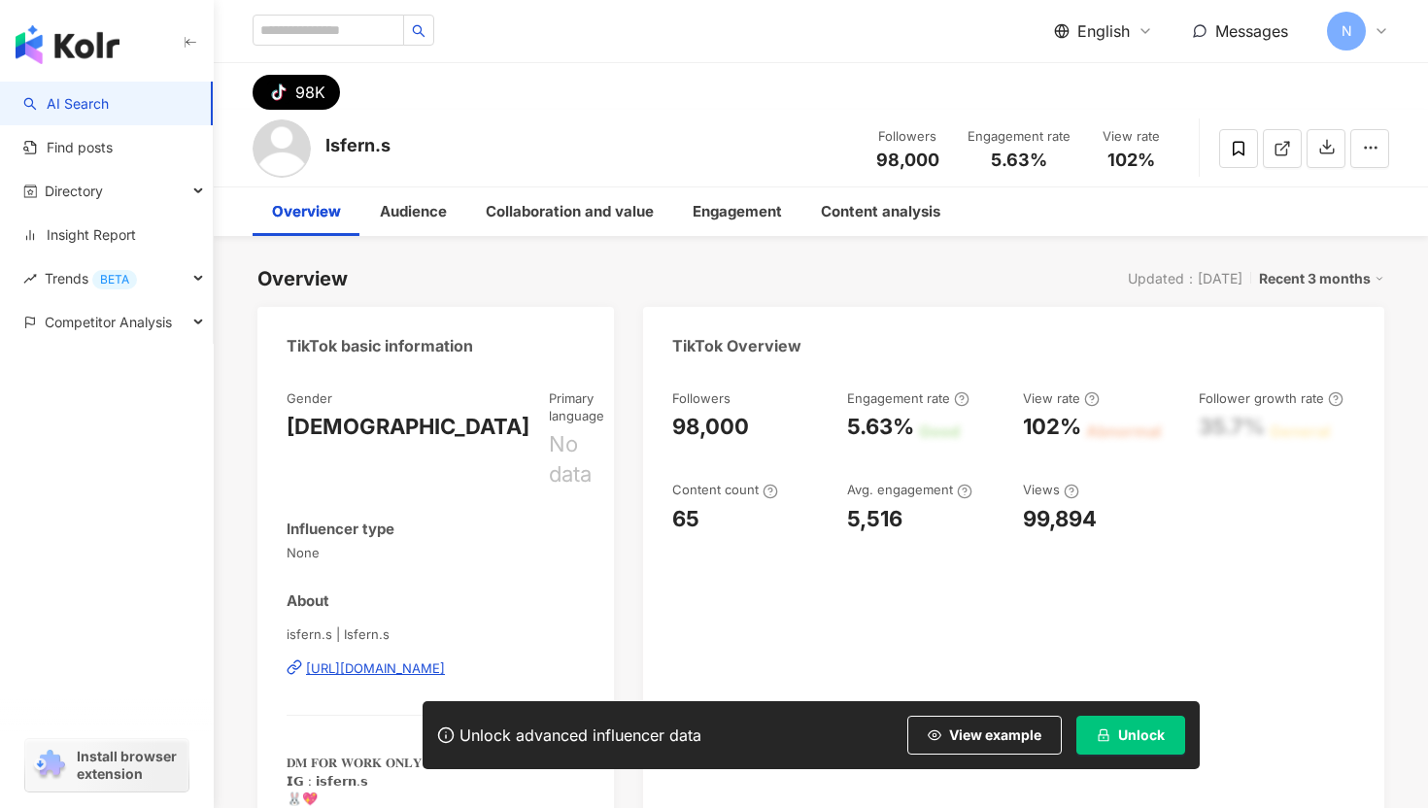
click at [1099, 735] on icon "lock" at bounding box center [1103, 735] width 14 height 14
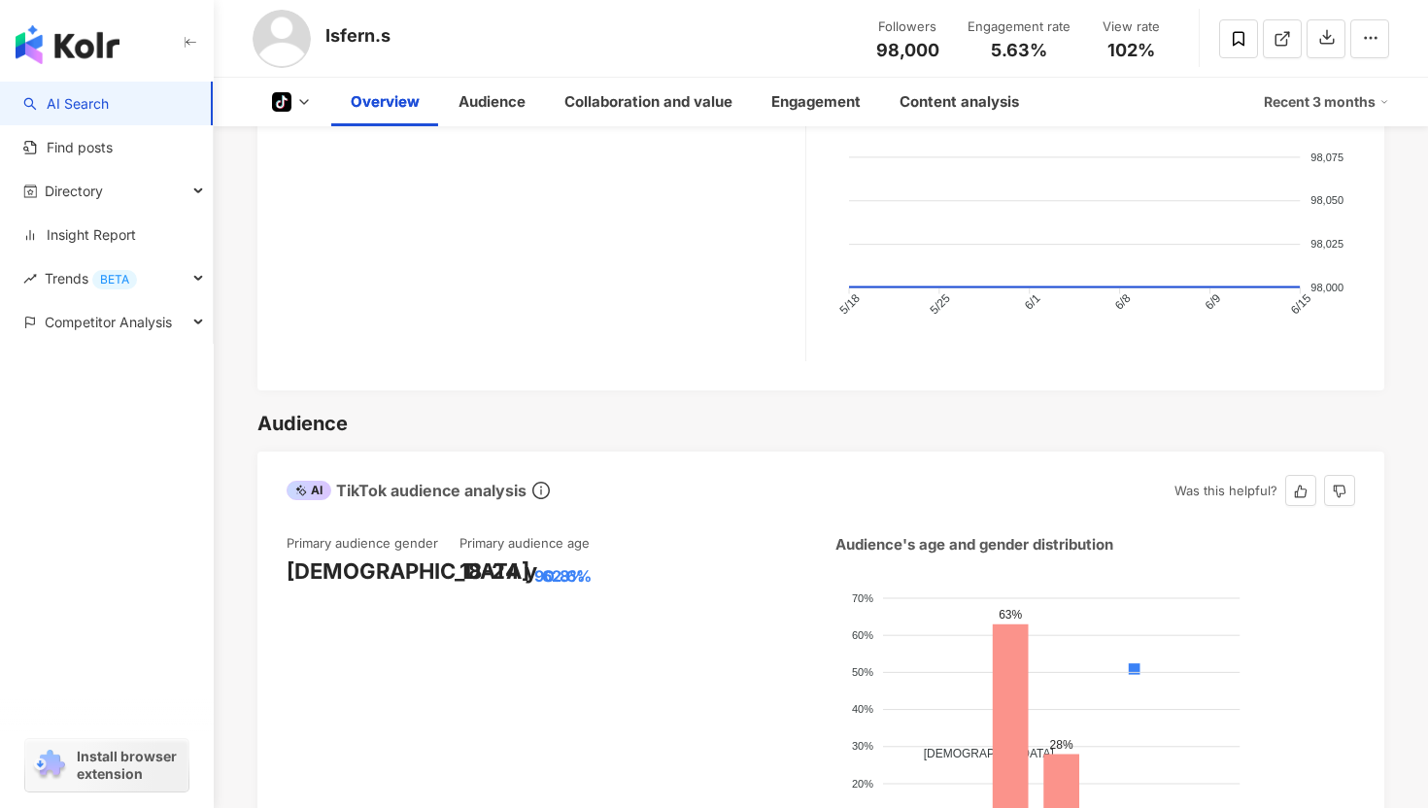
scroll to position [922, 0]
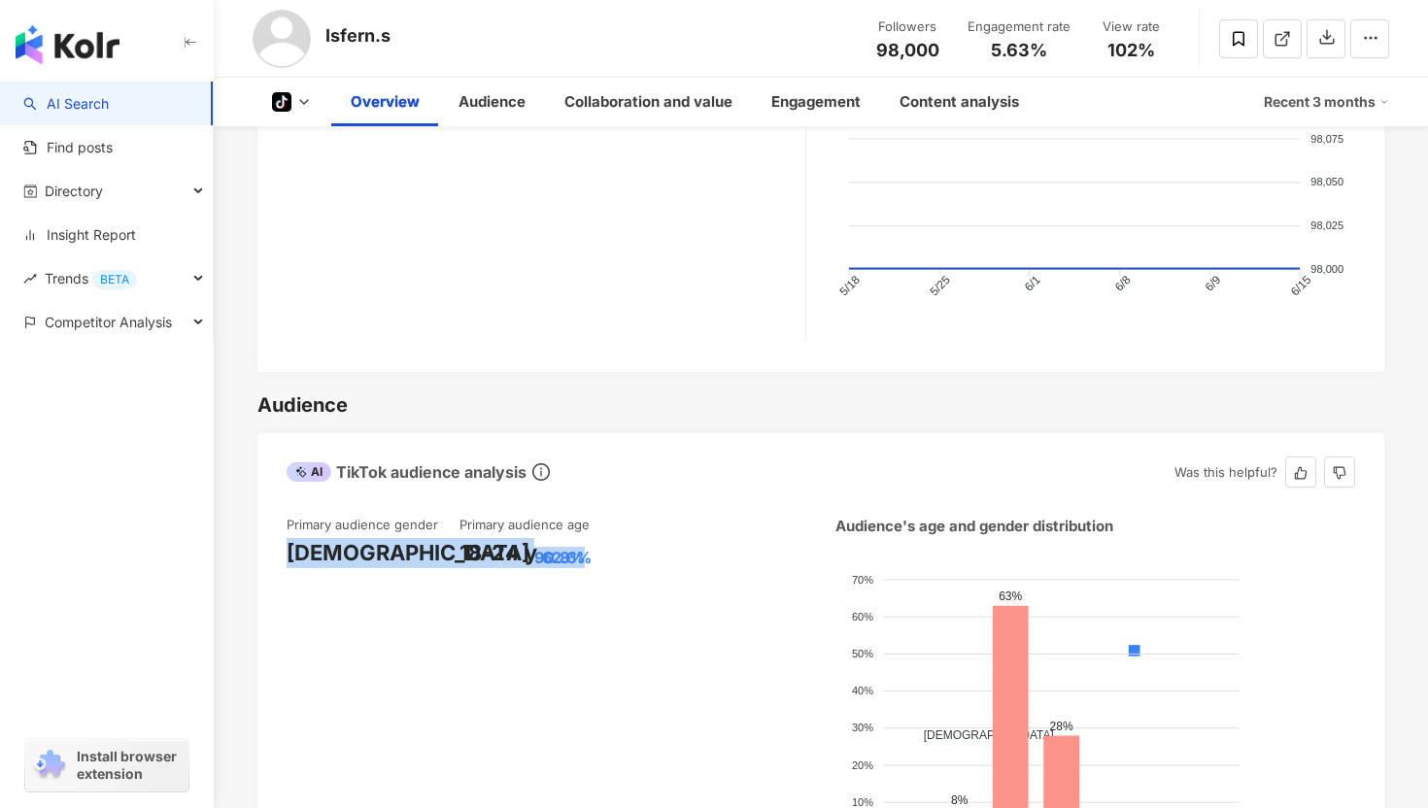
drag, startPoint x: 286, startPoint y: 504, endPoint x: 411, endPoint y: 504, distance: 125.3
click at [411, 538] on div "[DEMOGRAPHIC_DATA] 90.8%" at bounding box center [372, 553] width 173 height 30
copy div "[DEMOGRAPHIC_DATA] 90.8%"
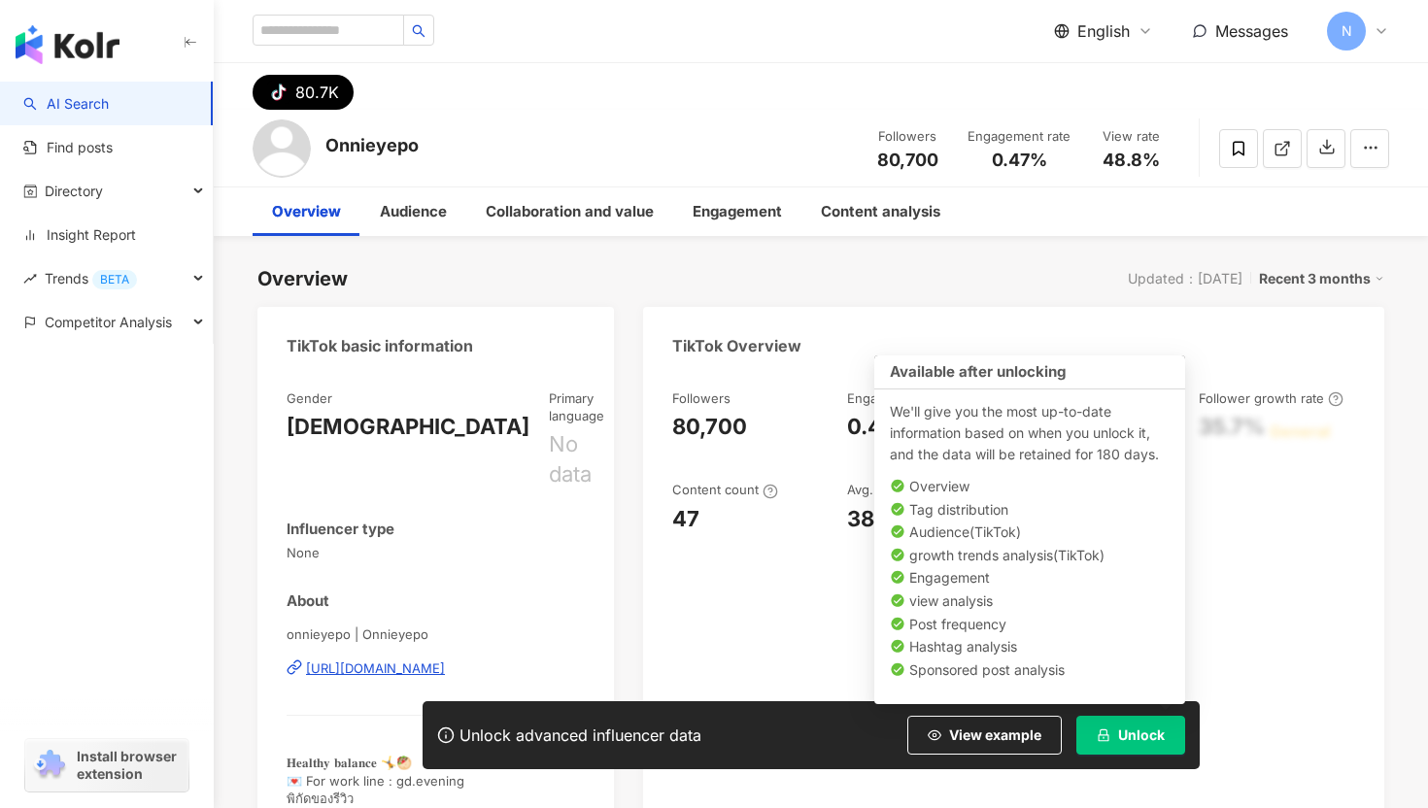
click at [1109, 740] on icon "lock" at bounding box center [1103, 735] width 14 height 14
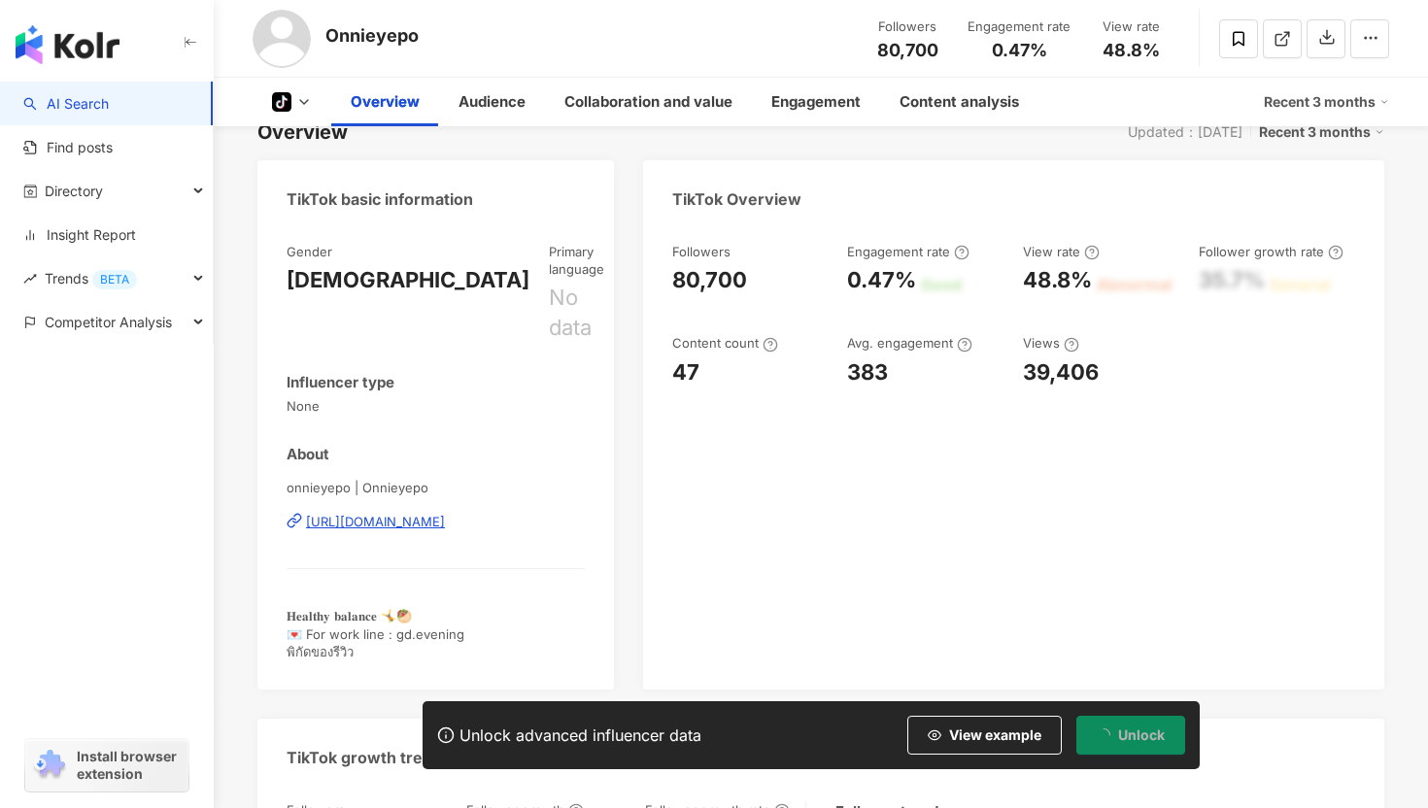
scroll to position [152, 0]
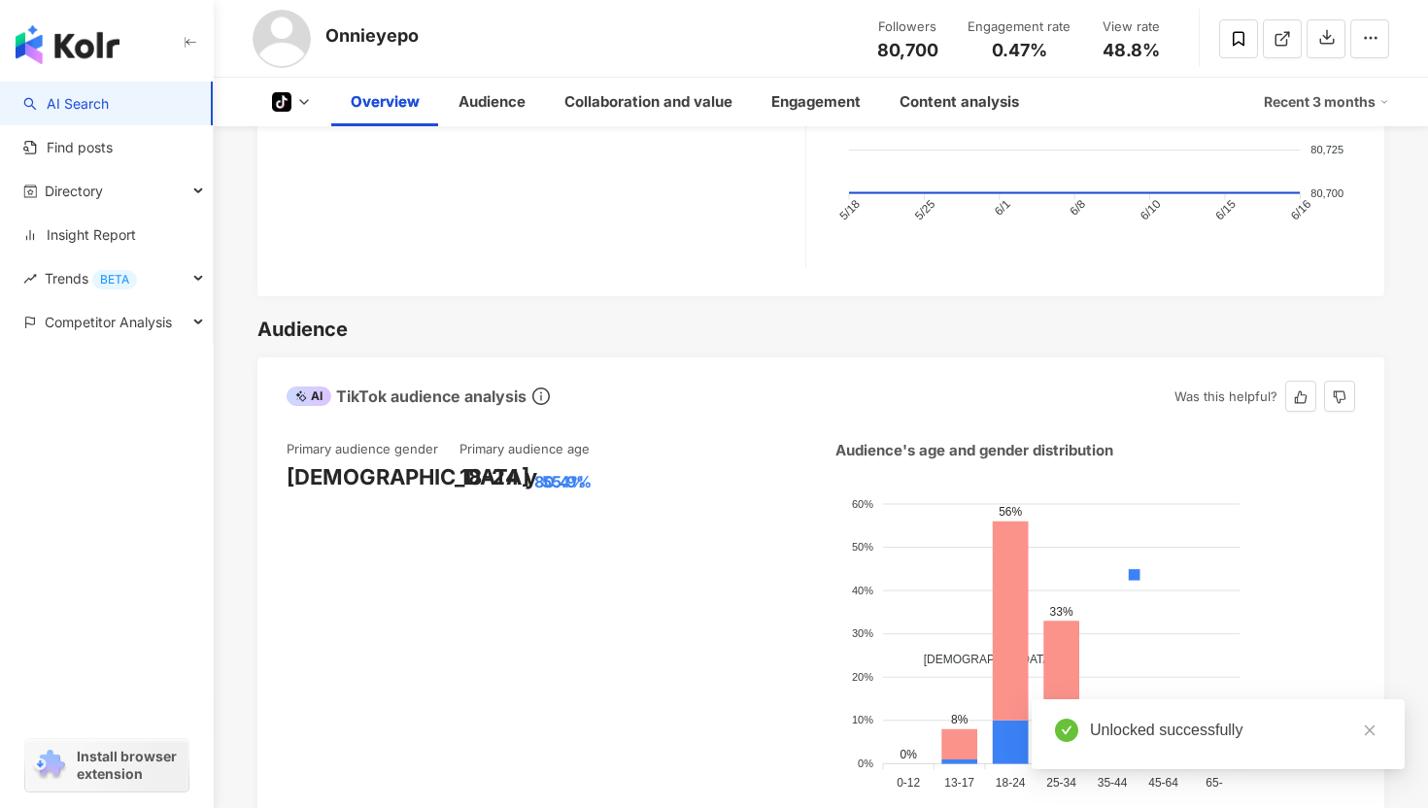
scroll to position [1028, 0]
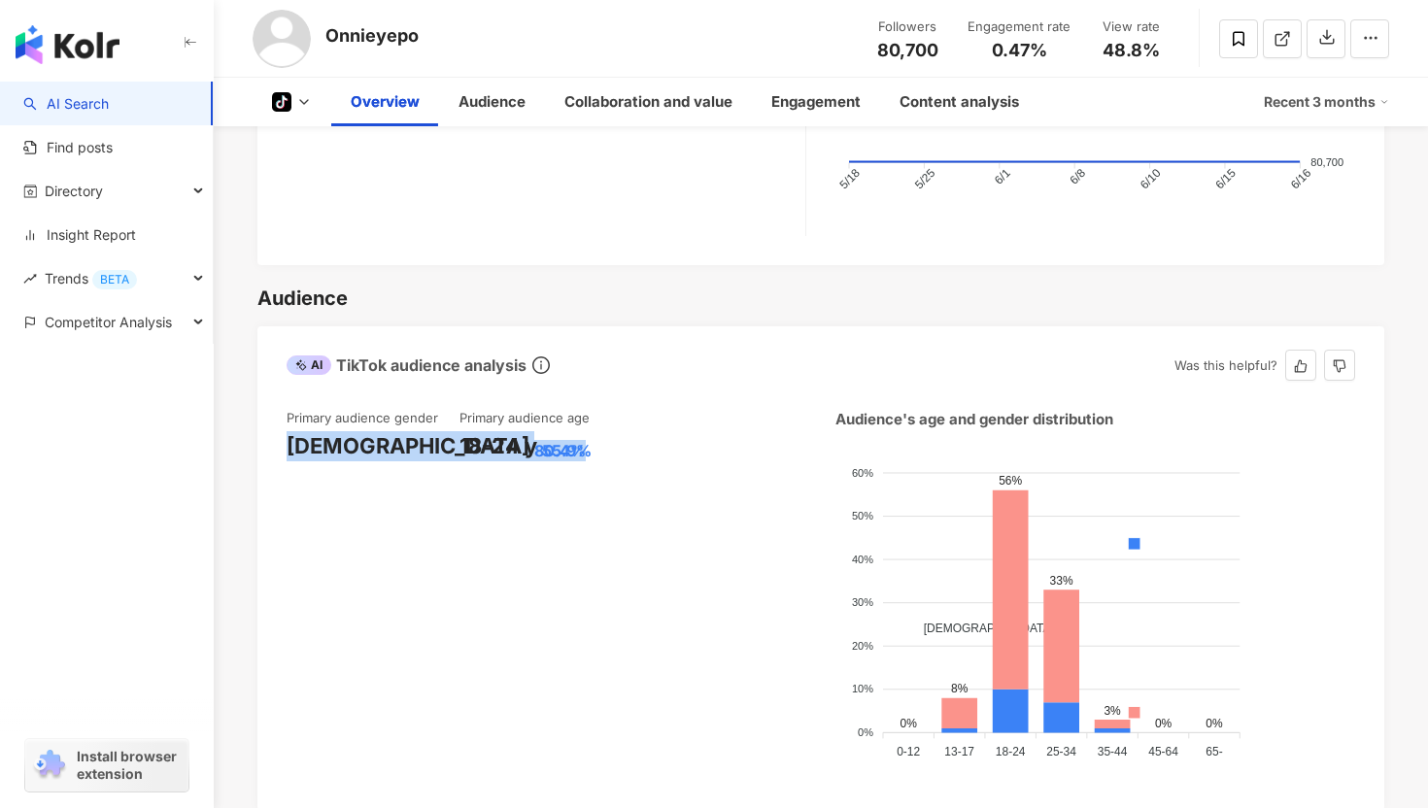
drag, startPoint x: 290, startPoint y: 395, endPoint x: 414, endPoint y: 401, distance: 123.5
click at [414, 431] on div "Female 80.4%" at bounding box center [372, 446] width 173 height 30
copy div "Female 80.4%"
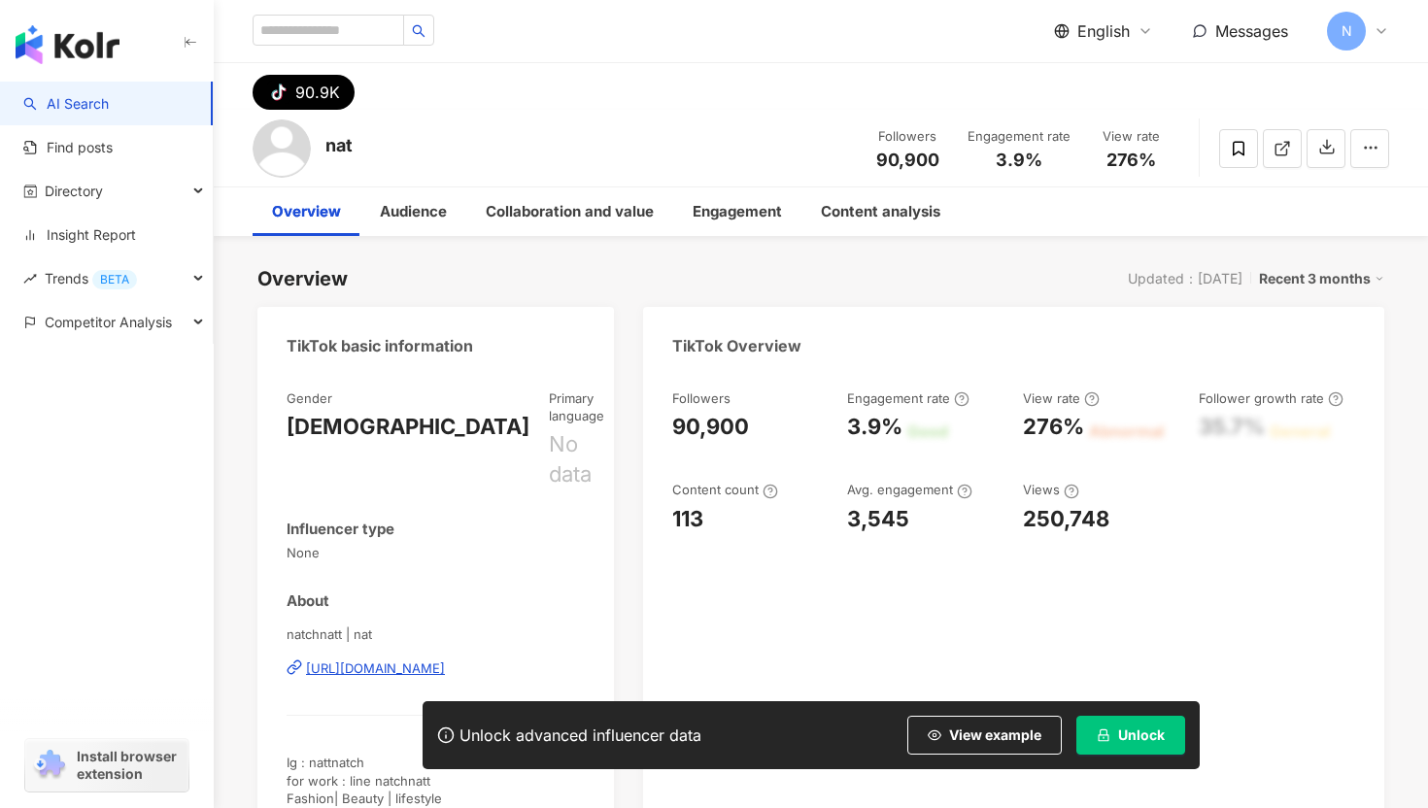
click at [1118, 732] on button "Unlock" at bounding box center [1130, 735] width 109 height 39
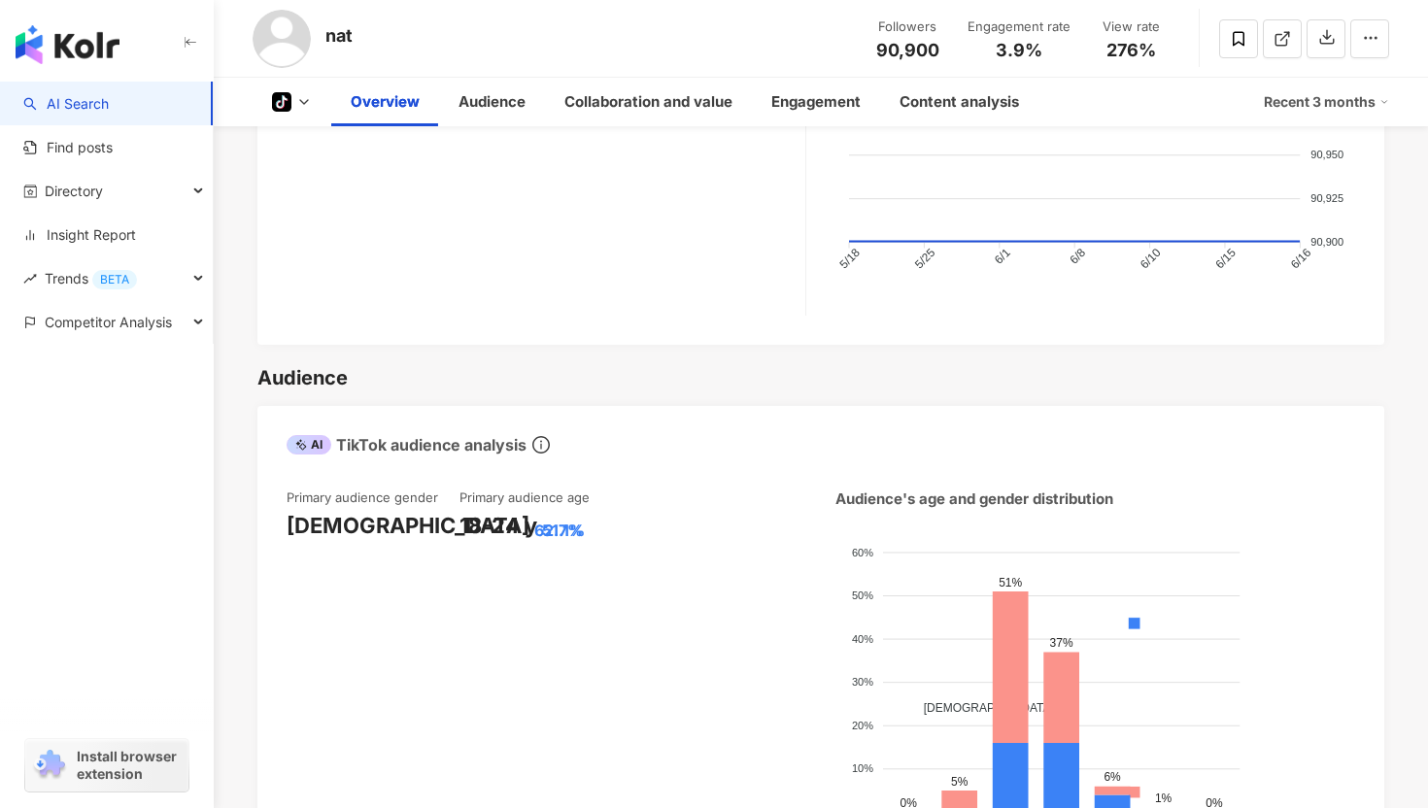
scroll to position [974, 0]
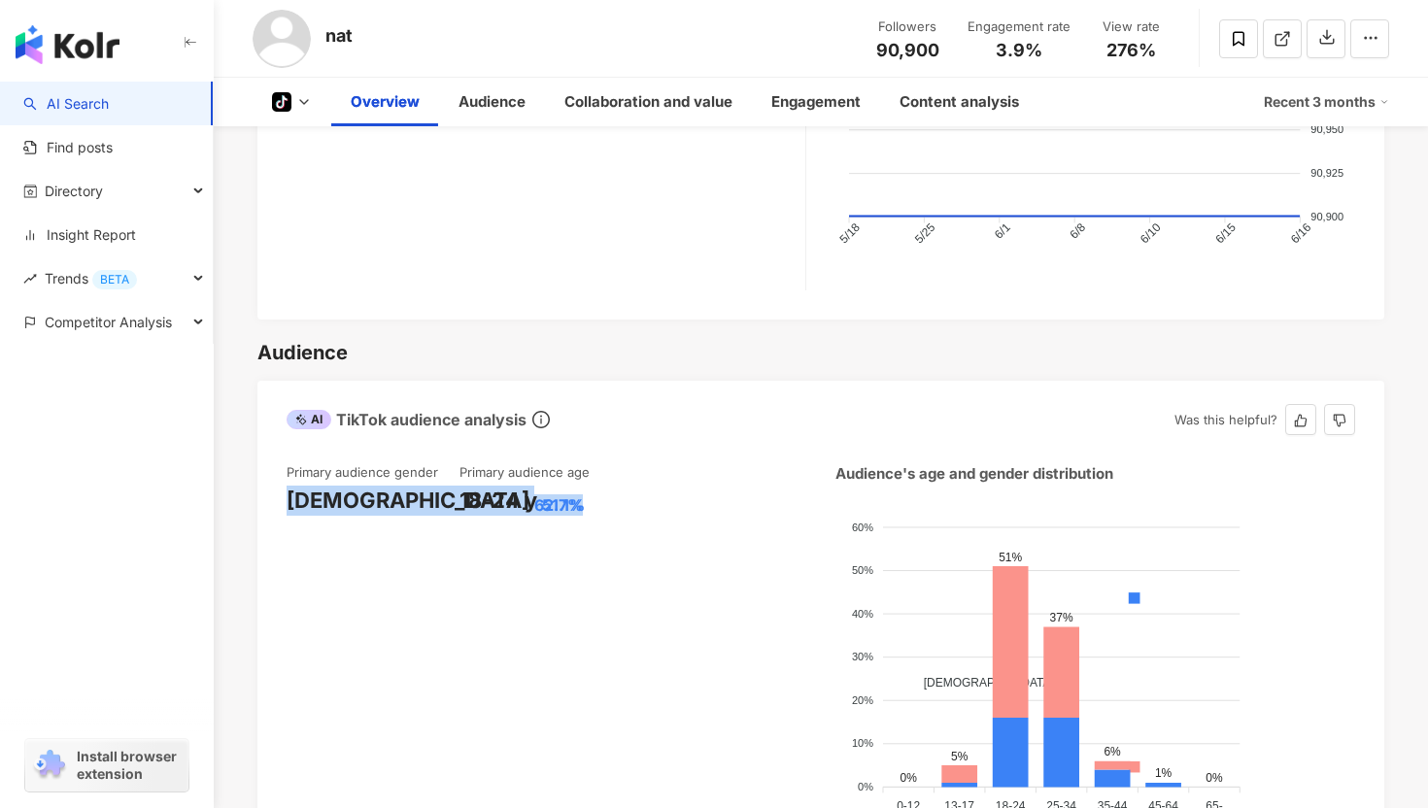
drag, startPoint x: 289, startPoint y: 455, endPoint x: 417, endPoint y: 452, distance: 127.3
click at [417, 486] on div "Female 62.7%" at bounding box center [372, 501] width 173 height 30
copy div "Female 62.7%"
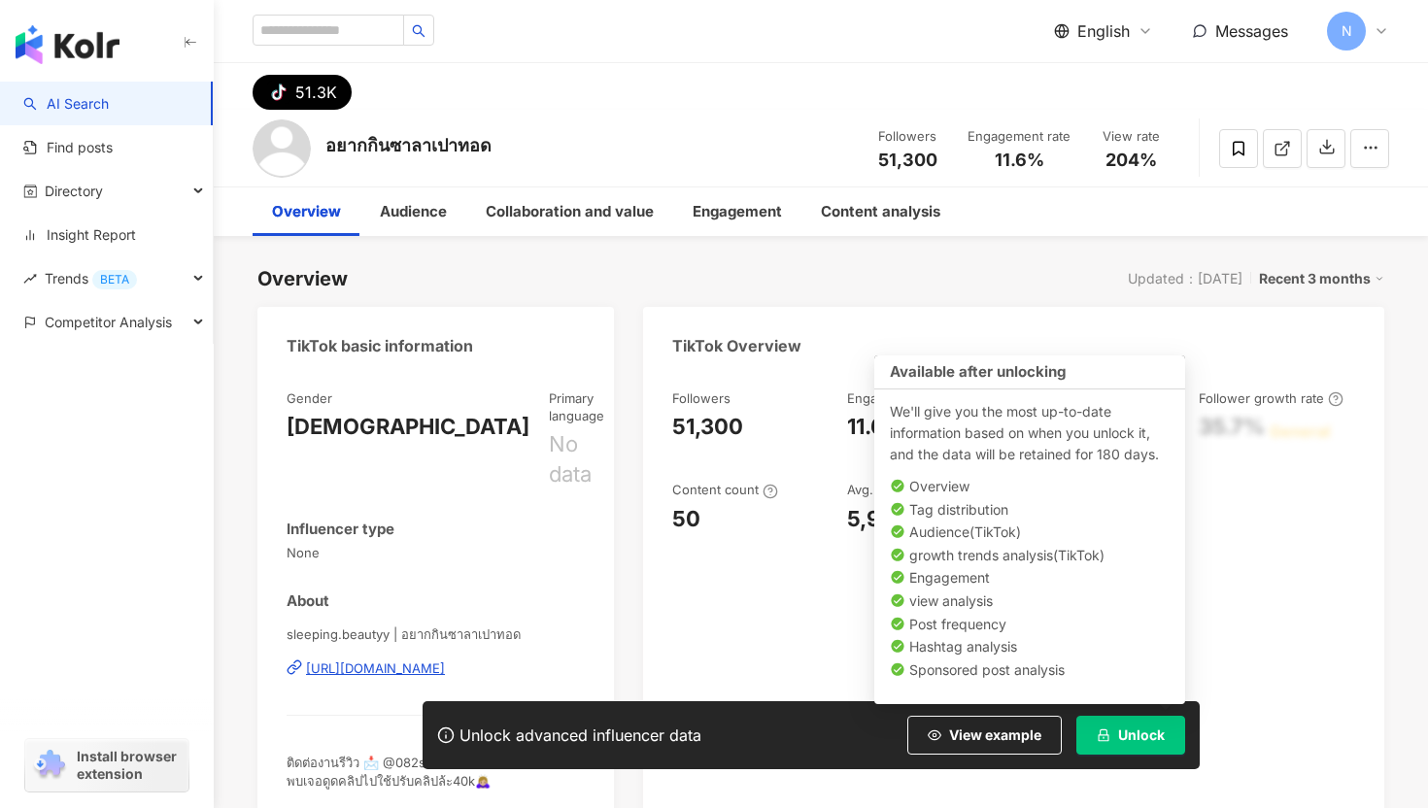
click at [1117, 733] on button "Unlock" at bounding box center [1130, 735] width 109 height 39
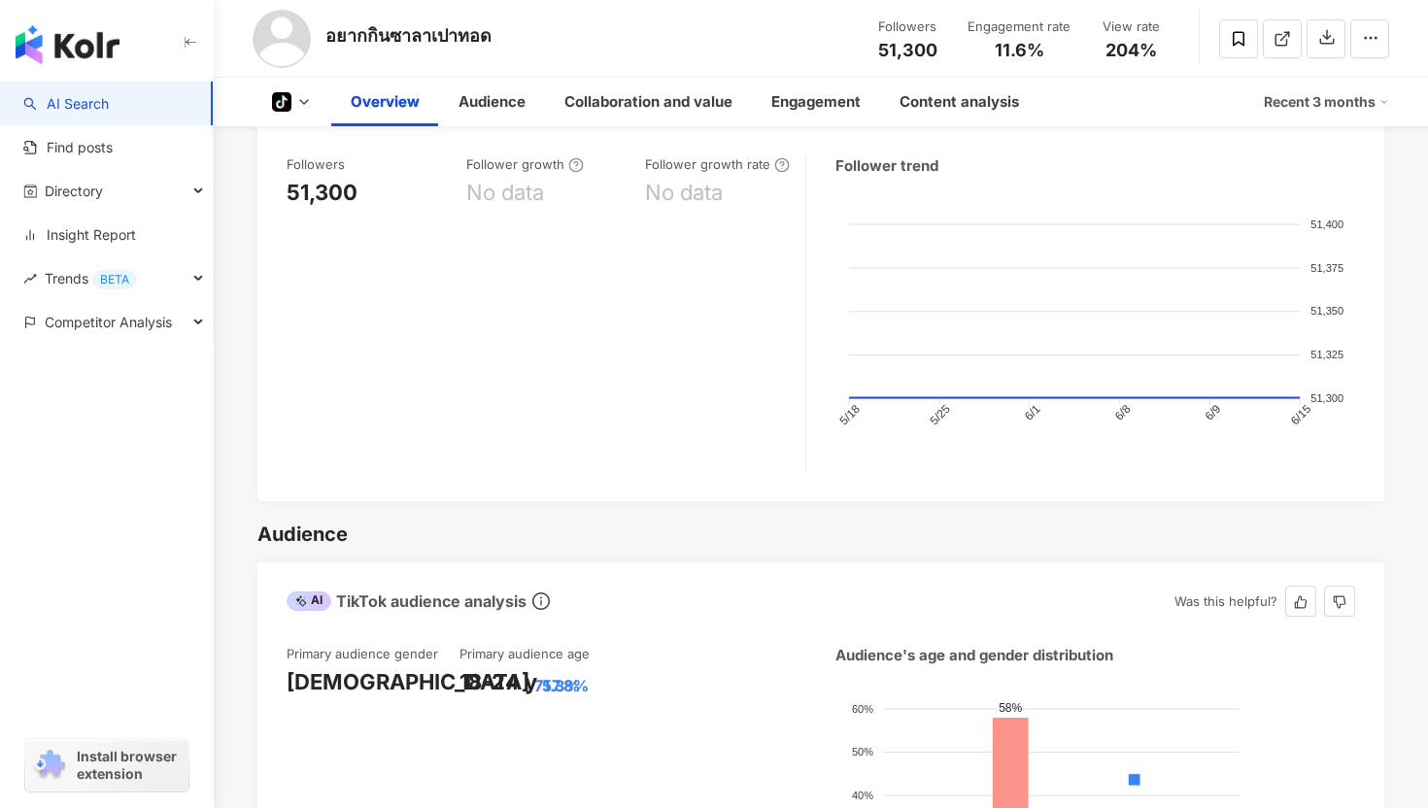
scroll to position [814, 0]
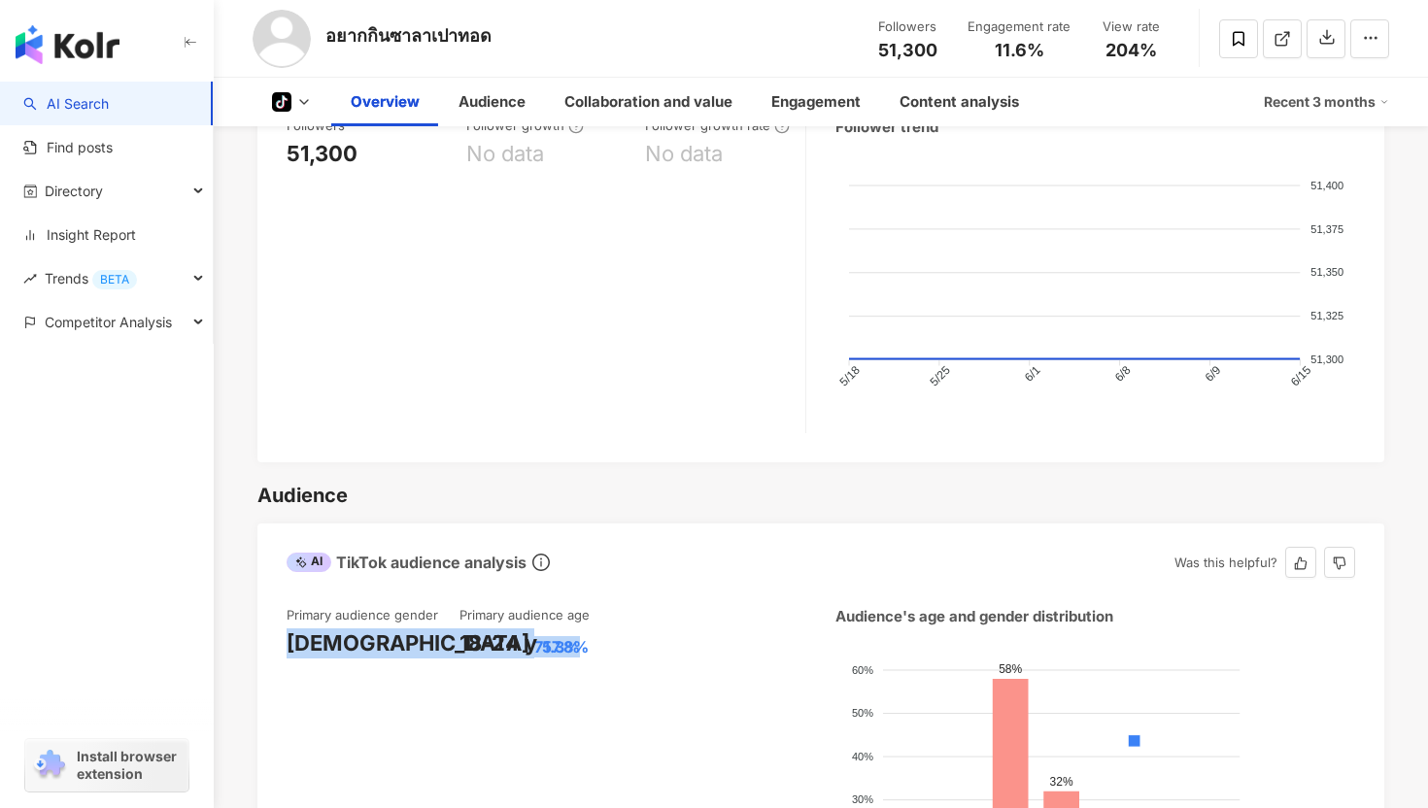
drag, startPoint x: 290, startPoint y: 595, endPoint x: 413, endPoint y: 596, distance: 122.4
click at [414, 628] on div "[DEMOGRAPHIC_DATA] 71.3%" at bounding box center [372, 643] width 173 height 30
copy div "[DEMOGRAPHIC_DATA] 71.3%"
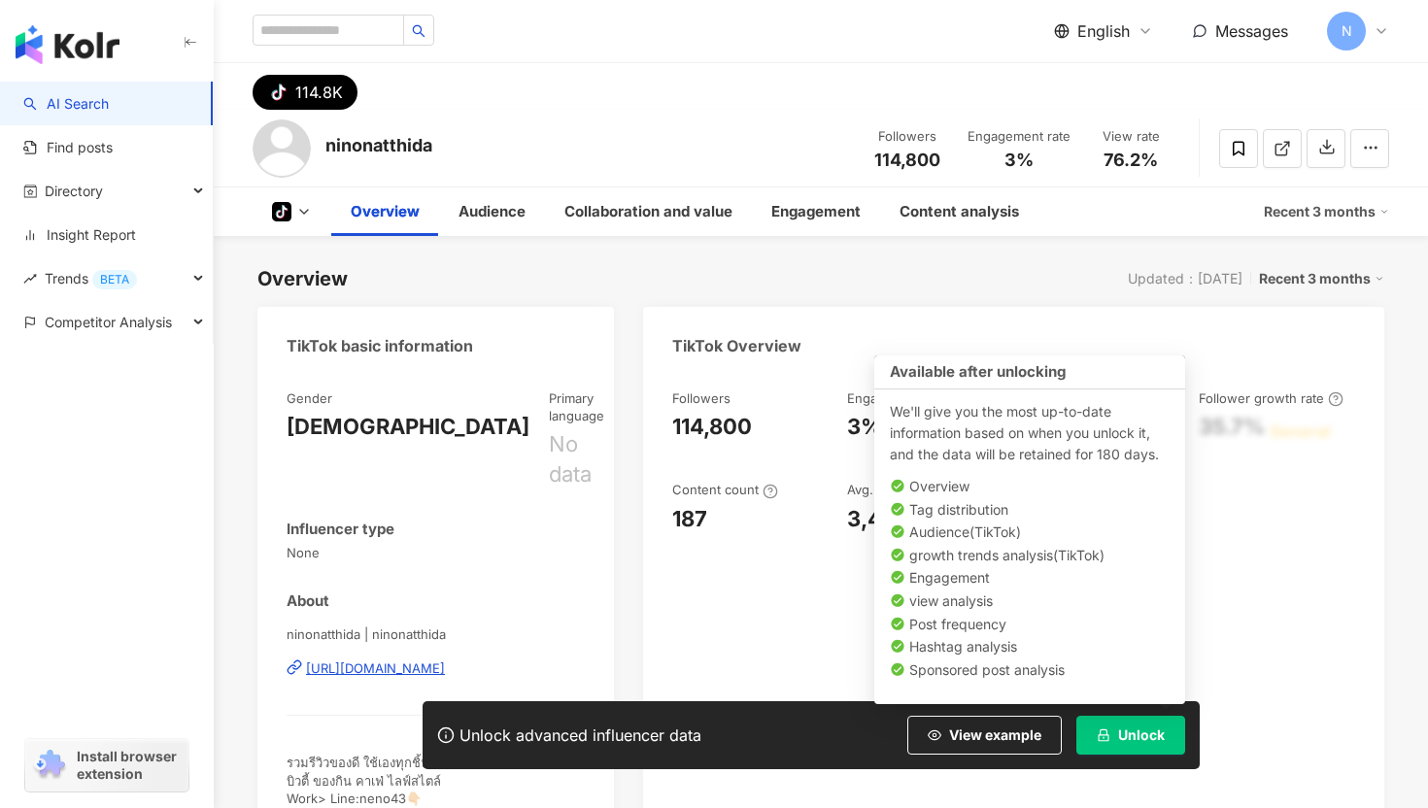
click at [1104, 726] on button "Unlock" at bounding box center [1130, 735] width 109 height 39
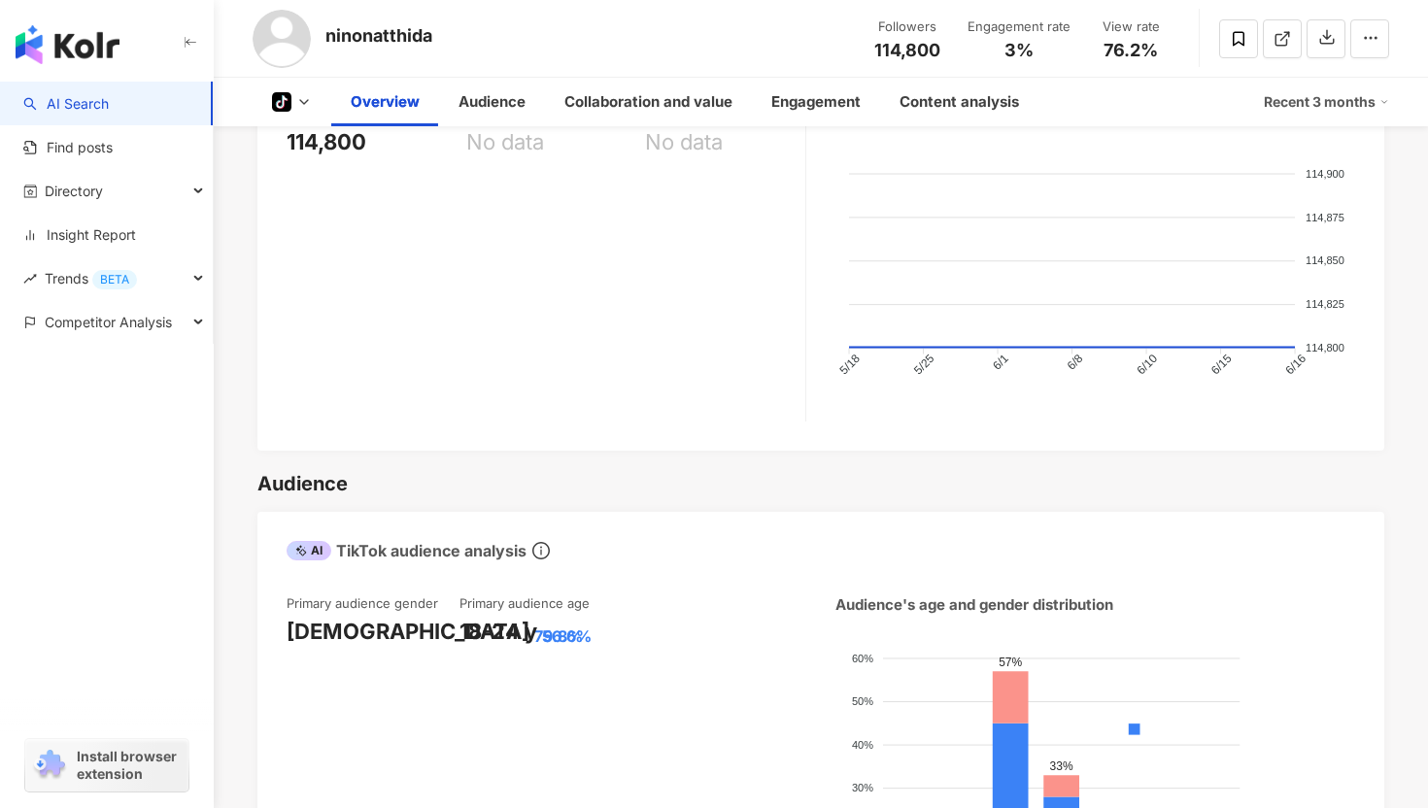
scroll to position [846, 0]
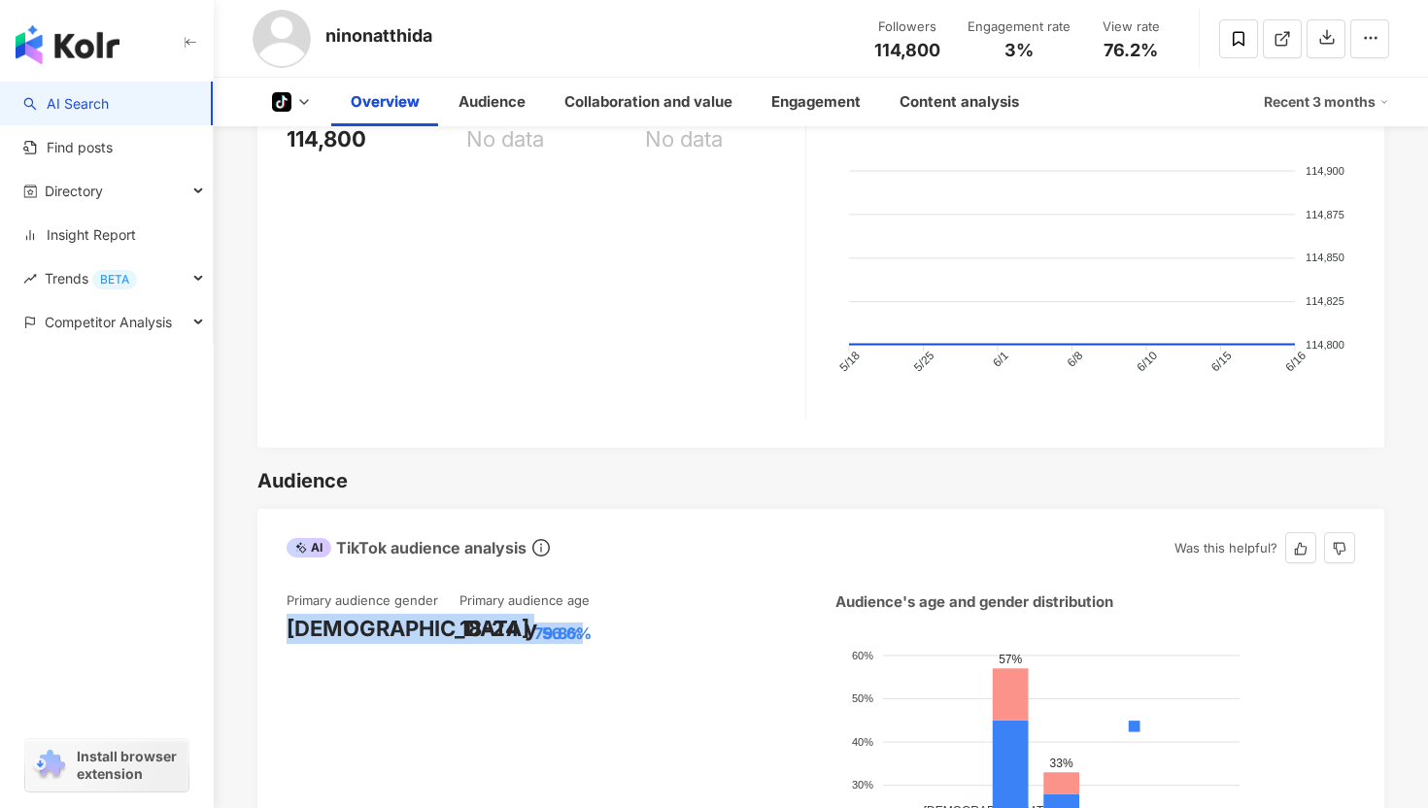
drag, startPoint x: 391, startPoint y: 581, endPoint x: 292, endPoint y: 572, distance: 99.4
click at [292, 614] on div "[DEMOGRAPHIC_DATA] 79.8%" at bounding box center [372, 629] width 173 height 30
copy div "[DEMOGRAPHIC_DATA] 79.8%"
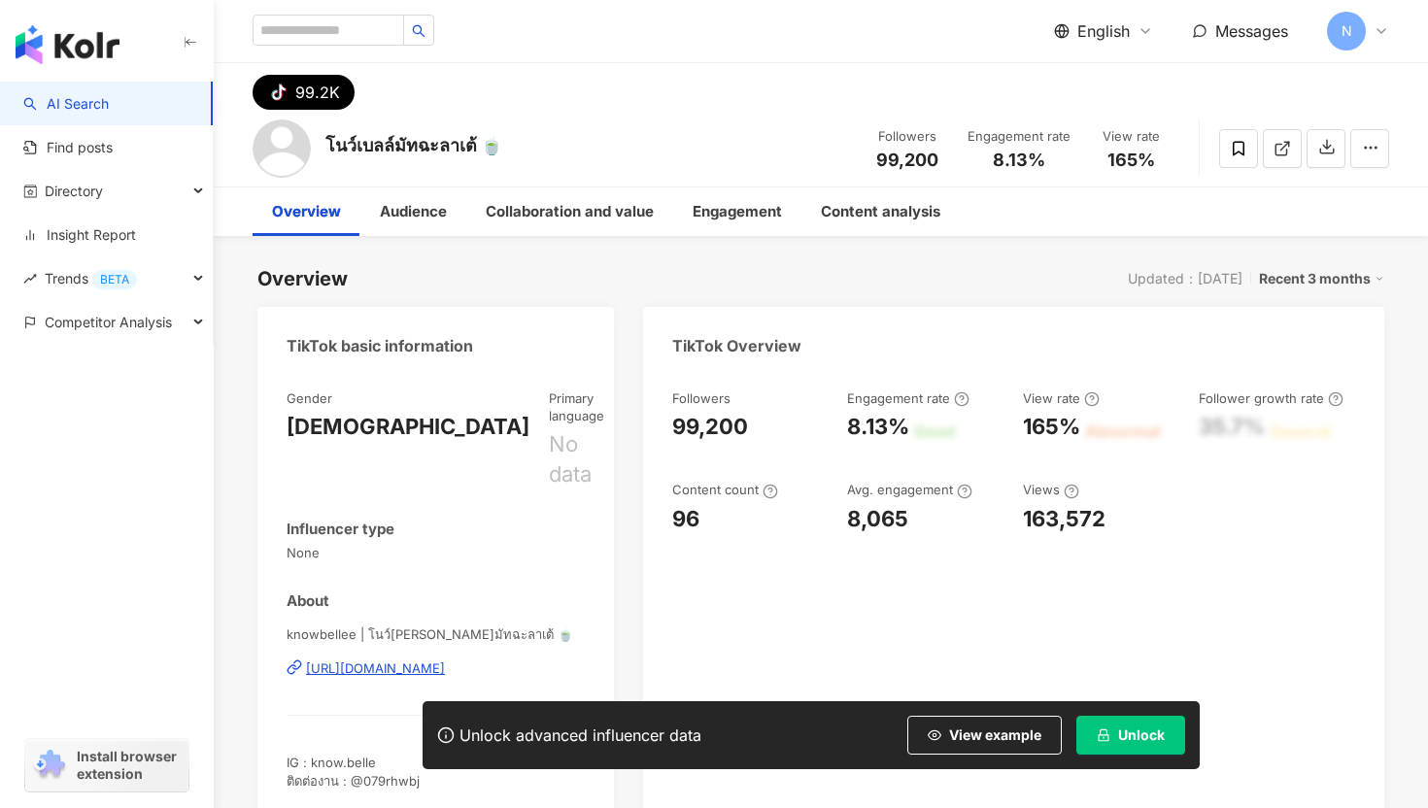
click at [1126, 85] on div "tiktok-icon 99.2K" at bounding box center [821, 86] width 1214 height 47
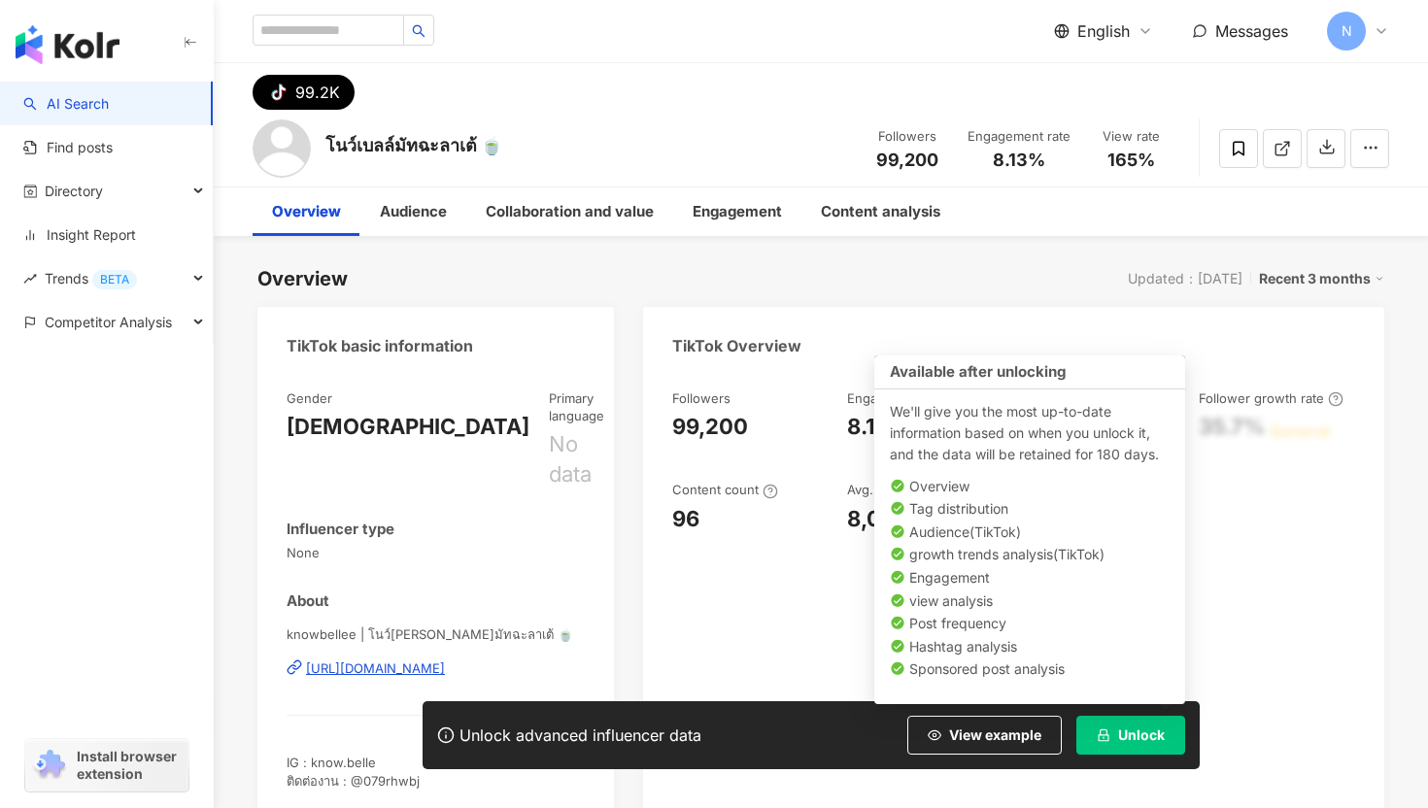
click at [1107, 718] on button "Unlock" at bounding box center [1130, 735] width 109 height 39
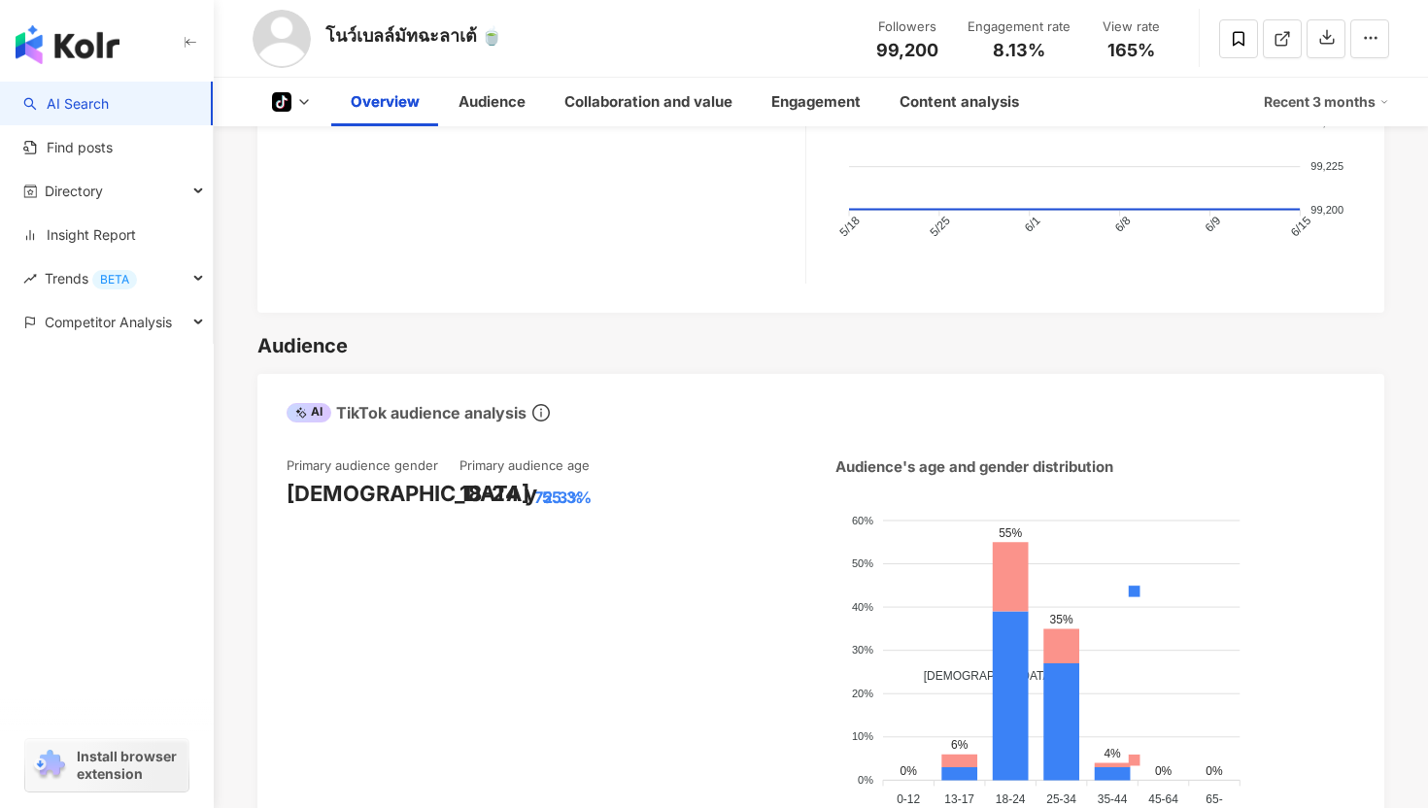
scroll to position [1038, 0]
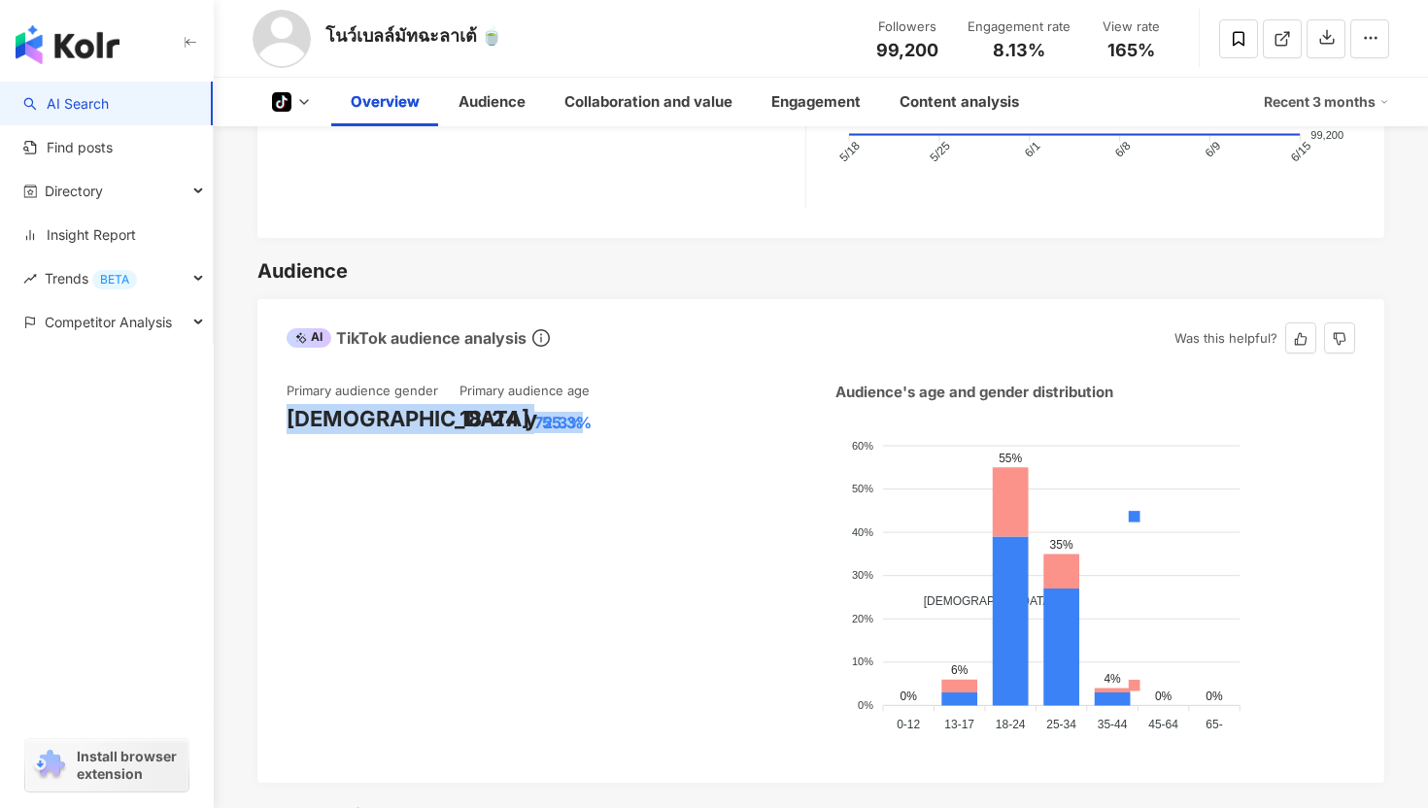
drag, startPoint x: 289, startPoint y: 373, endPoint x: 404, endPoint y: 375, distance: 114.6
click at [404, 404] on div "Male 72.3%" at bounding box center [372, 419] width 173 height 30
copy div "Male 72.3%"
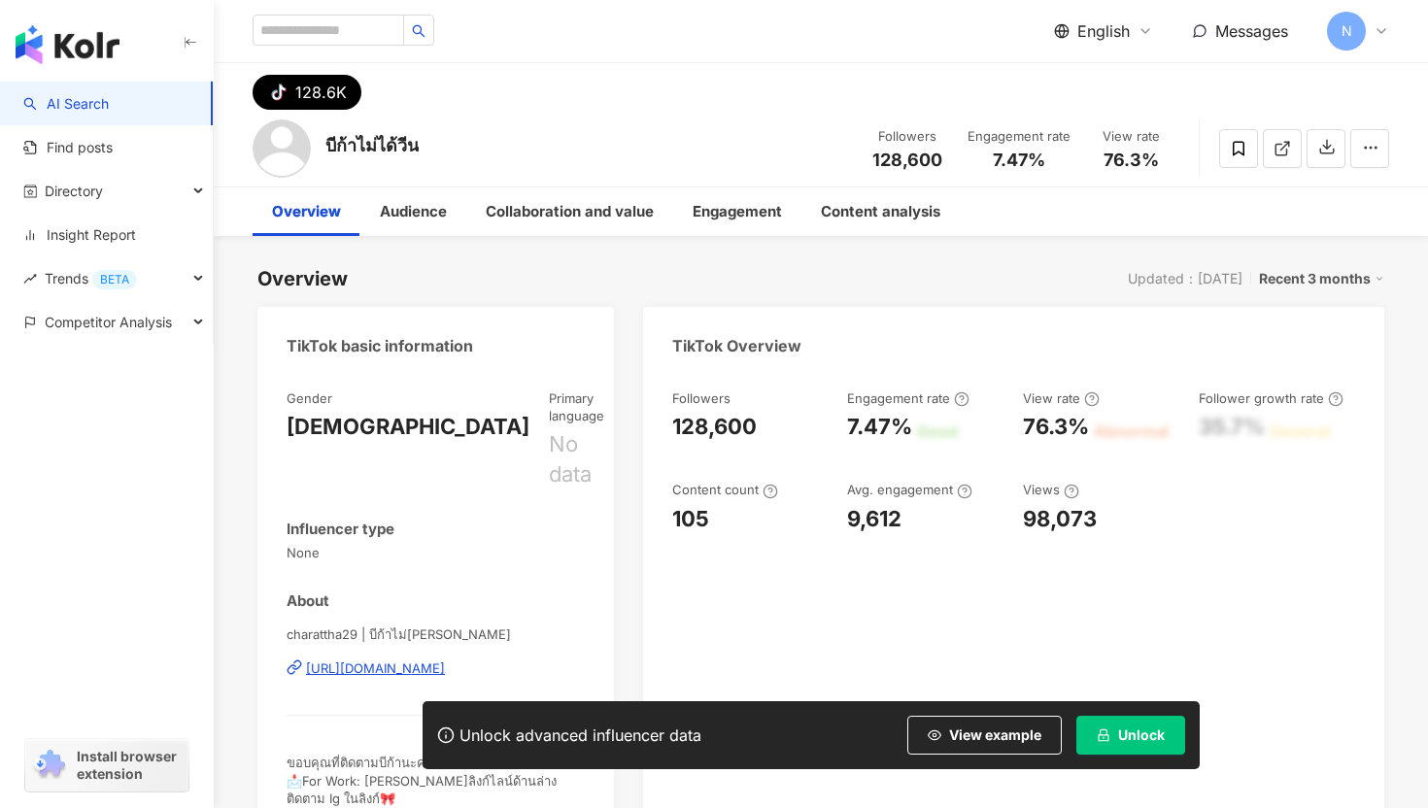
click at [1116, 744] on button "Unlock" at bounding box center [1130, 735] width 109 height 39
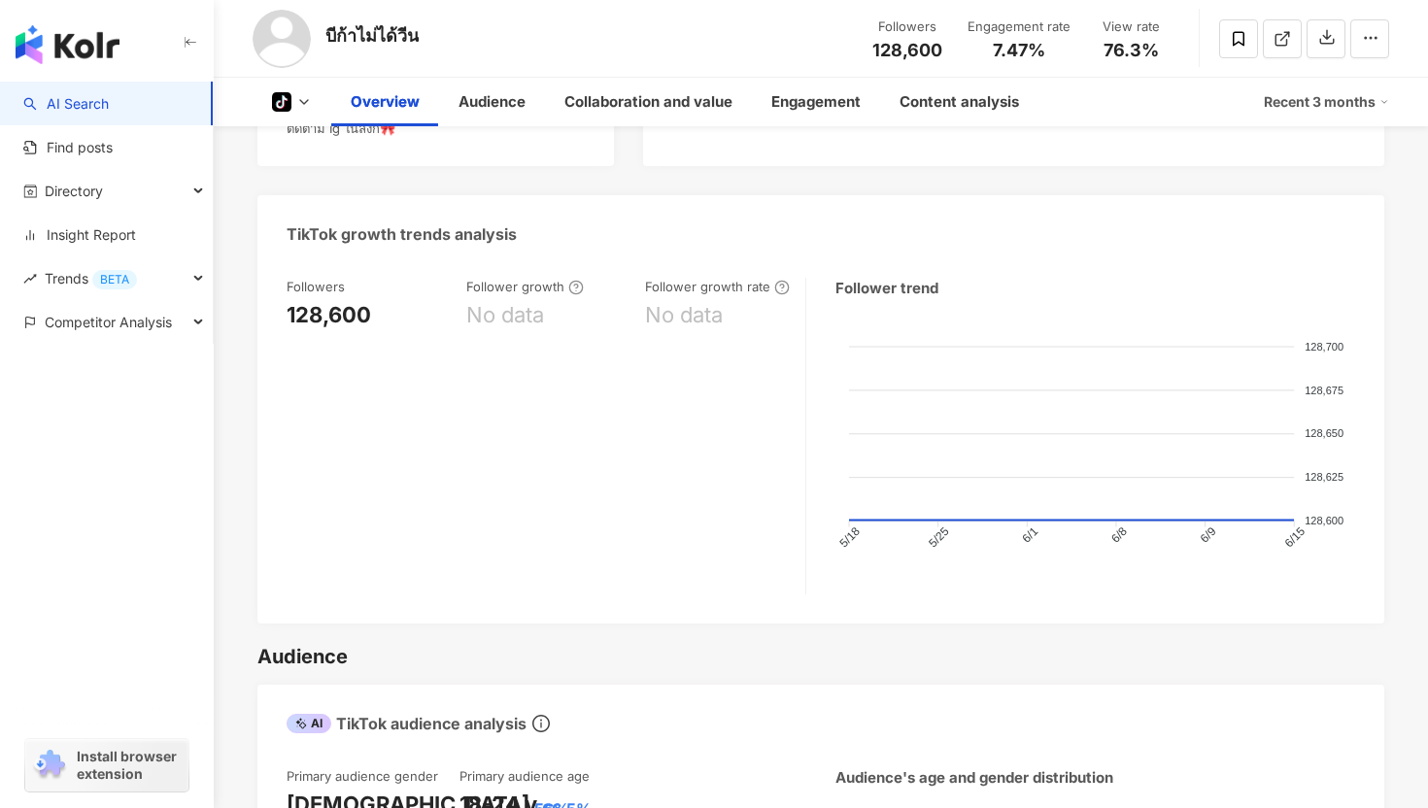
scroll to position [773, 0]
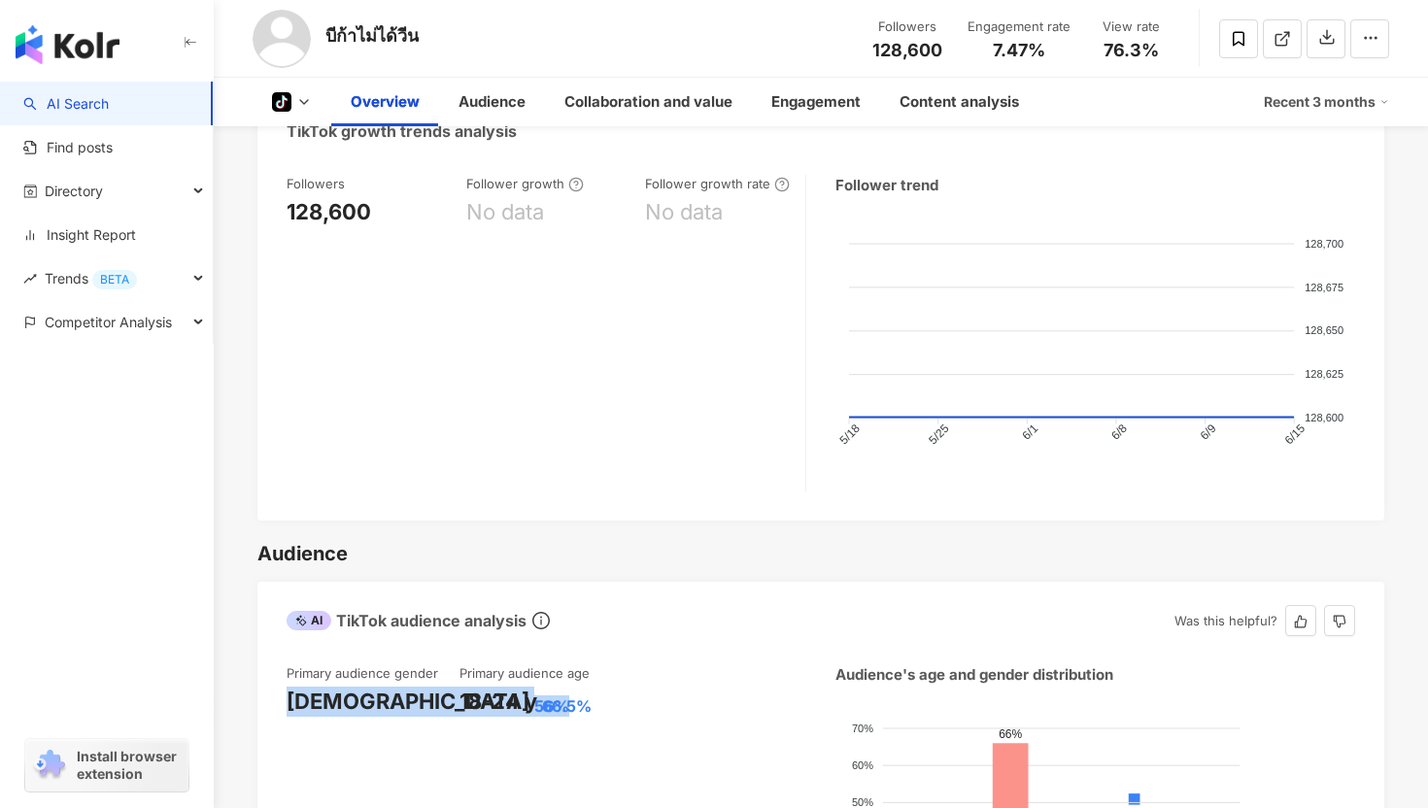
drag, startPoint x: 287, startPoint y: 649, endPoint x: 402, endPoint y: 654, distance: 114.7
click at [402, 687] on div "Female 56%" at bounding box center [372, 702] width 173 height 30
copy div "Female 56%"
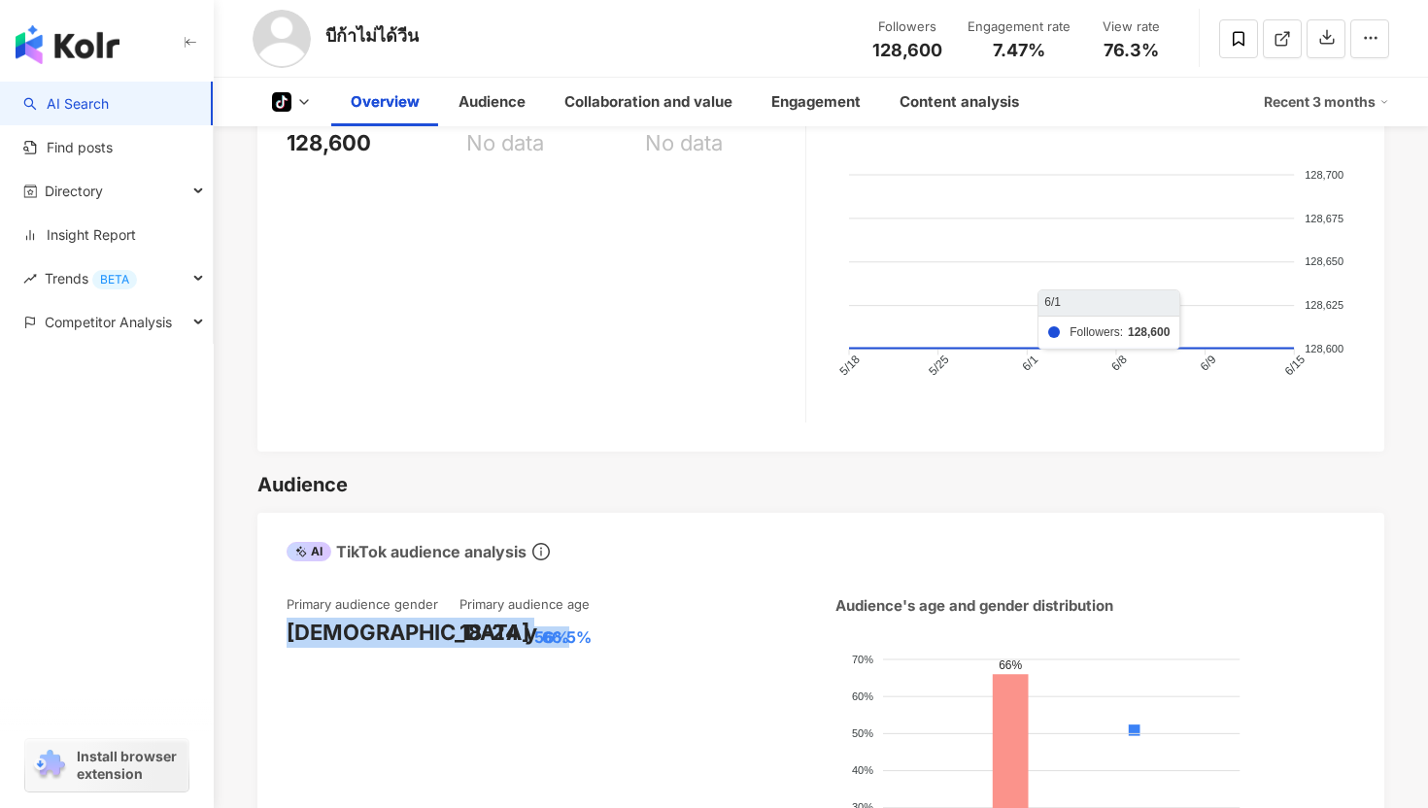
scroll to position [926, 0]
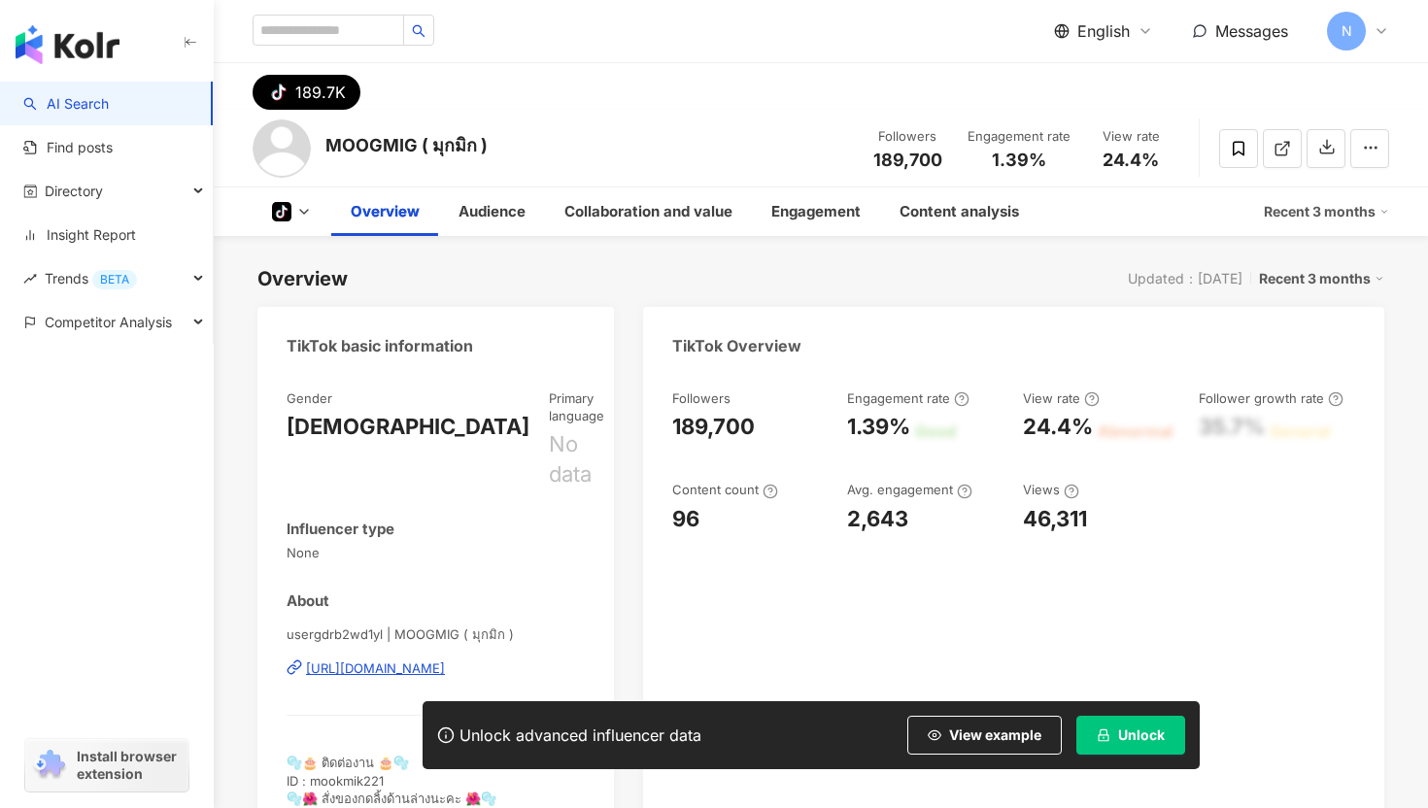
click at [1095, 720] on button "Unlock" at bounding box center [1130, 735] width 109 height 39
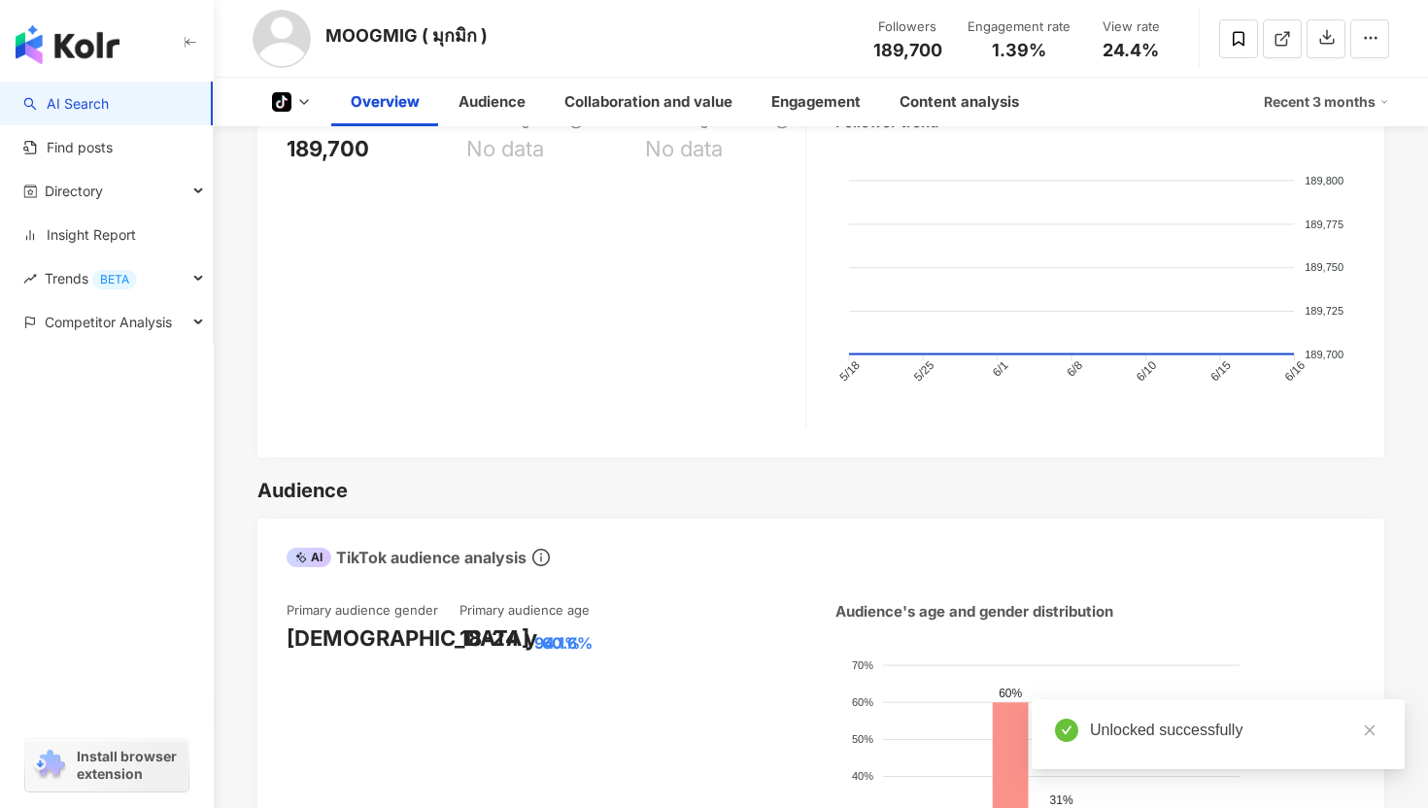
scroll to position [858, 0]
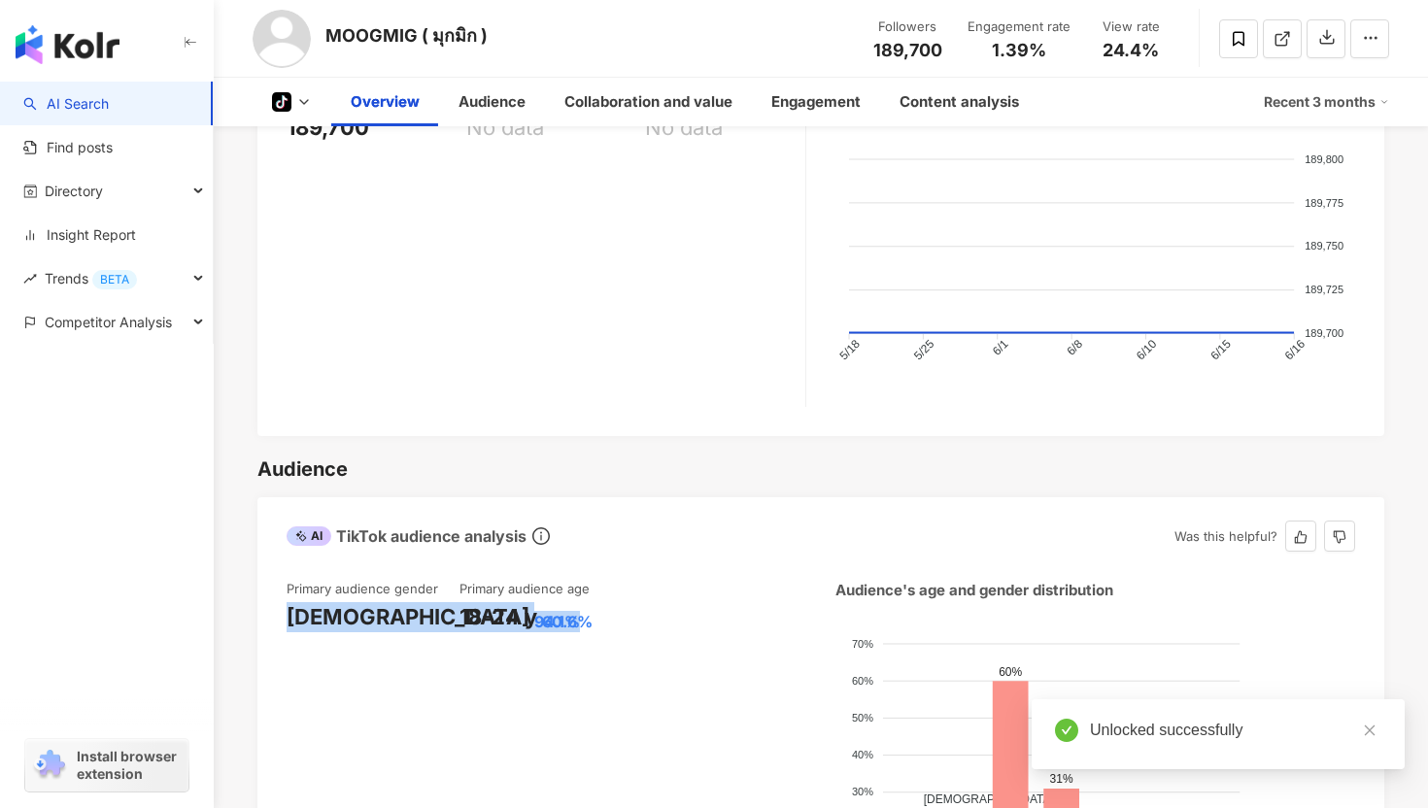
drag, startPoint x: 290, startPoint y: 571, endPoint x: 411, endPoint y: 574, distance: 120.5
click at [412, 602] on div "[DEMOGRAPHIC_DATA] 94.1%" at bounding box center [372, 617] width 173 height 30
copy div "[DEMOGRAPHIC_DATA] 94.1%"
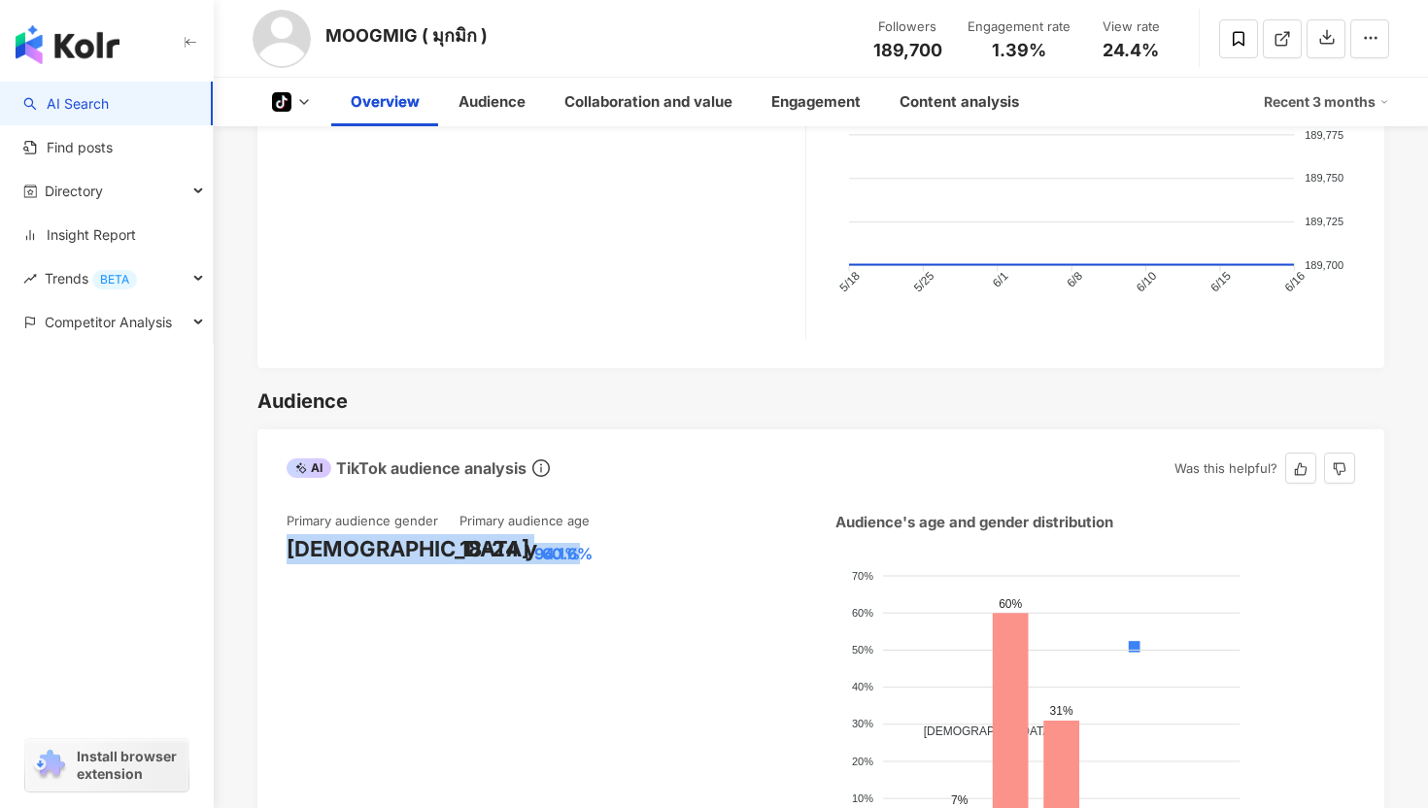
scroll to position [925, 0]
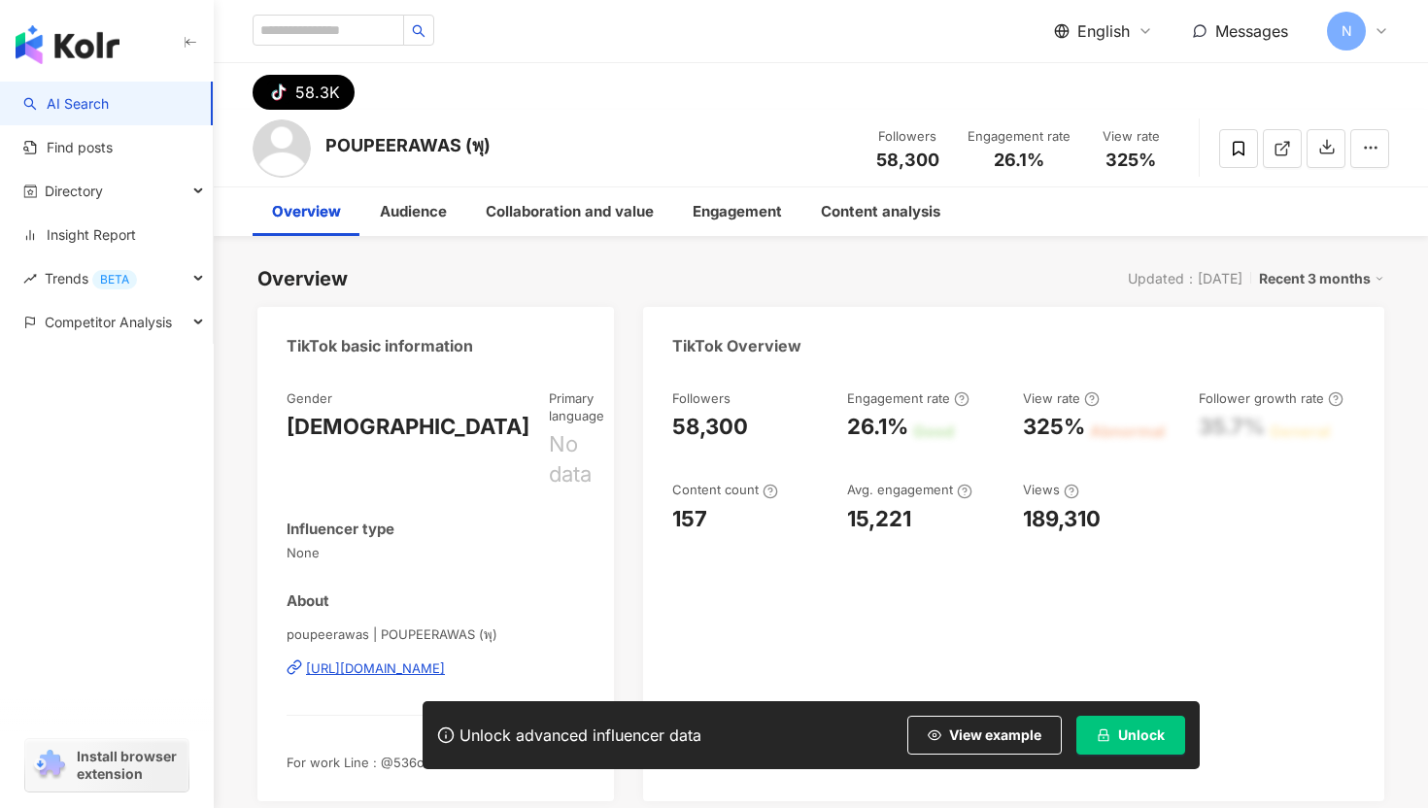
click at [1110, 720] on button "Unlock" at bounding box center [1130, 735] width 109 height 39
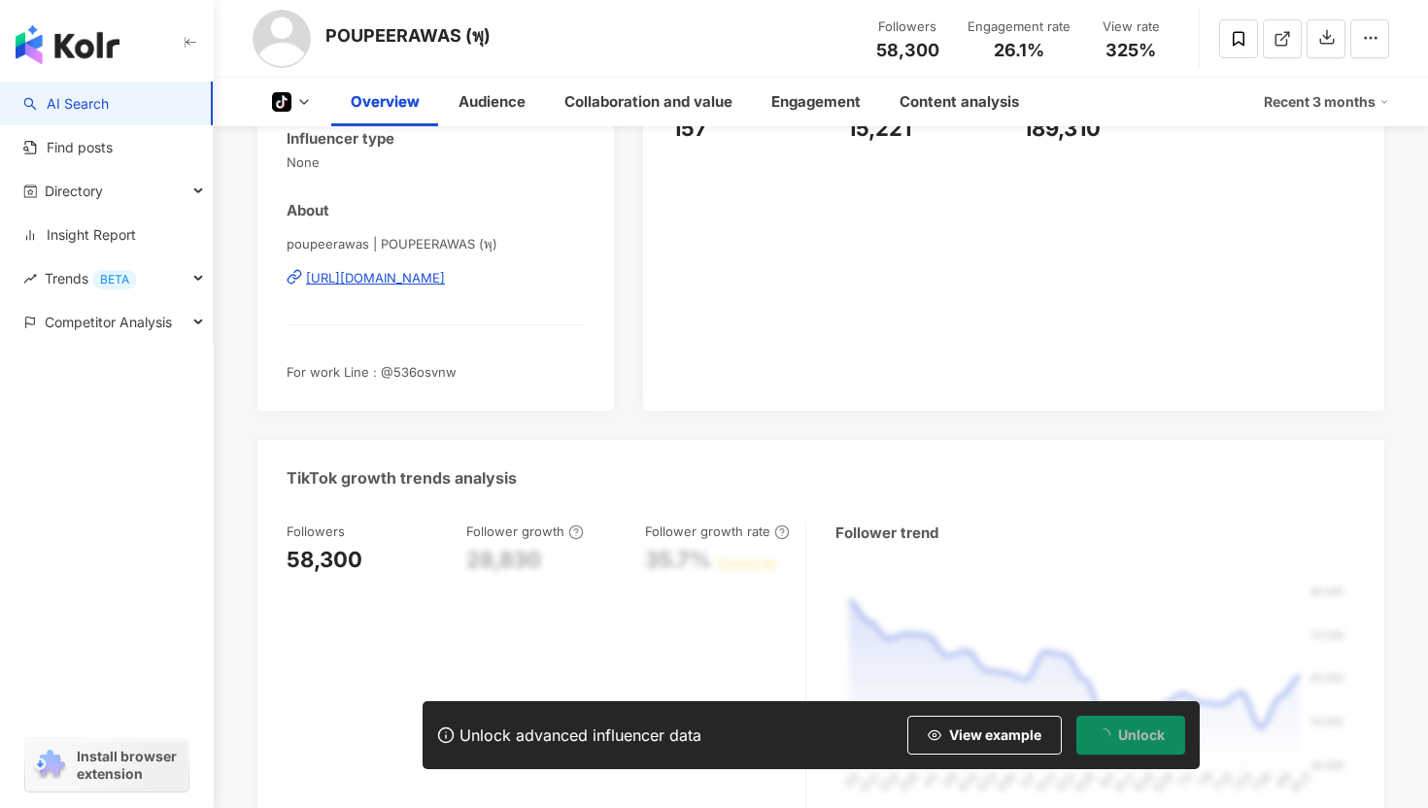
scroll to position [394, 0]
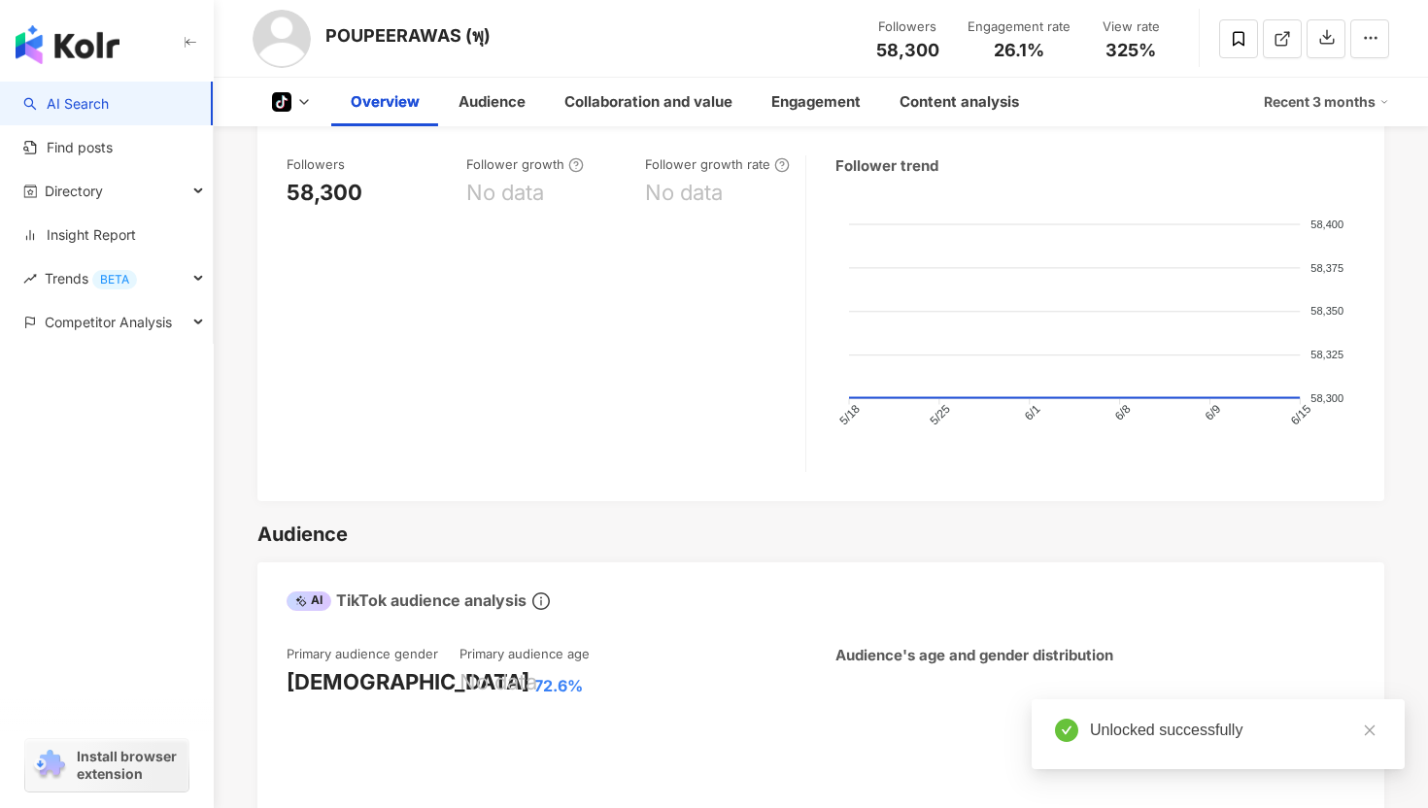
scroll to position [710, 0]
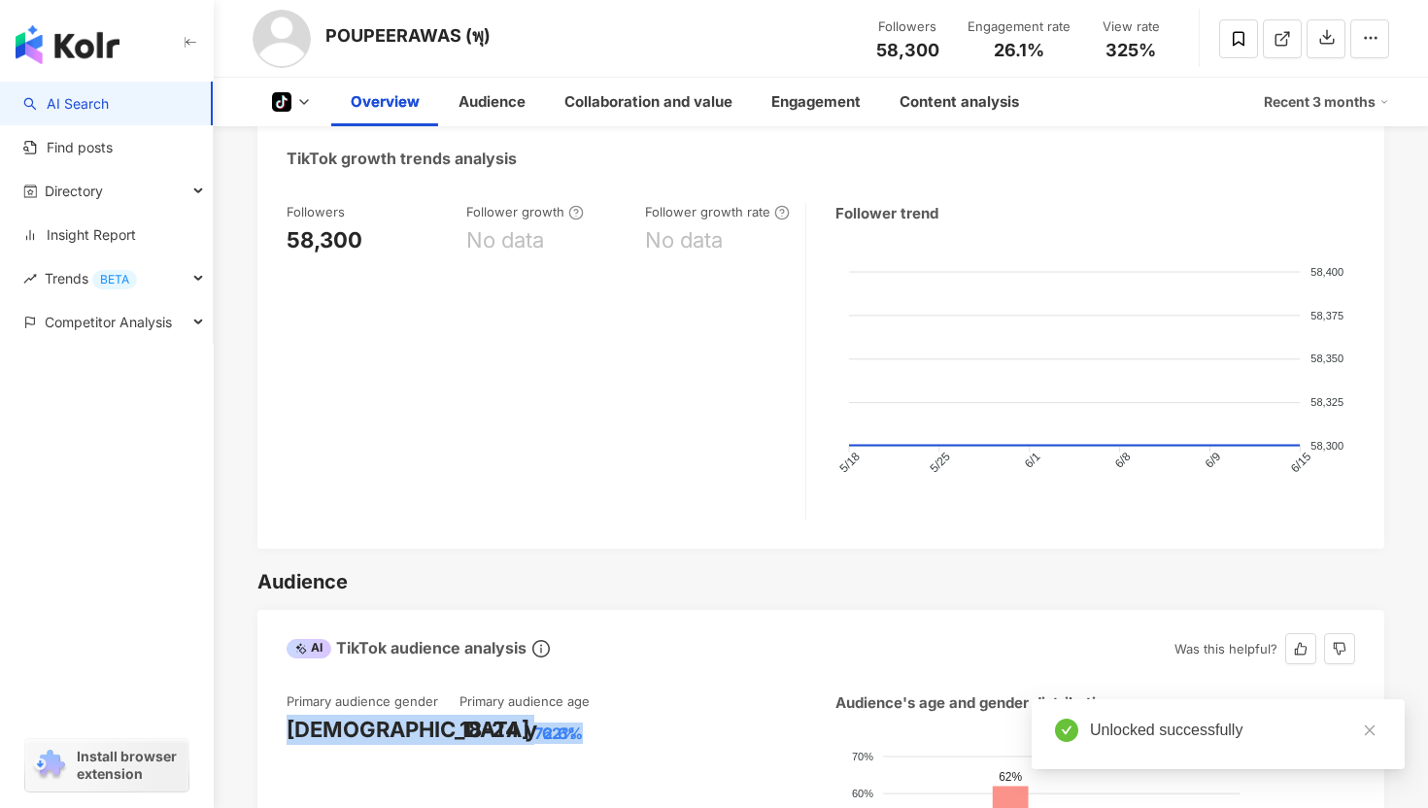
drag, startPoint x: 290, startPoint y: 685, endPoint x: 412, endPoint y: 686, distance: 121.4
click at [412, 715] on div "[DEMOGRAPHIC_DATA] 72.6%" at bounding box center [372, 730] width 173 height 30
copy div "[DEMOGRAPHIC_DATA] 72.6%"
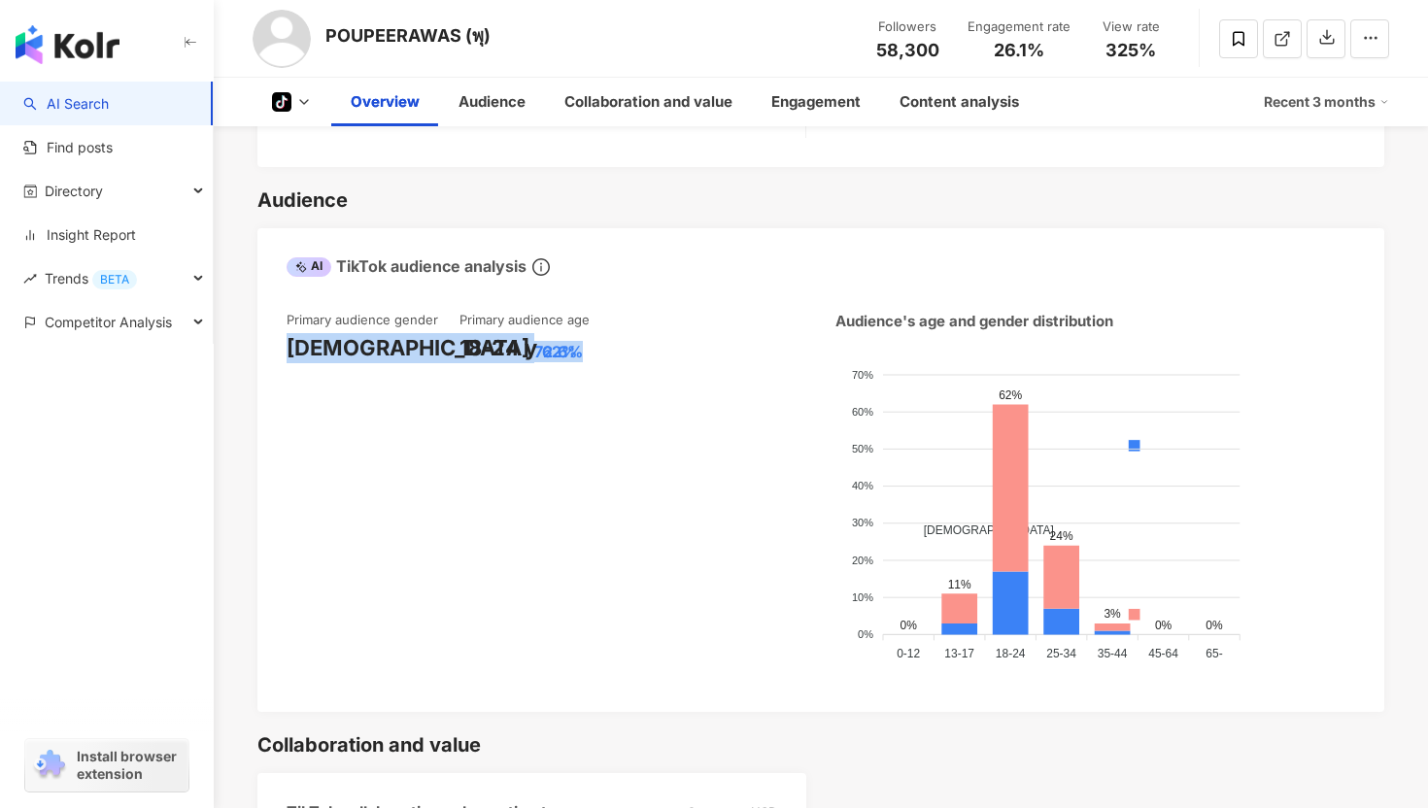
scroll to position [1157, 0]
